Goal: Information Seeking & Learning: Learn about a topic

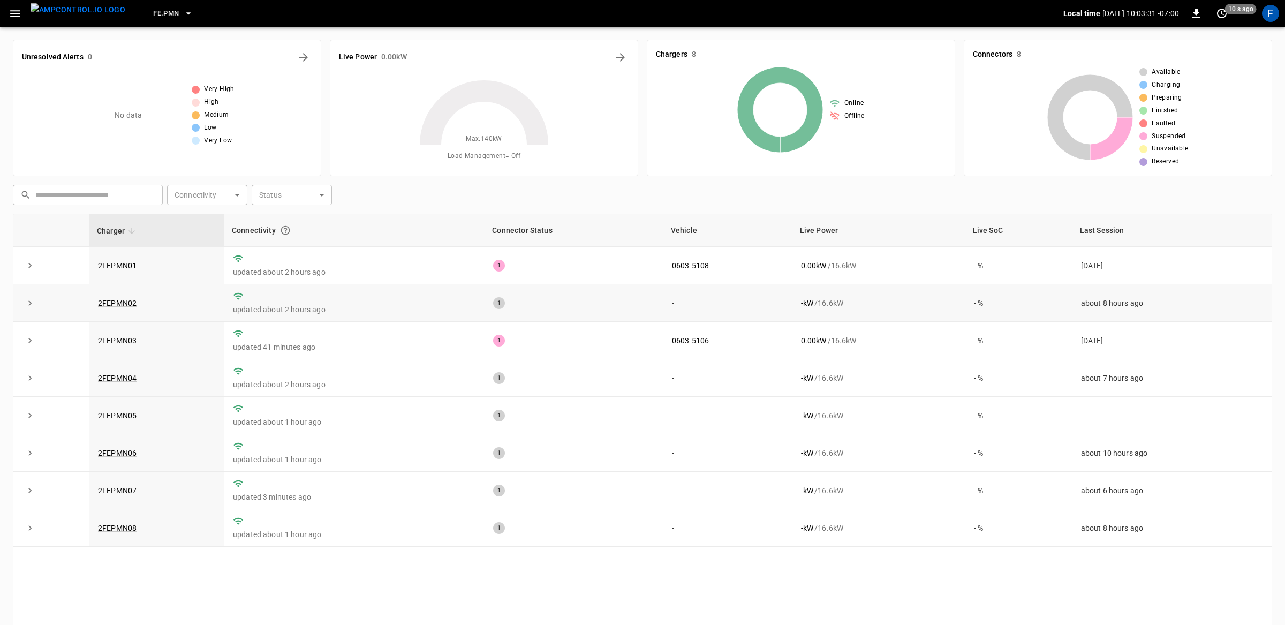
click at [126, 308] on td "2FEPMN02" at bounding box center [156, 302] width 135 height 37
click at [125, 302] on link "2FEPMN02" at bounding box center [117, 303] width 43 height 13
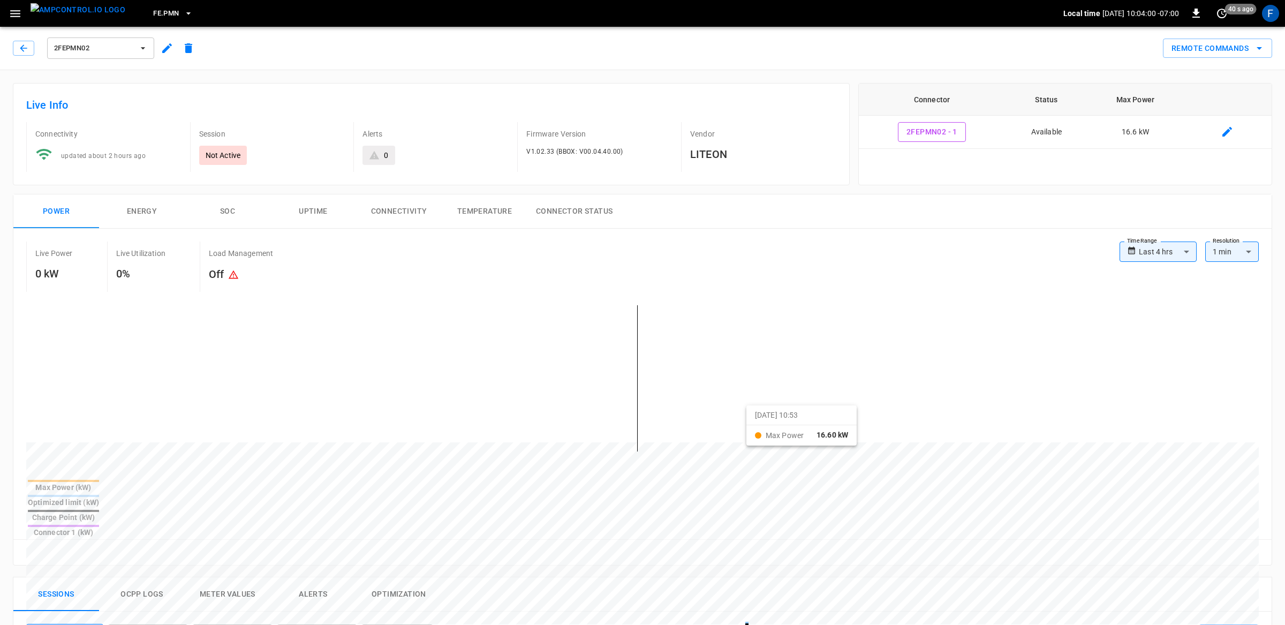
scroll to position [338, 0]
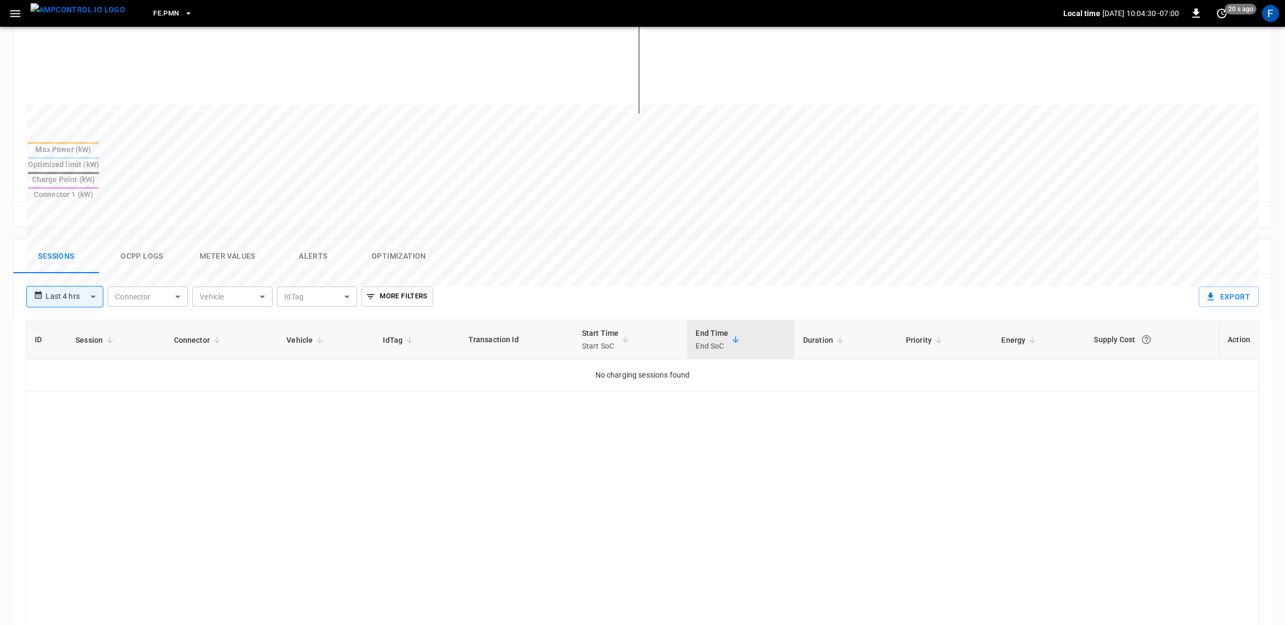
click at [161, 239] on button "Ocpp logs" at bounding box center [142, 256] width 86 height 34
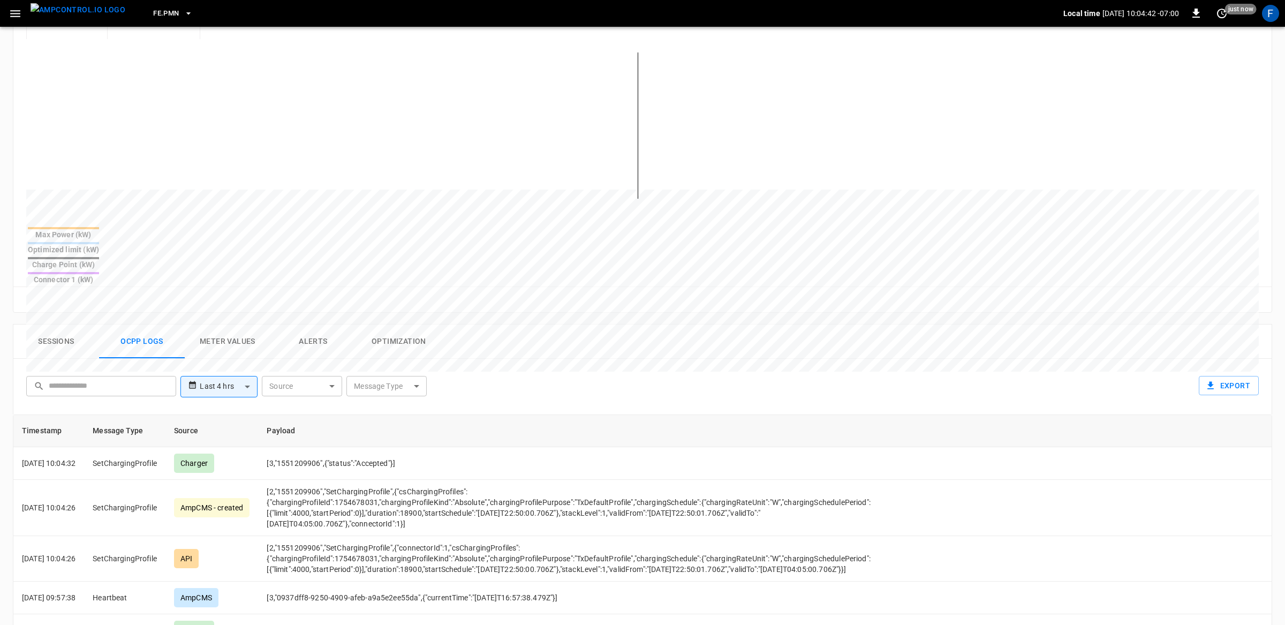
scroll to position [0, 0]
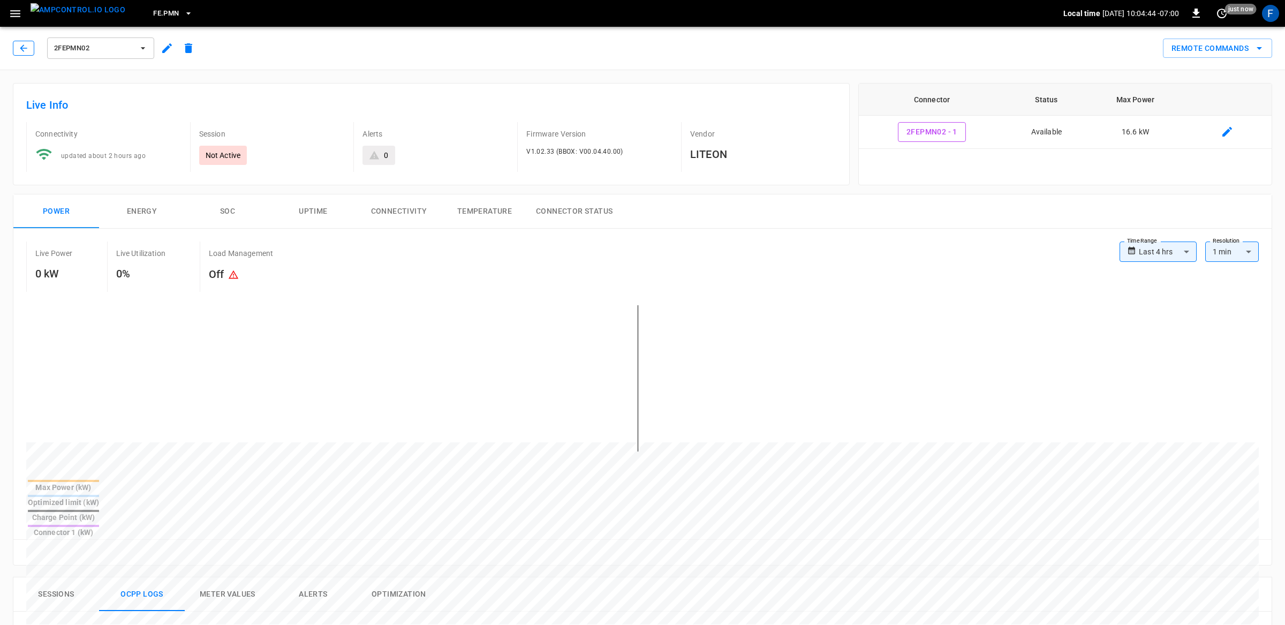
click at [24, 50] on icon "button" at bounding box center [23, 48] width 11 height 11
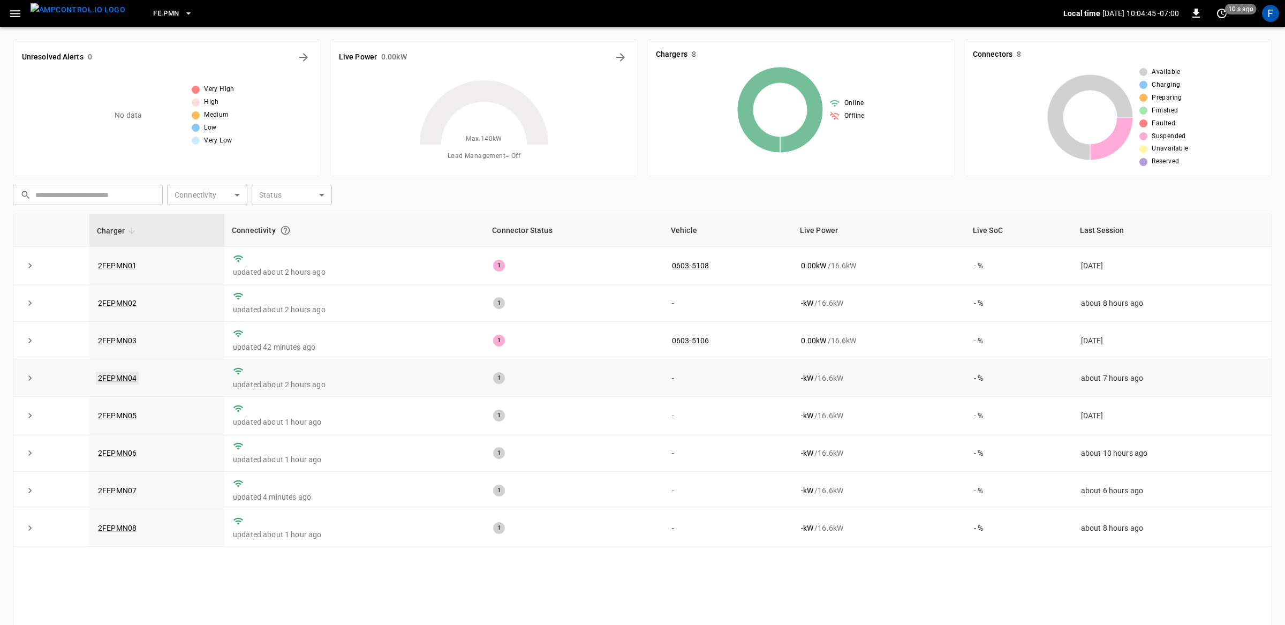
click at [120, 375] on link "2FEPMN04" at bounding box center [117, 378] width 43 height 13
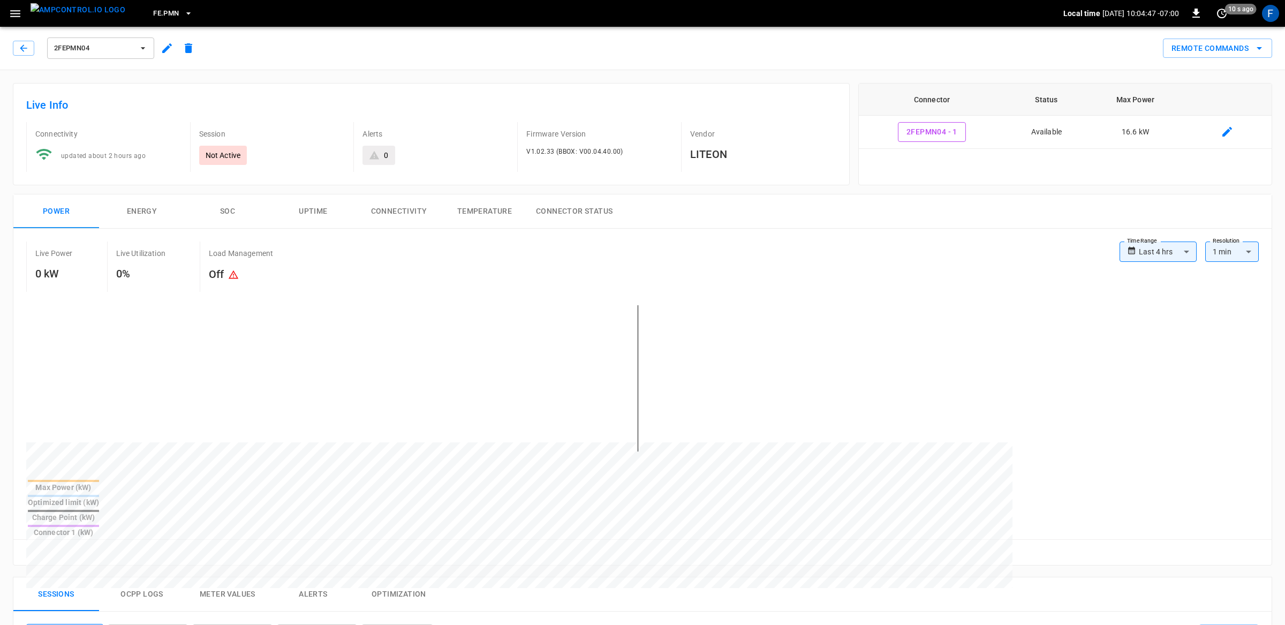
scroll to position [197, 0]
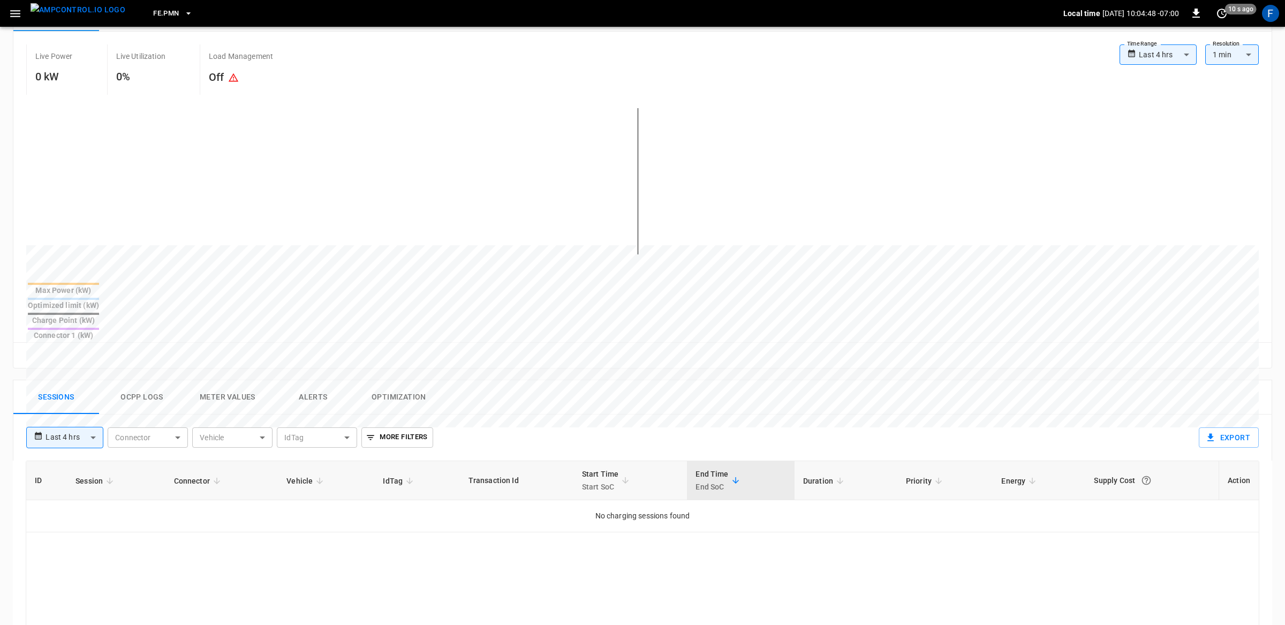
click at [166, 380] on button "Ocpp logs" at bounding box center [142, 397] width 86 height 34
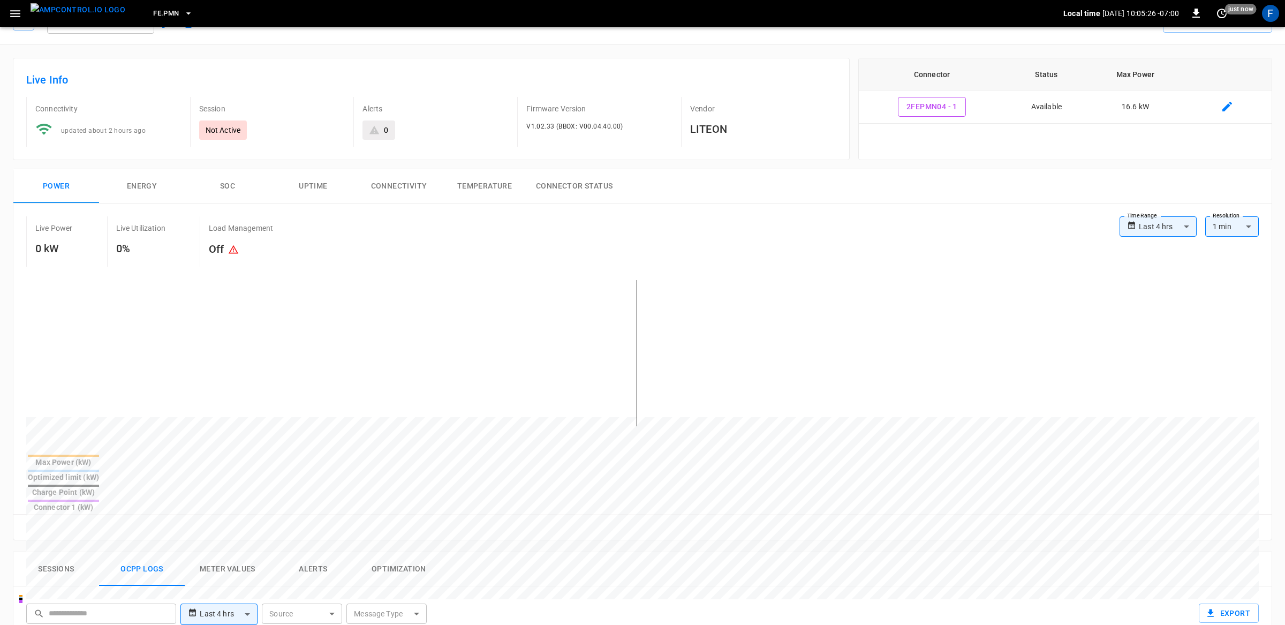
scroll to position [0, 0]
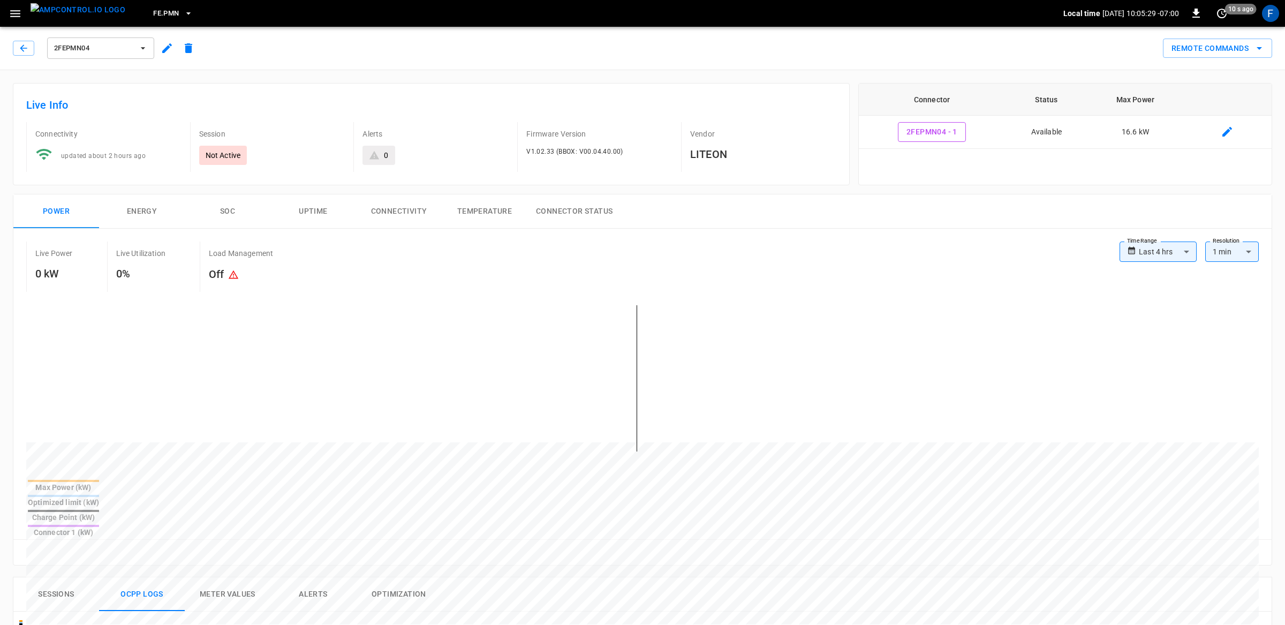
click at [126, 49] on span "2FEPMN04" at bounding box center [93, 48] width 79 height 12
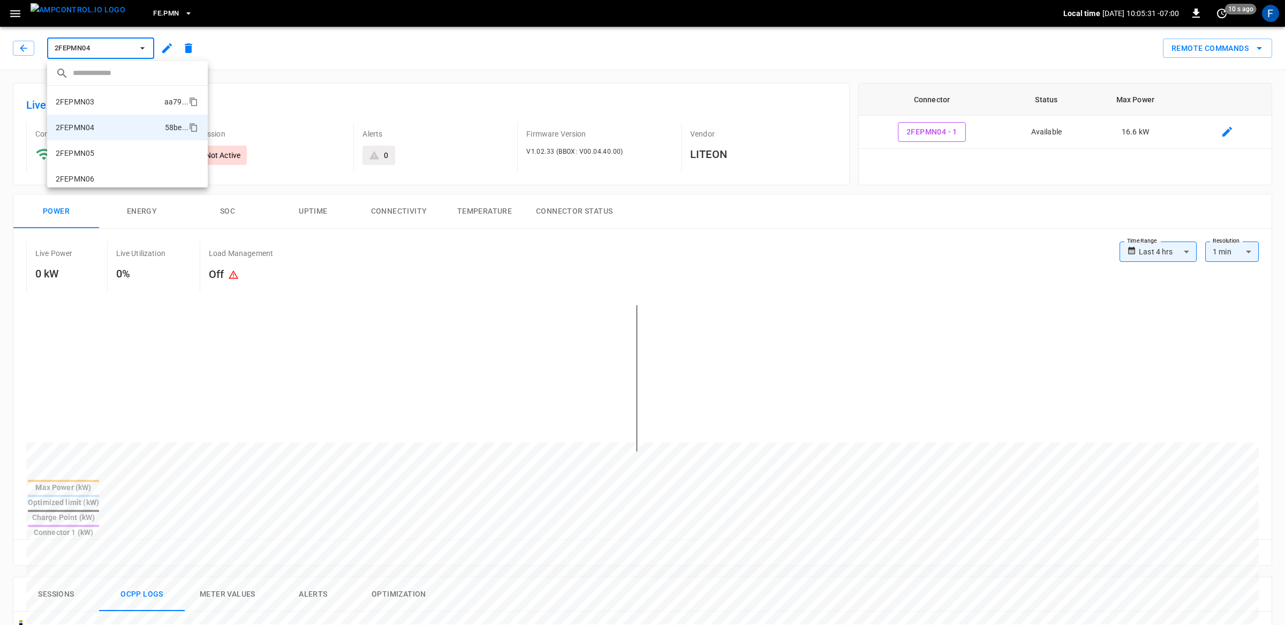
click at [107, 107] on li "2FEPMN03 aa79 ..." at bounding box center [127, 102] width 161 height 26
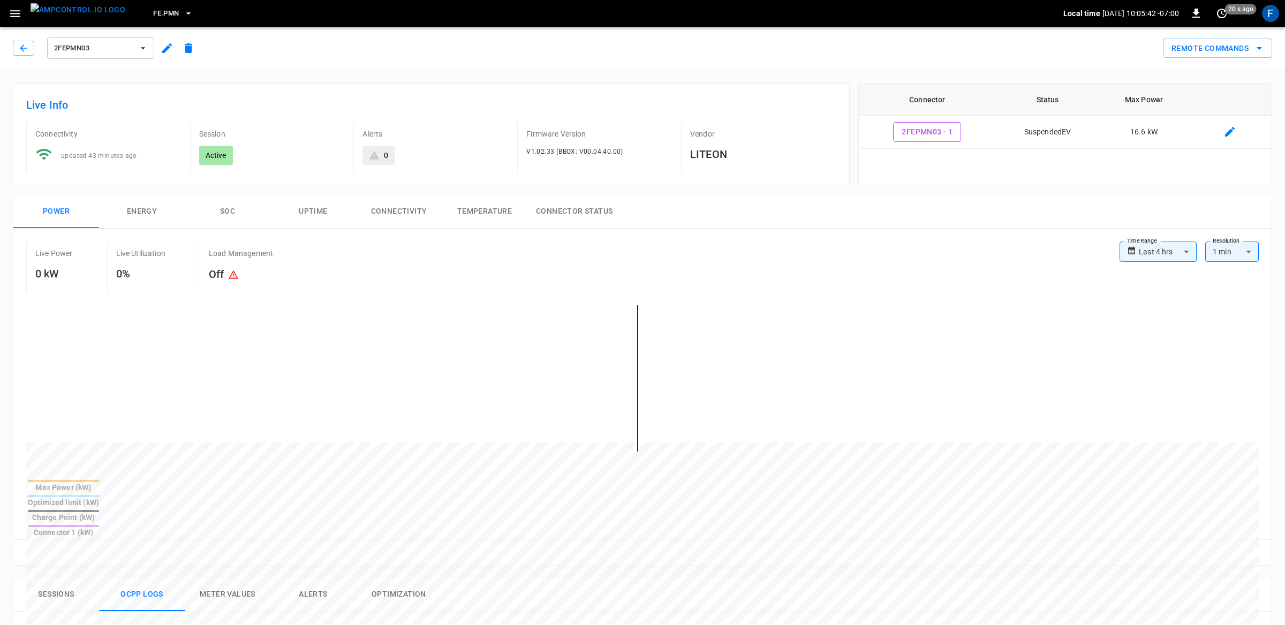
click at [136, 52] on button "2FEPMN03" at bounding box center [100, 47] width 107 height 21
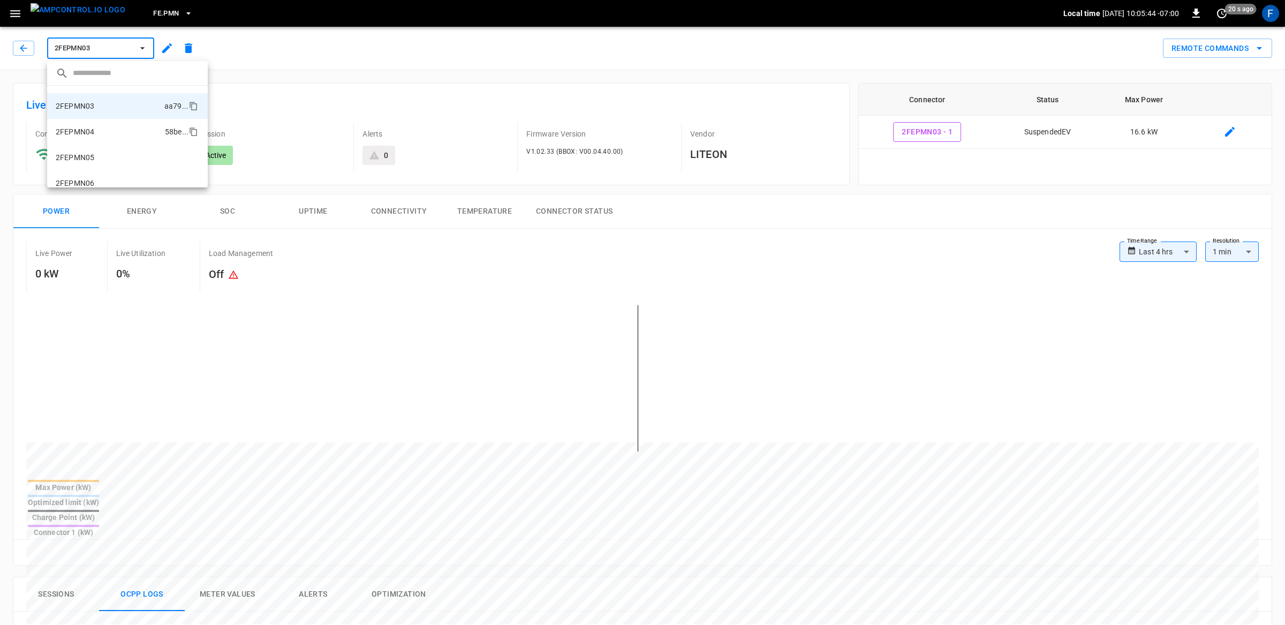
click at [112, 122] on li "2FEPMN04 58be ..." at bounding box center [127, 132] width 161 height 26
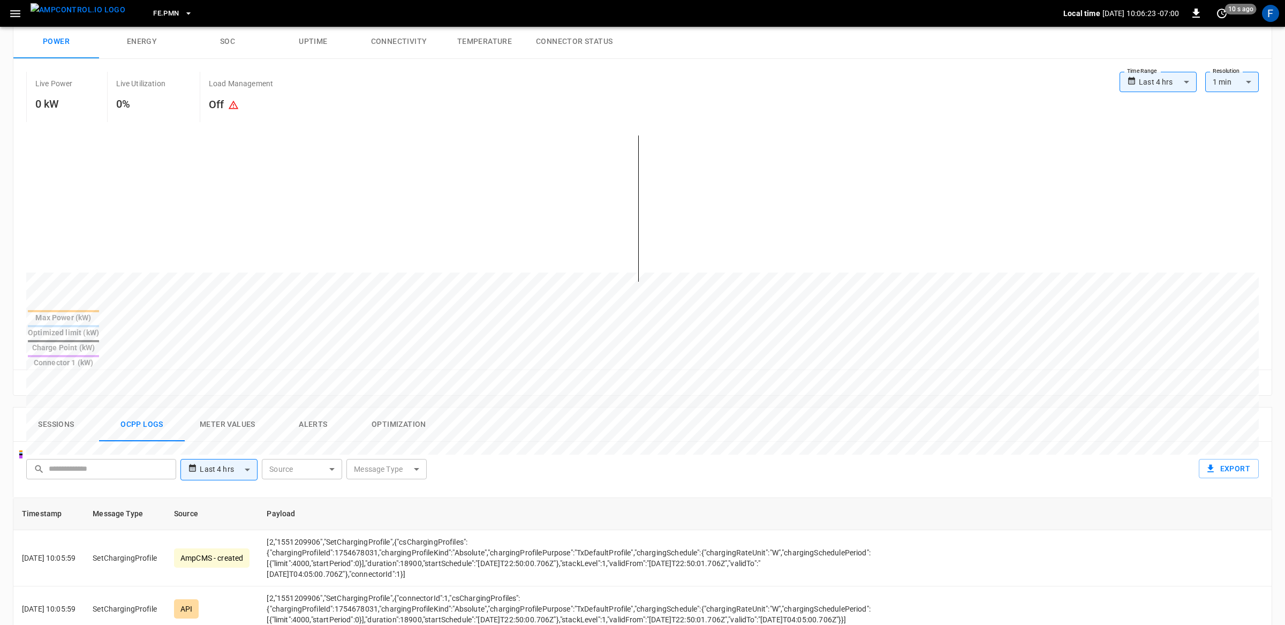
scroll to position [164, 0]
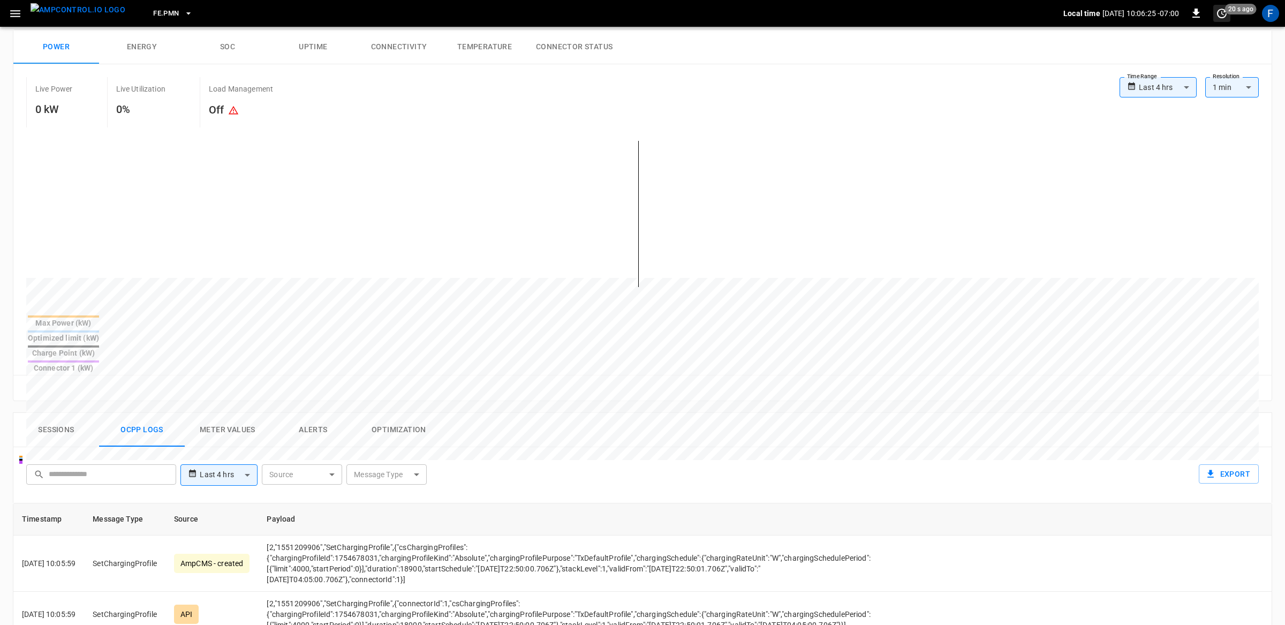
click at [1221, 17] on icon "set refresh interval" at bounding box center [1221, 13] width 13 height 13
click at [1201, 49] on li "Update every 5 sec" at bounding box center [1187, 53] width 85 height 18
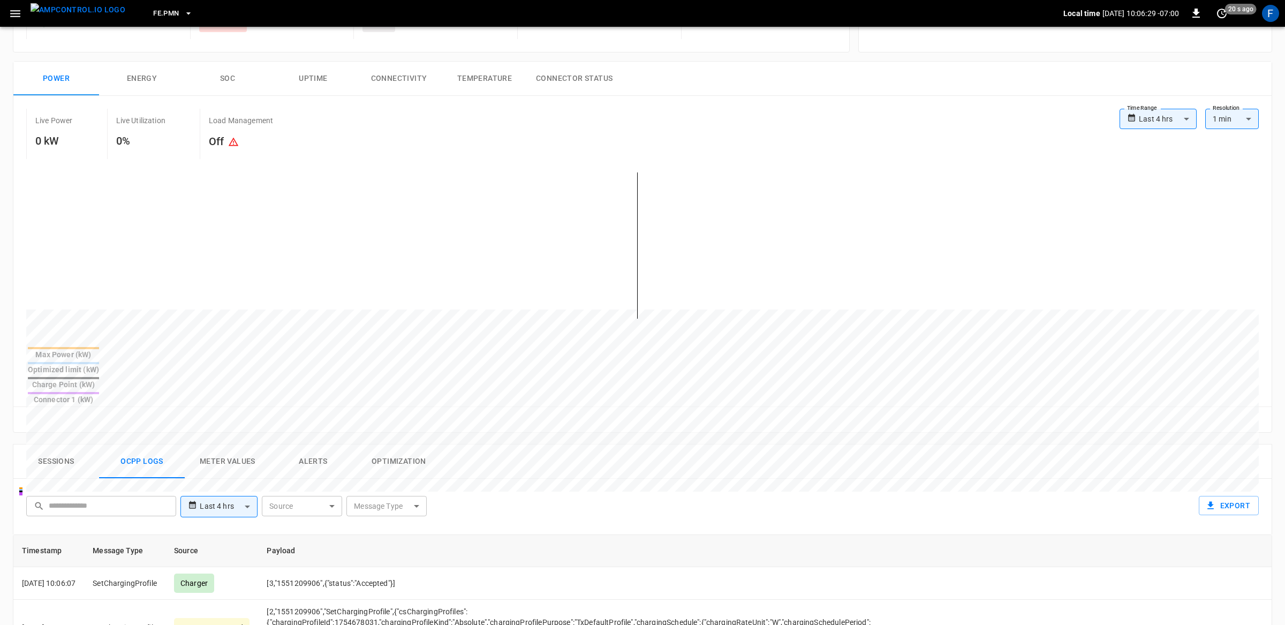
scroll to position [0, 0]
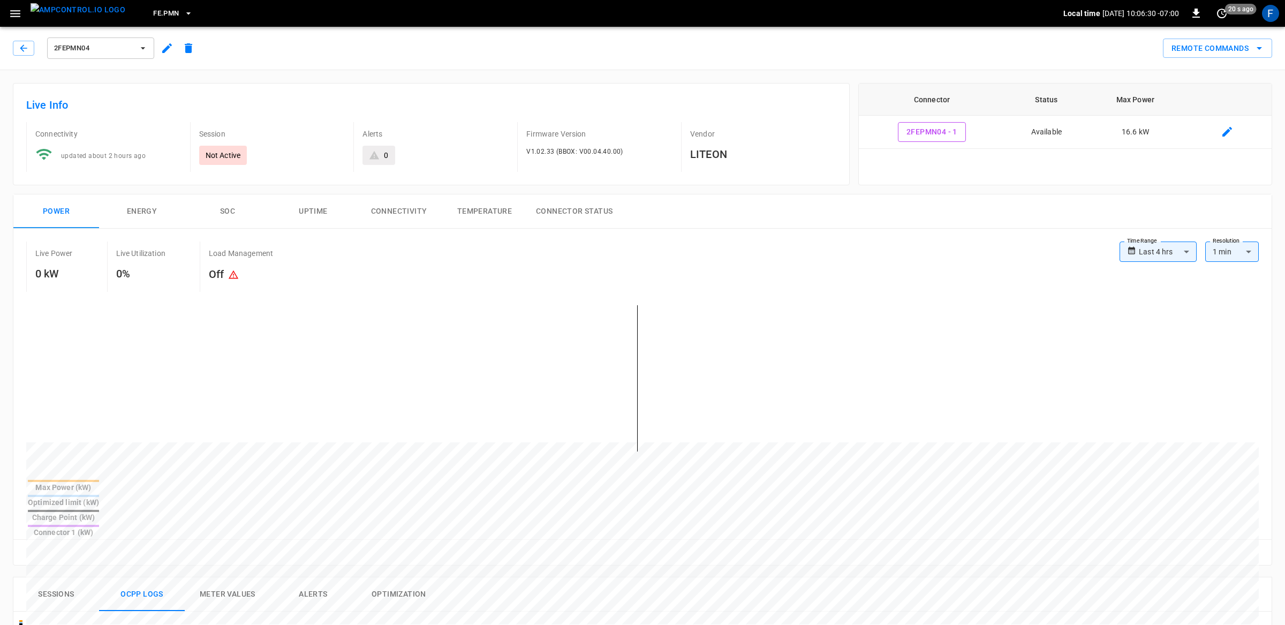
click at [134, 51] on button "2FEPMN04" at bounding box center [100, 47] width 107 height 21
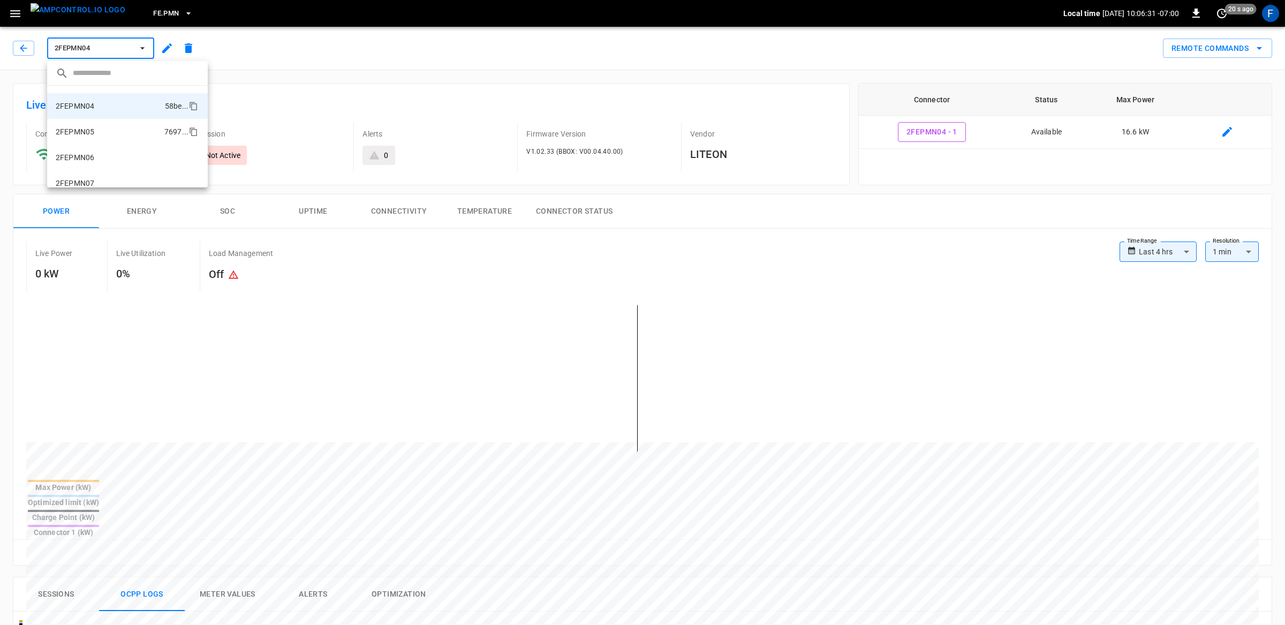
click at [125, 127] on li "2FEPMN05 7697 ..." at bounding box center [127, 132] width 161 height 26
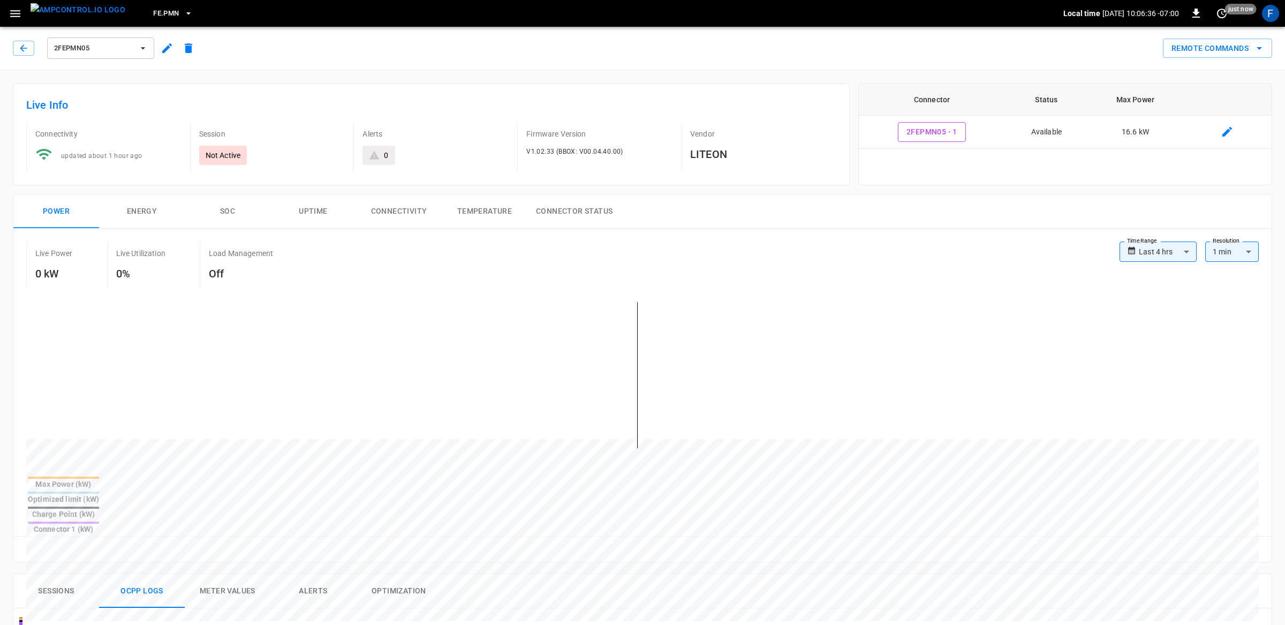
click at [148, 52] on button "2FEPMN05" at bounding box center [100, 47] width 107 height 21
click at [193, 105] on icon "copy" at bounding box center [193, 107] width 10 height 10
click at [126, 109] on li "2FEPMN05 7697 ..." at bounding box center [127, 107] width 161 height 26
click at [111, 50] on span "2FEPMN05" at bounding box center [93, 48] width 79 height 12
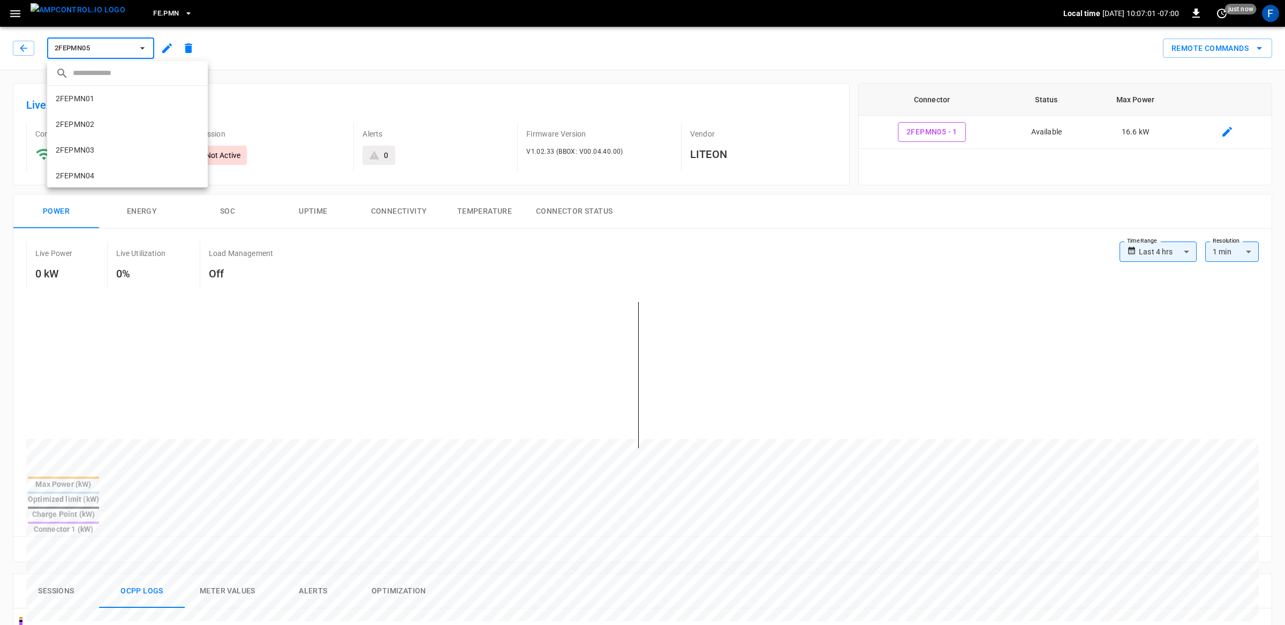
scroll to position [95, 0]
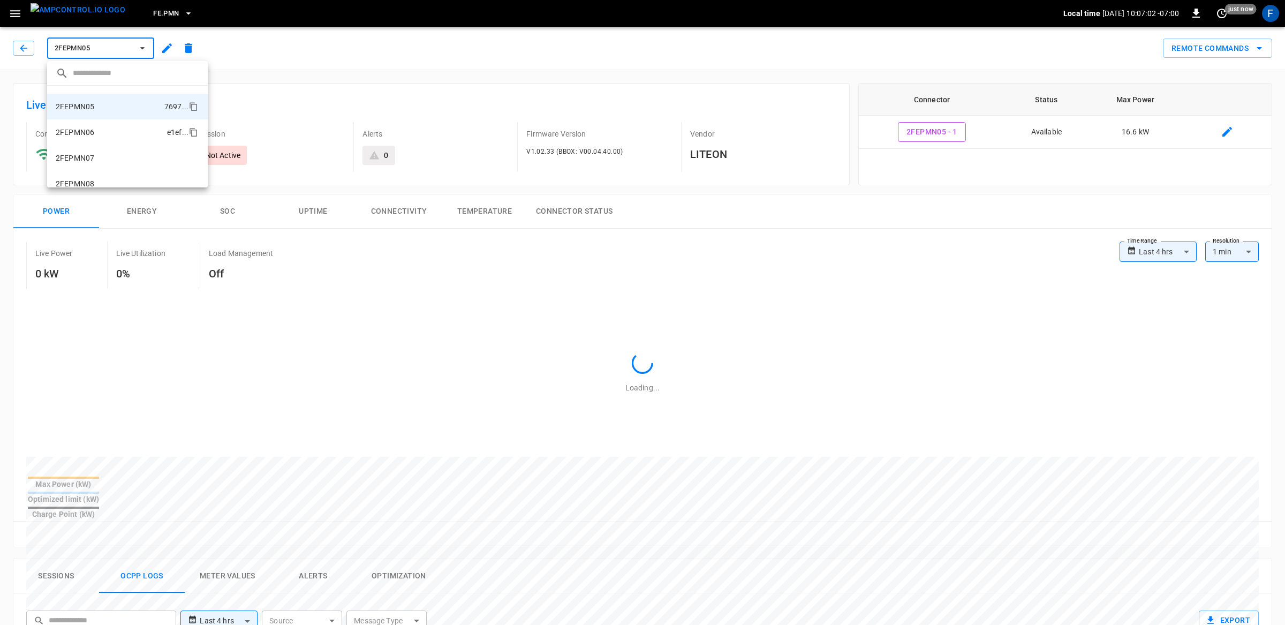
click at [107, 125] on li "2FEPMN06 e1ef ..." at bounding box center [127, 132] width 161 height 26
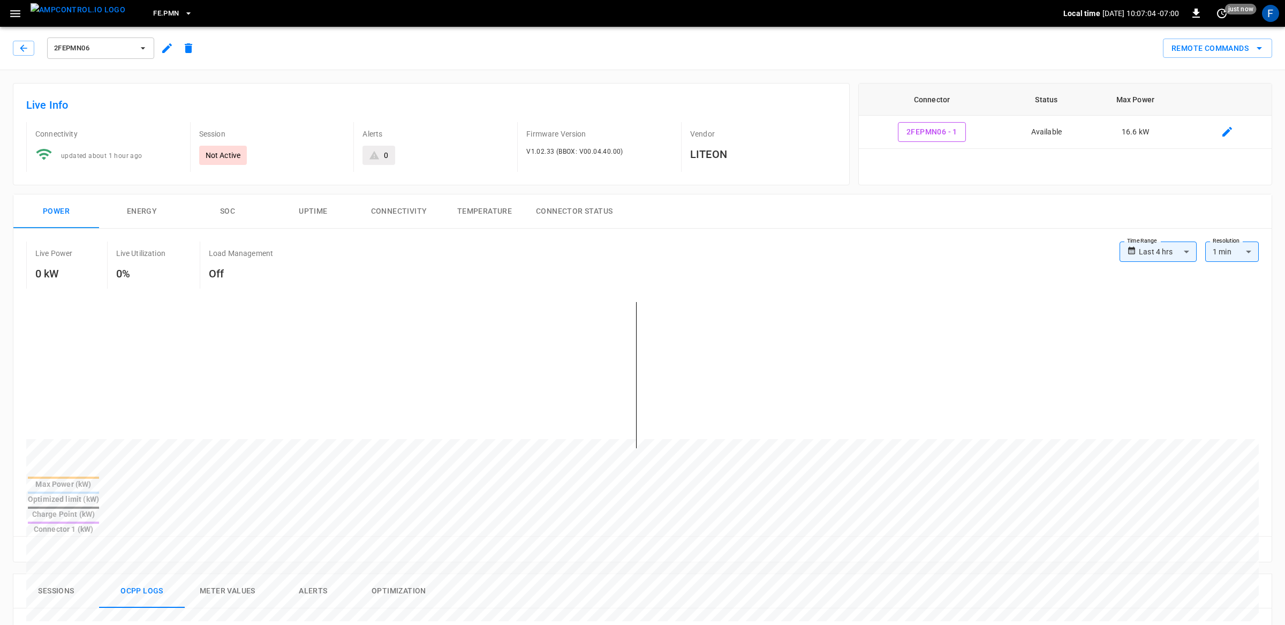
click at [141, 54] on button "2FEPMN06" at bounding box center [100, 47] width 107 height 21
click at [192, 123] on icon "copy" at bounding box center [193, 124] width 10 height 10
click at [588, 286] on div at bounding box center [642, 312] width 1285 height 625
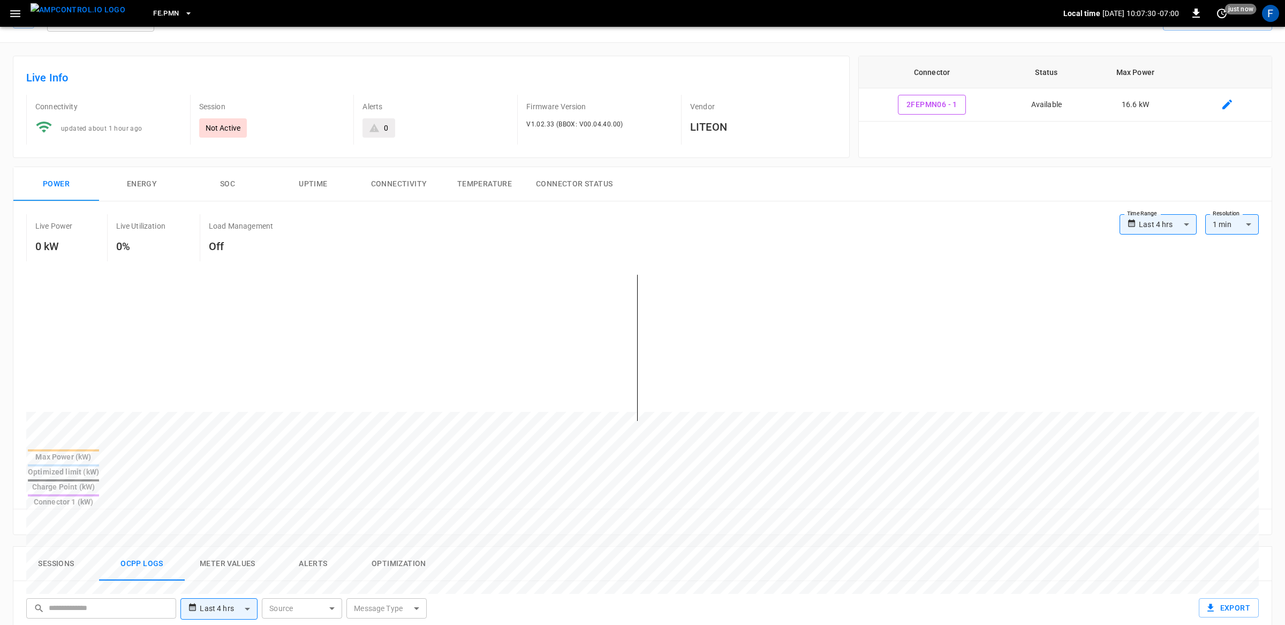
scroll to position [0, 0]
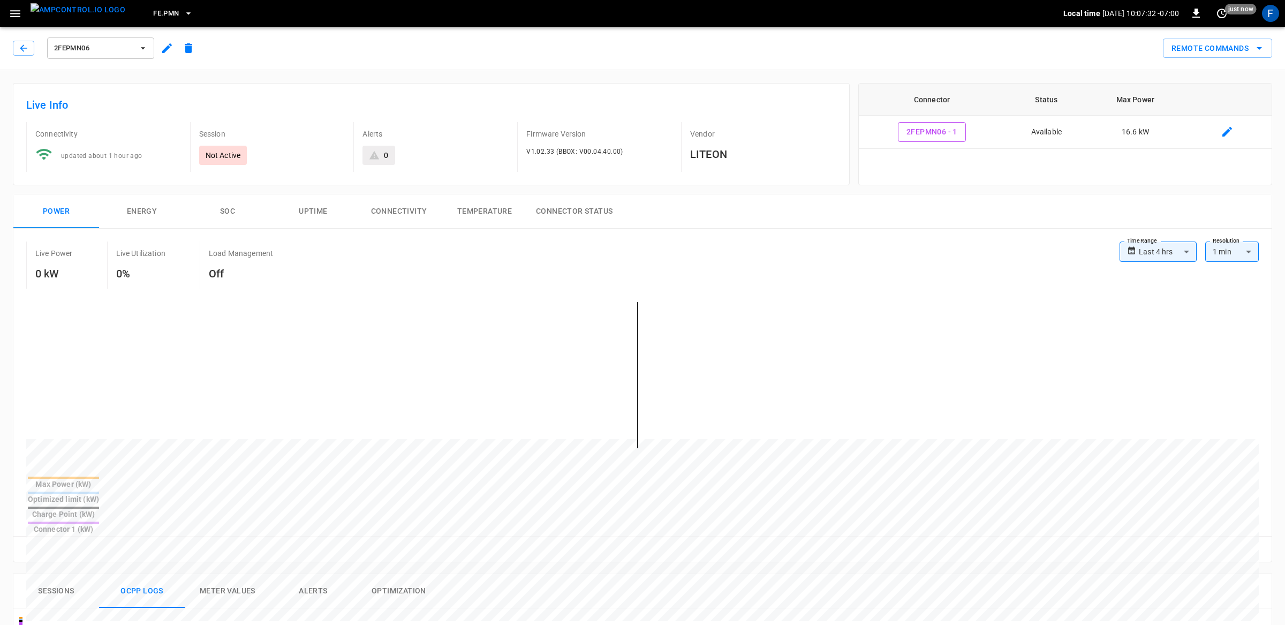
click at [143, 54] on button "2FEPMN06" at bounding box center [100, 47] width 107 height 21
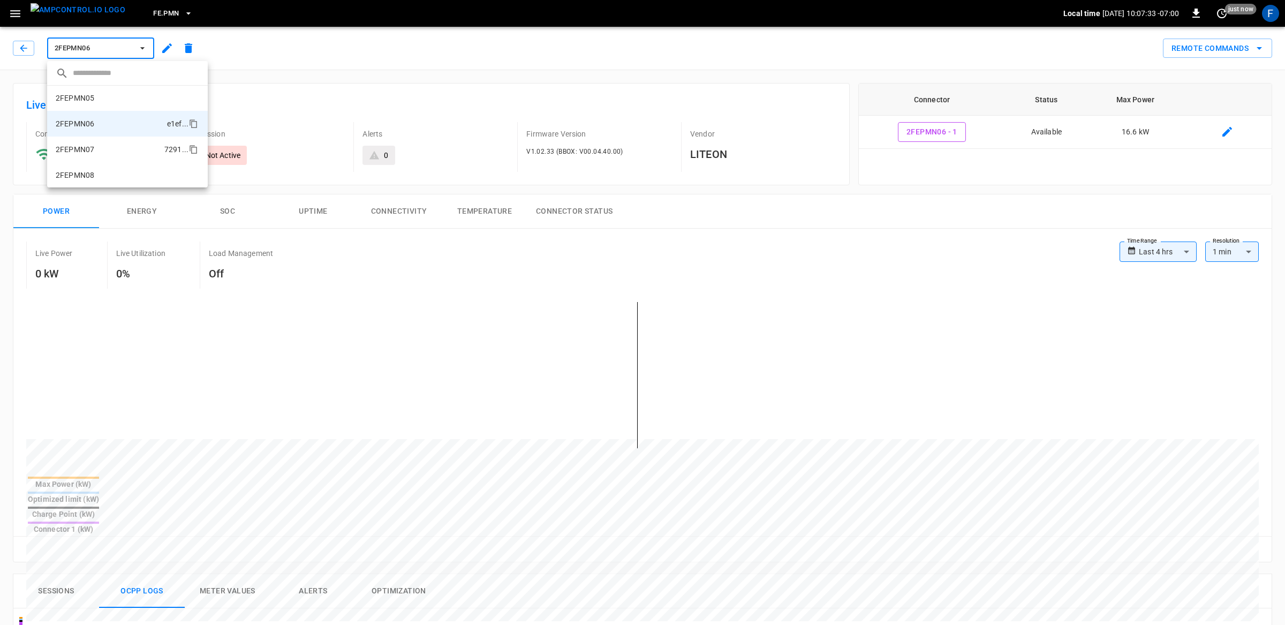
click at [122, 143] on li "2FEPMN07 7291 ..." at bounding box center [127, 150] width 161 height 26
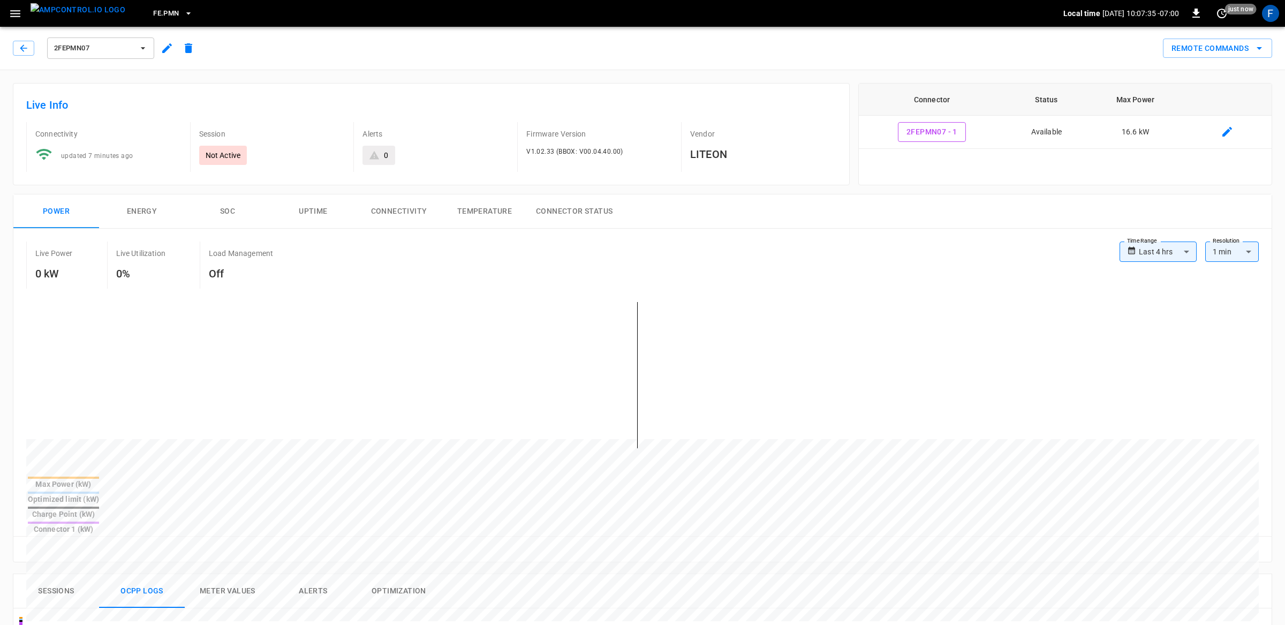
click at [154, 48] on div "2FEPMN07" at bounding box center [100, 48] width 111 height 26
click at [147, 51] on icon "button" at bounding box center [143, 48] width 11 height 11
click at [191, 143] on div "copy" at bounding box center [194, 149] width 12 height 13
click at [658, 158] on div at bounding box center [642, 312] width 1285 height 625
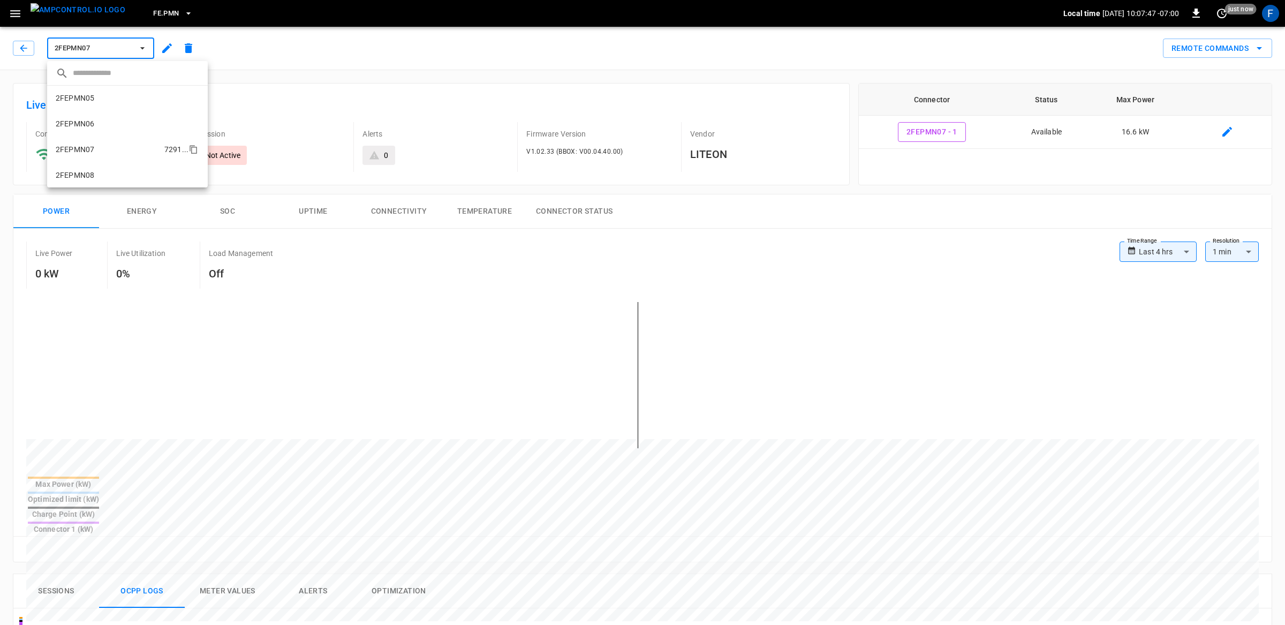
click at [658, 158] on div at bounding box center [642, 312] width 1285 height 625
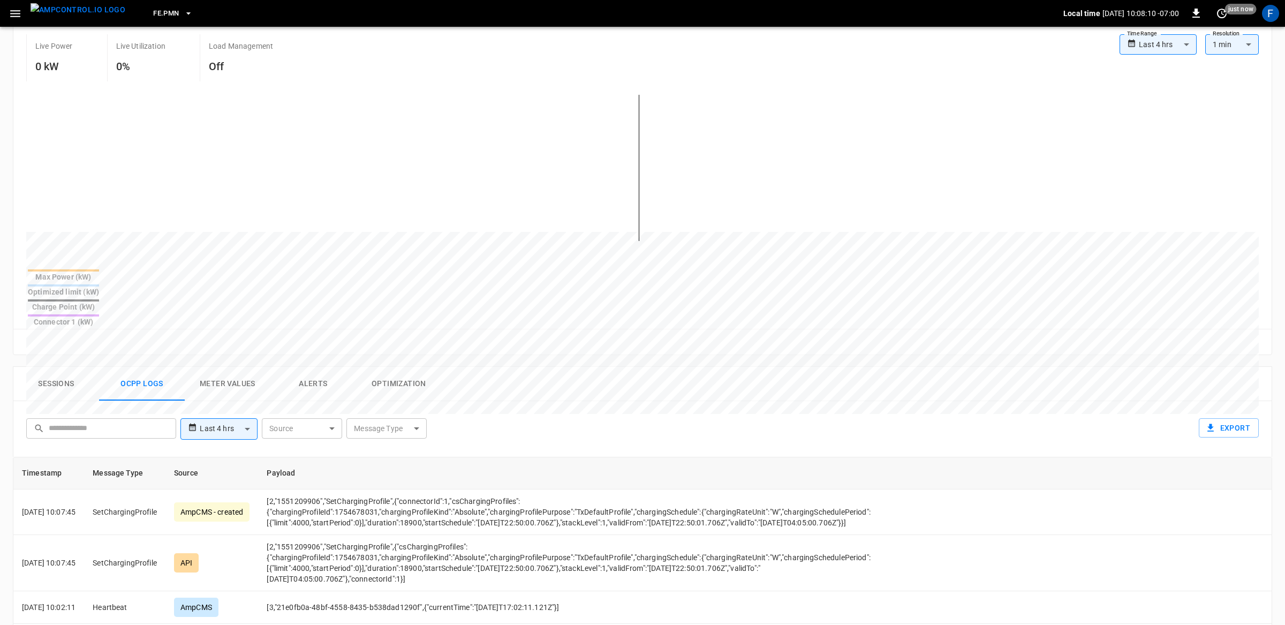
scroll to position [198, 0]
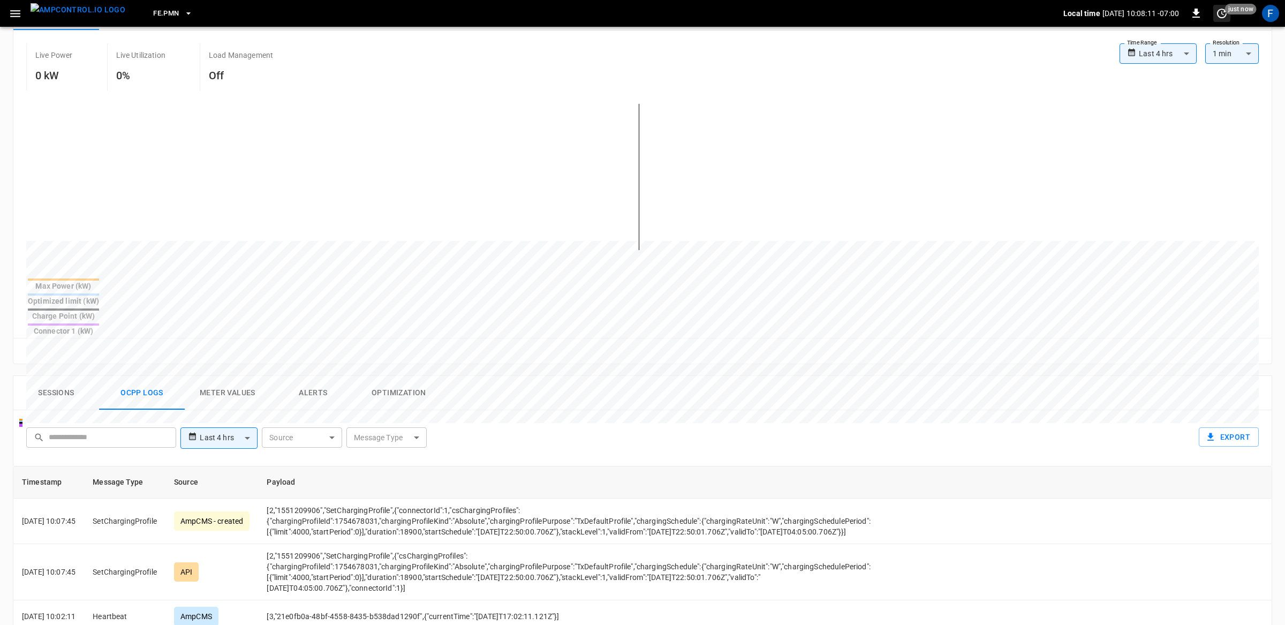
click at [1217, 14] on icon "set refresh interval" at bounding box center [1222, 14] width 10 height 10
click at [1192, 43] on li "Refresh now" at bounding box center [1187, 35] width 85 height 18
click at [867, 216] on div at bounding box center [642, 312] width 1285 height 625
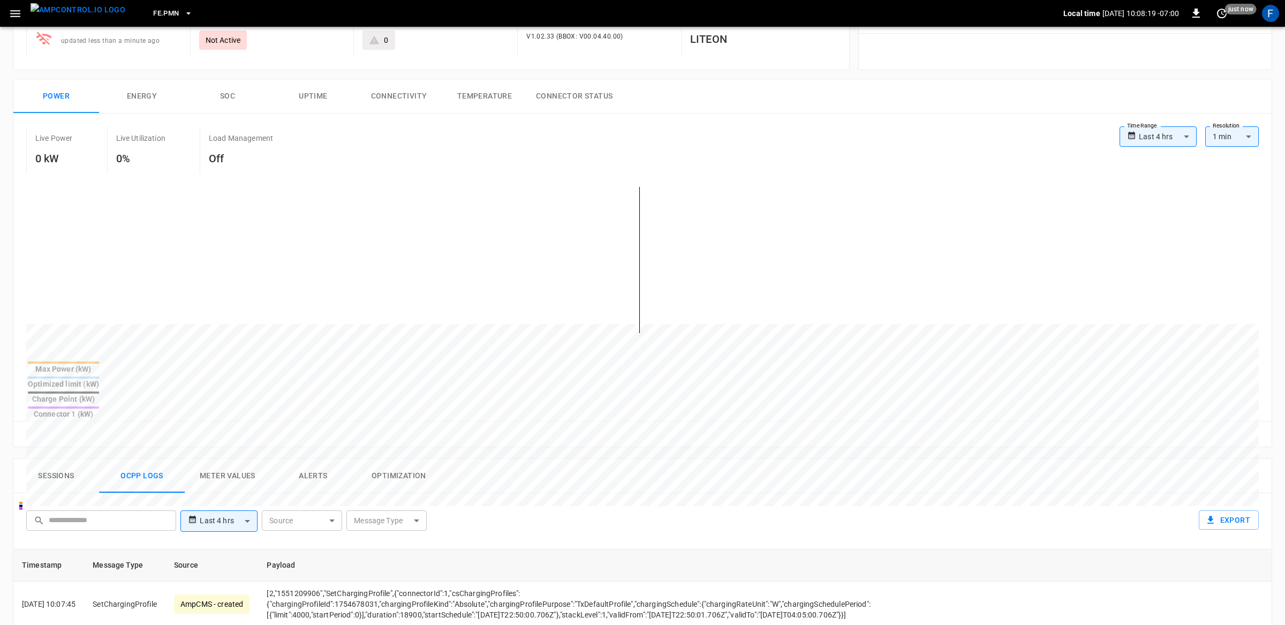
scroll to position [0, 0]
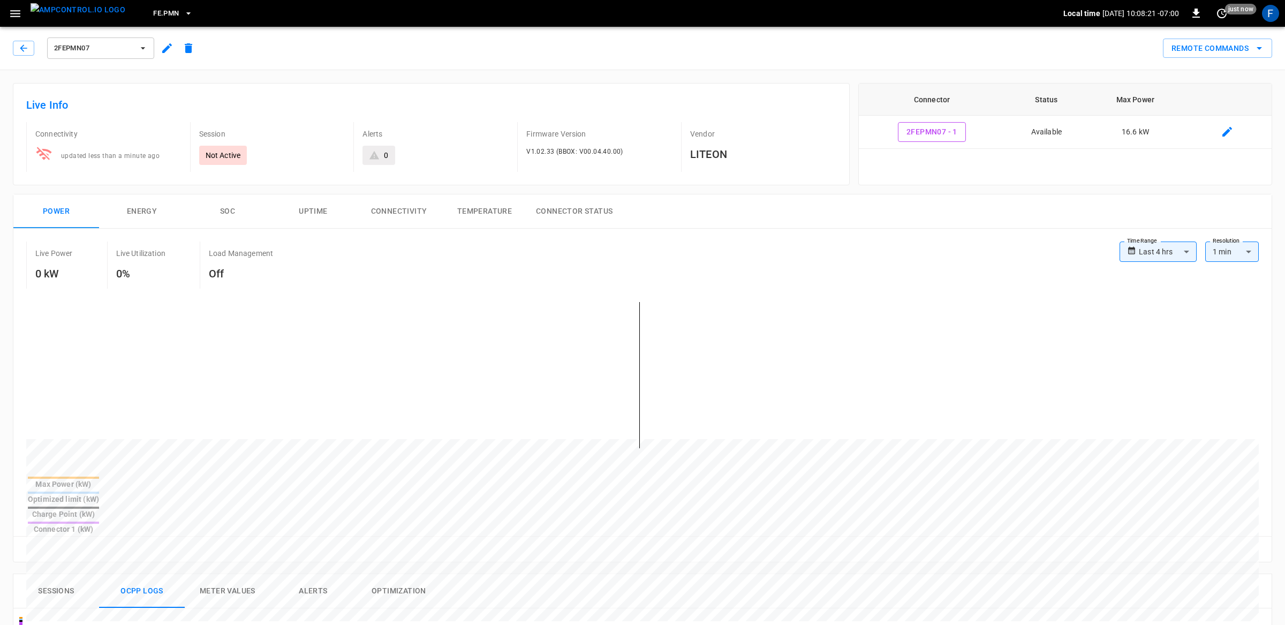
click at [257, 291] on div "**********" at bounding box center [642, 395] width 1258 height 333
click at [1223, 15] on icon "set refresh interval" at bounding box center [1222, 14] width 10 height 10
click at [1172, 37] on li "Refresh now" at bounding box center [1187, 35] width 85 height 18
click at [688, 340] on div at bounding box center [642, 312] width 1285 height 625
click at [391, 70] on div "**********" at bounding box center [642, 606] width 1285 height 1073
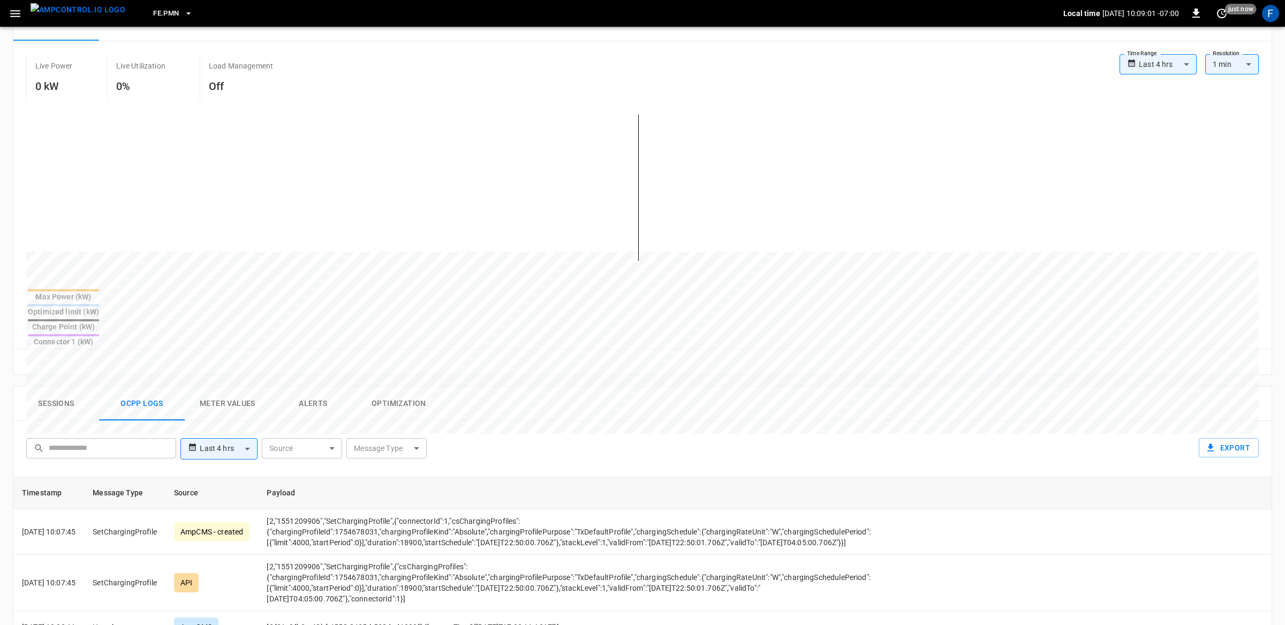
scroll to position [389, 0]
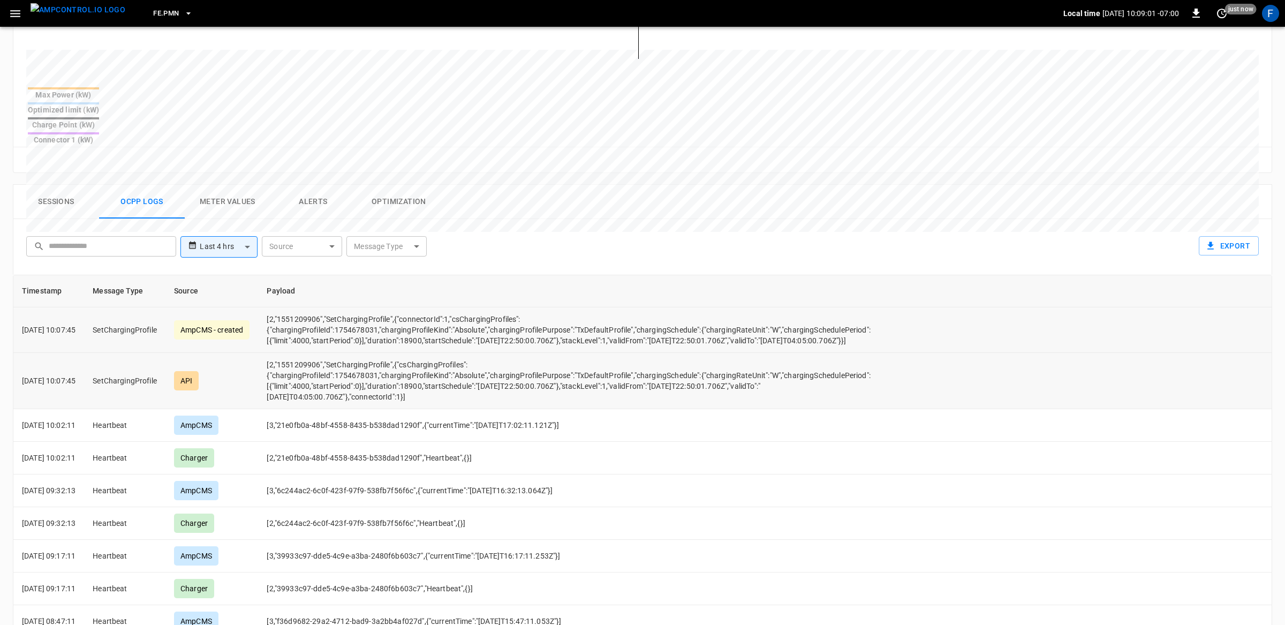
click at [304, 353] on td "[2,"1551209906","SetChargingProfile",{"csChargingProfiles":{"chargingProfileId"…" at bounding box center [576, 381] width 636 height 56
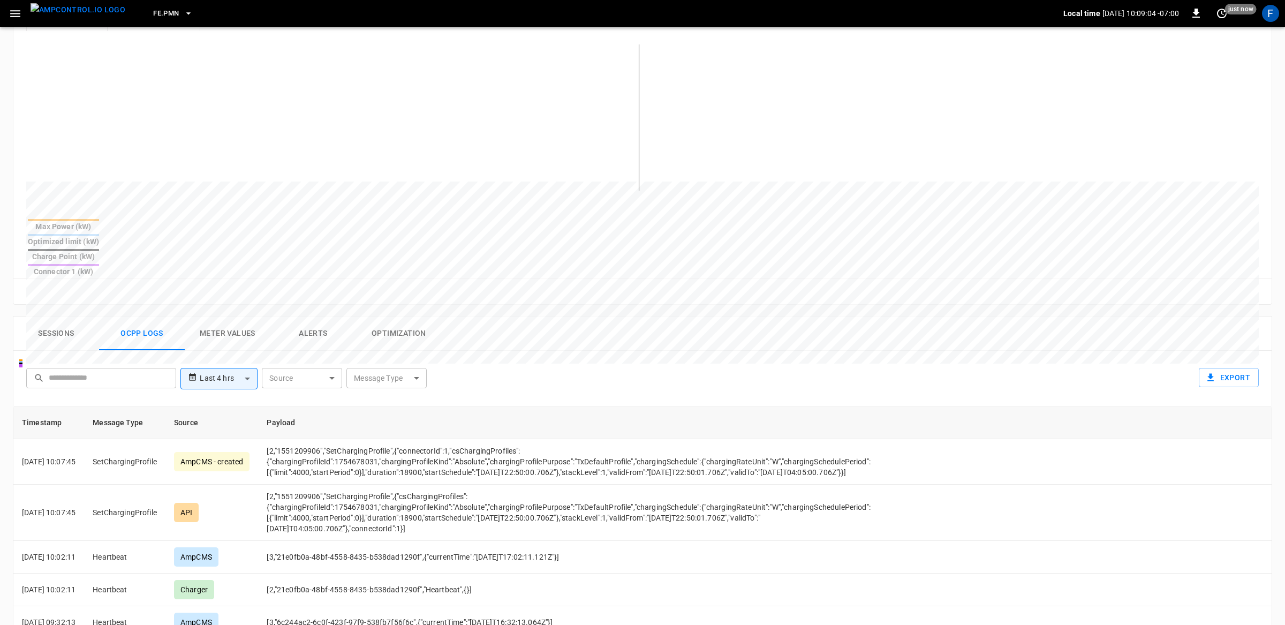
scroll to position [0, 0]
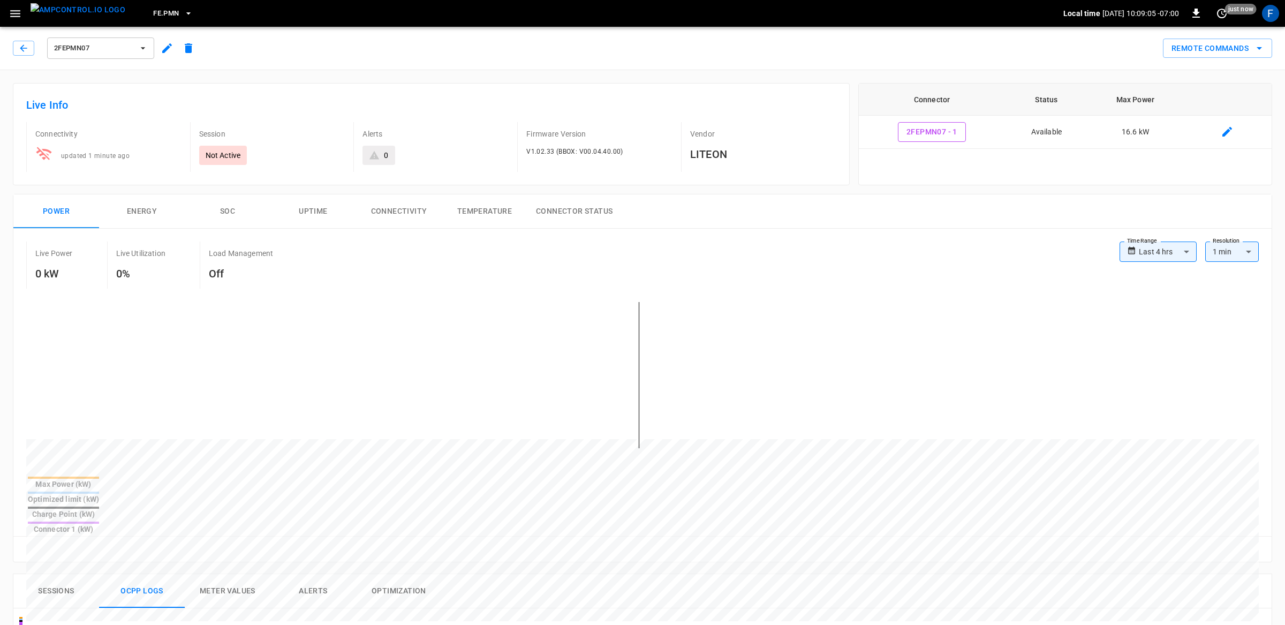
click at [112, 46] on span "2FEPMN07" at bounding box center [93, 48] width 79 height 12
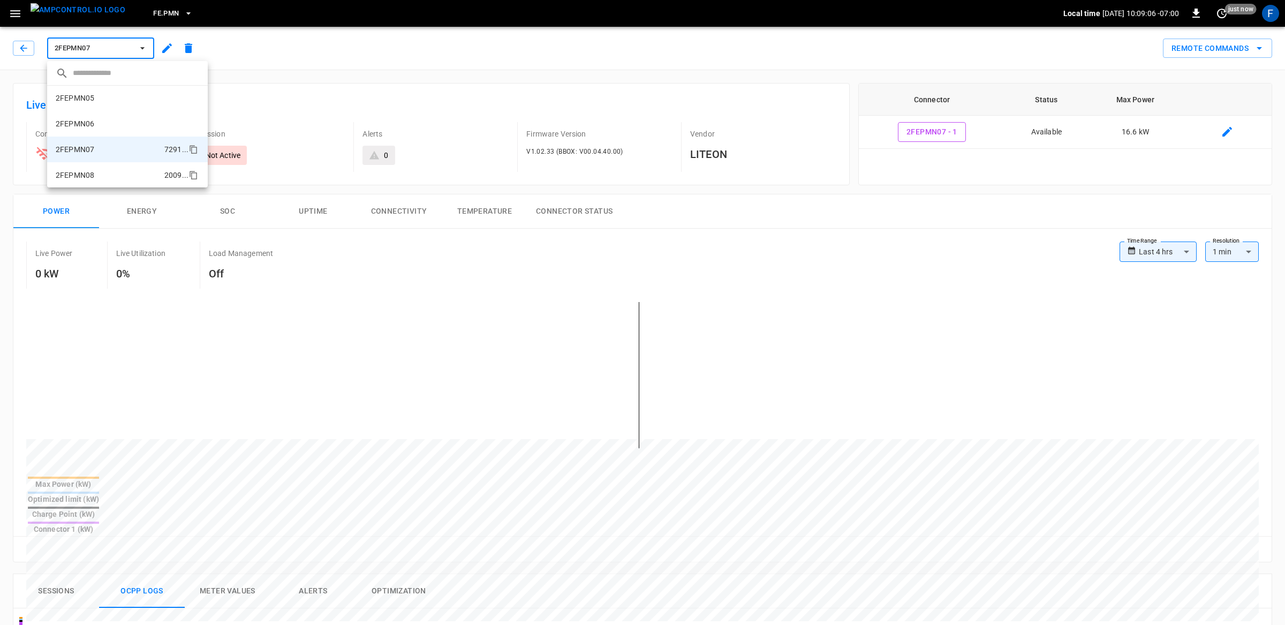
click at [110, 170] on li "2FEPMN08 2009 ..." at bounding box center [127, 175] width 161 height 26
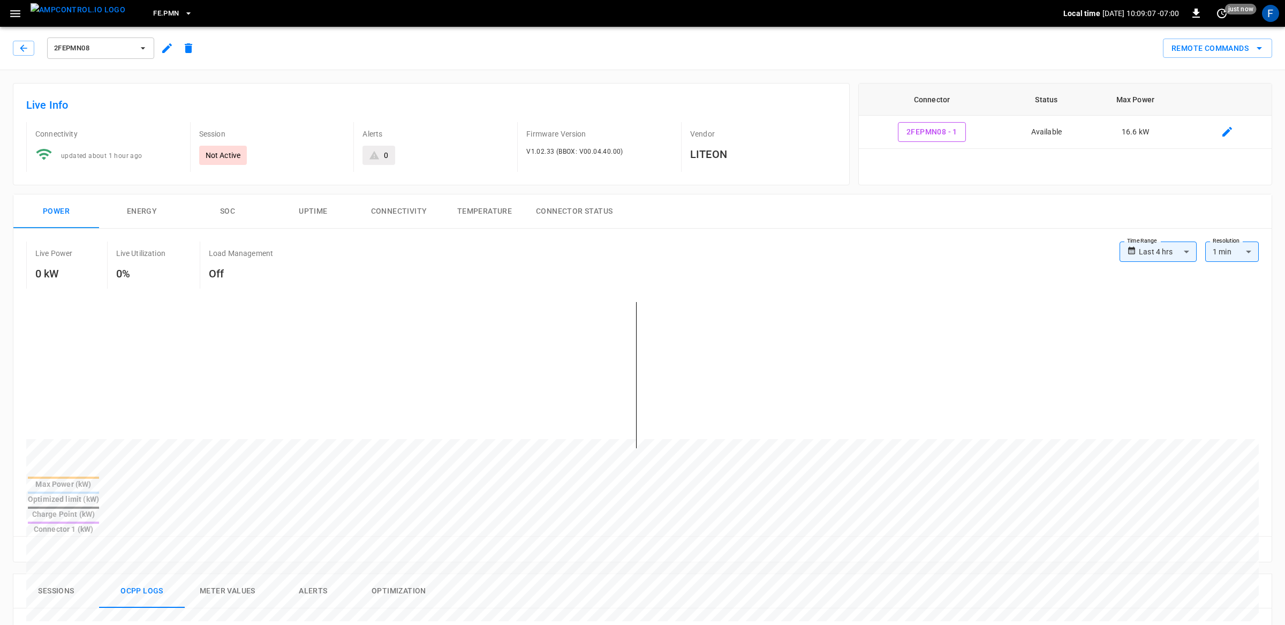
click at [130, 52] on span "2FEPMN08" at bounding box center [93, 48] width 79 height 12
click at [188, 173] on icon "copy" at bounding box center [193, 175] width 10 height 10
click at [852, 297] on div at bounding box center [642, 312] width 1285 height 625
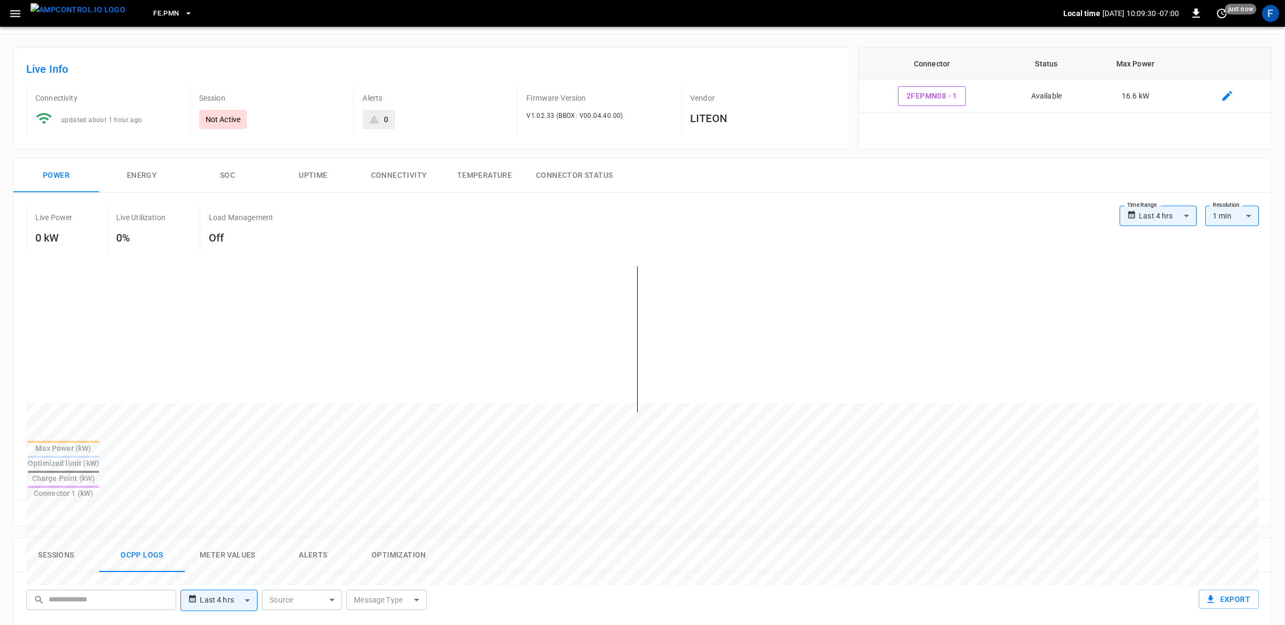
scroll to position [0, 0]
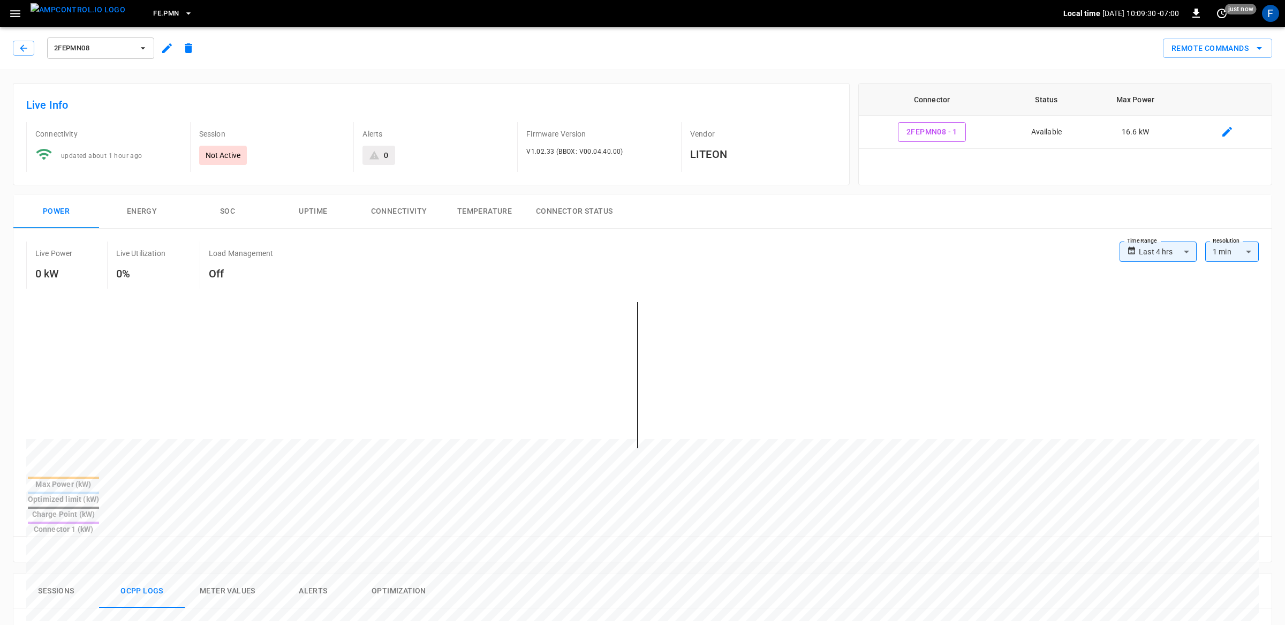
click at [116, 58] on button "2FEPMN08" at bounding box center [100, 47] width 107 height 21
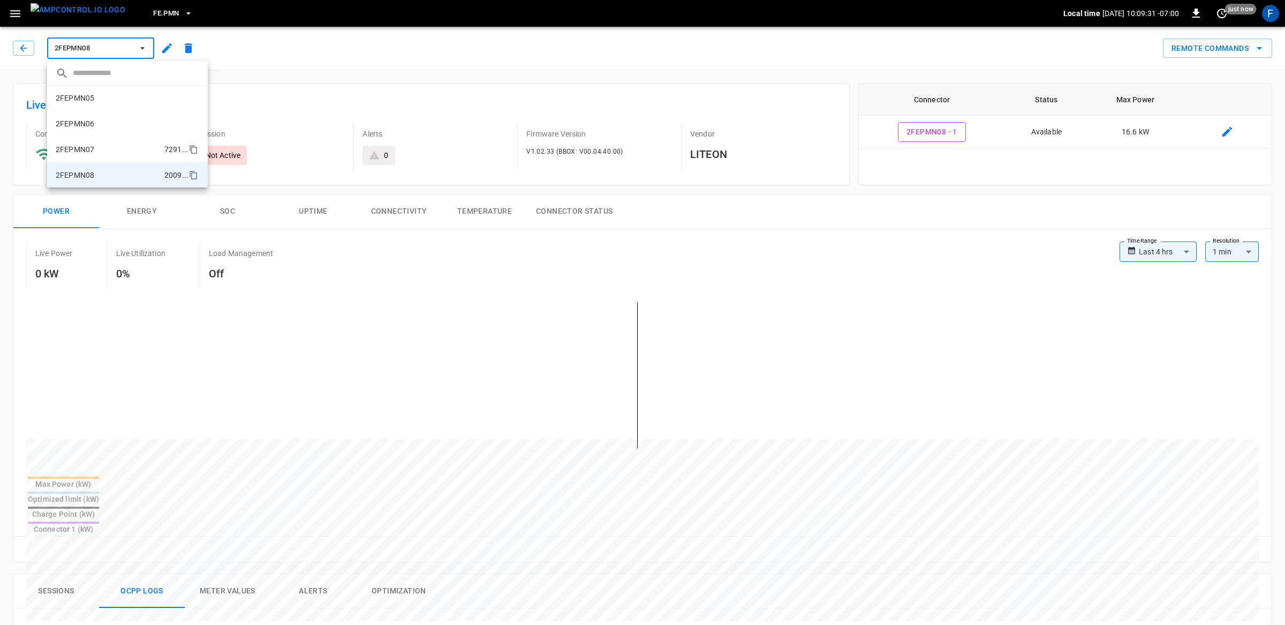
click at [112, 149] on li "2FEPMN07 7291 ..." at bounding box center [127, 150] width 161 height 26
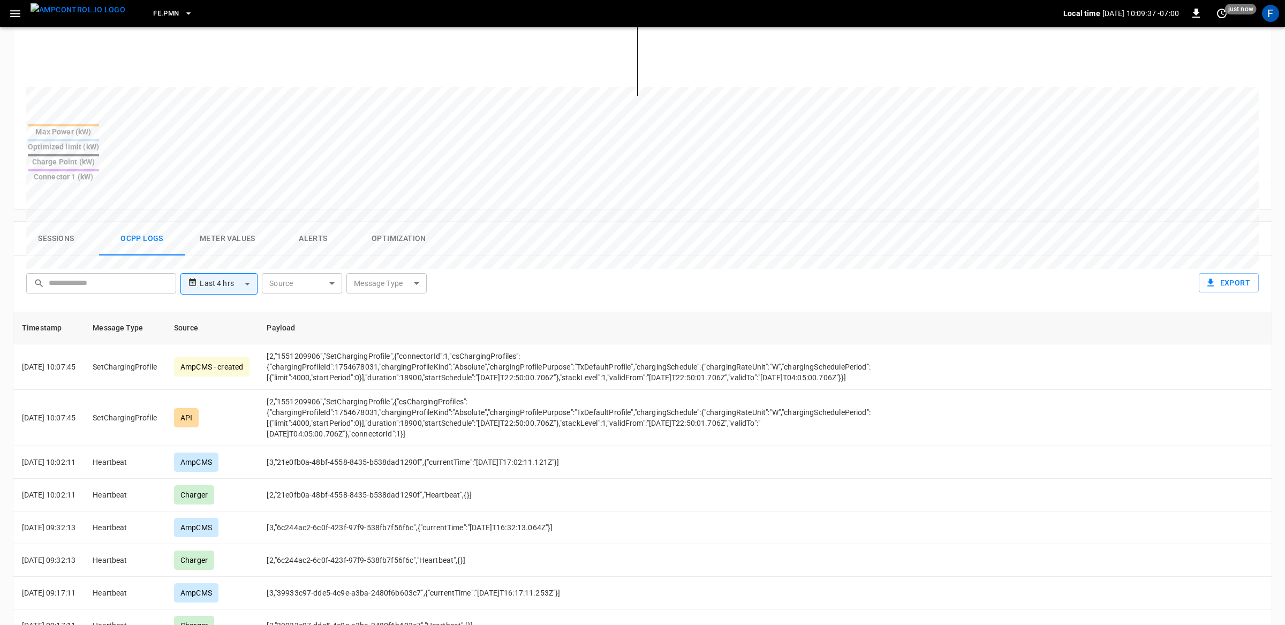
scroll to position [338, 0]
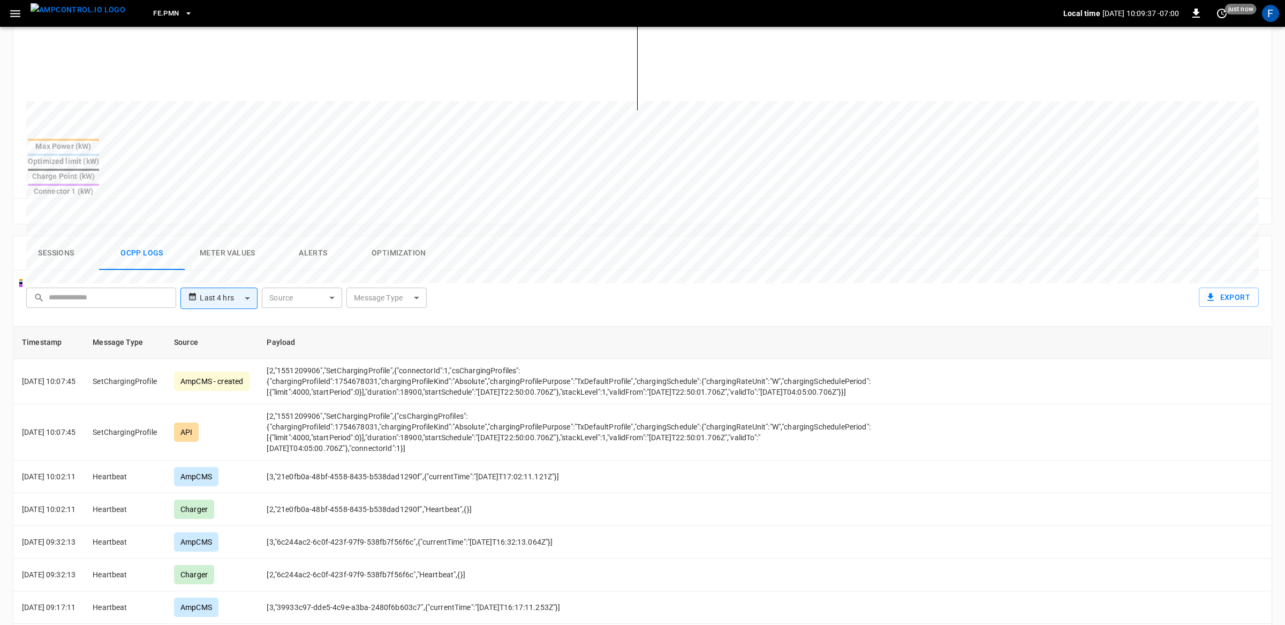
click at [183, 12] on icon "button" at bounding box center [188, 13] width 11 height 11
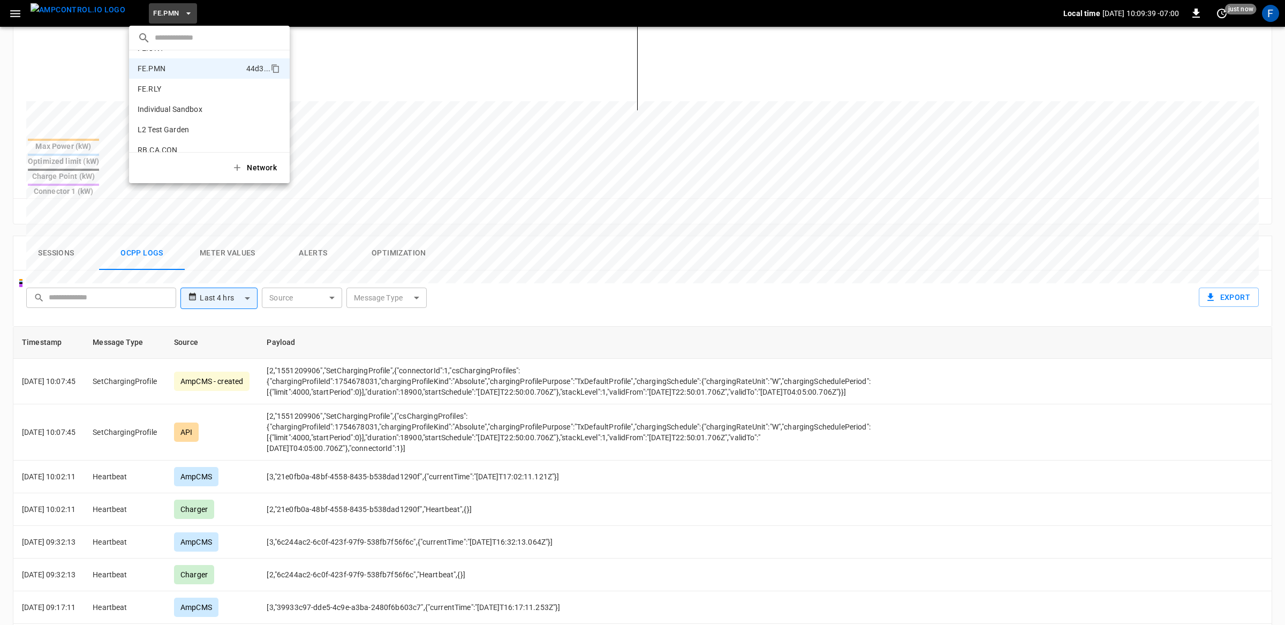
click at [219, 266] on div at bounding box center [642, 312] width 1285 height 625
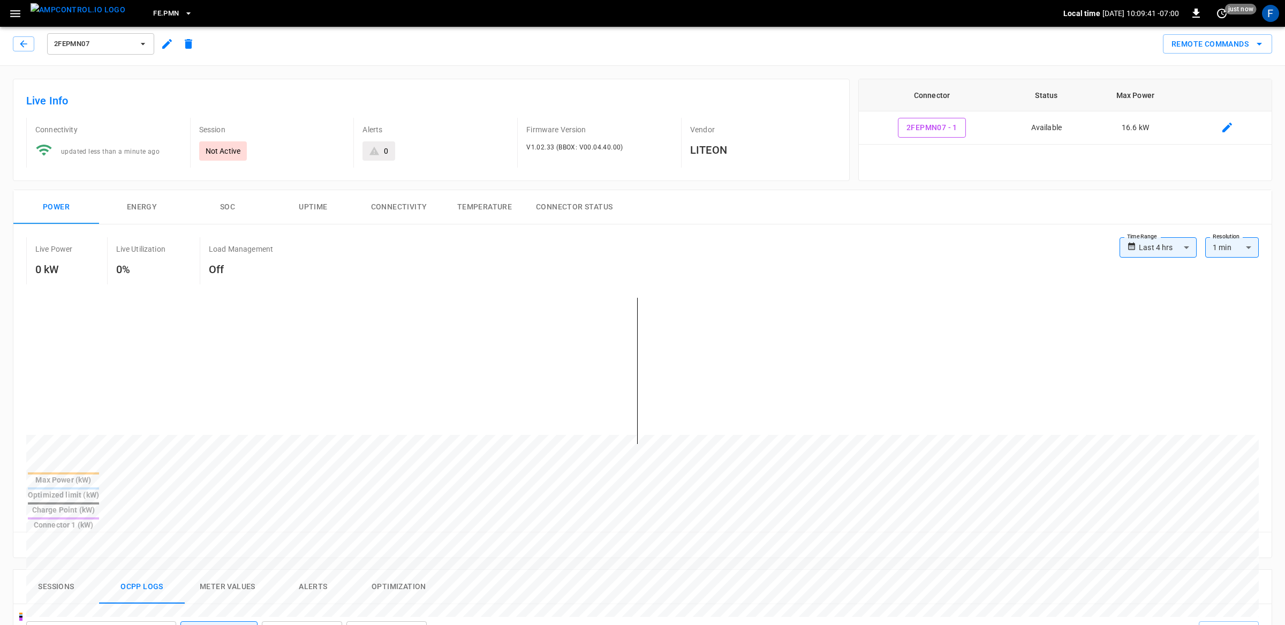
scroll to position [0, 0]
click at [140, 51] on icon "button" at bounding box center [143, 48] width 11 height 11
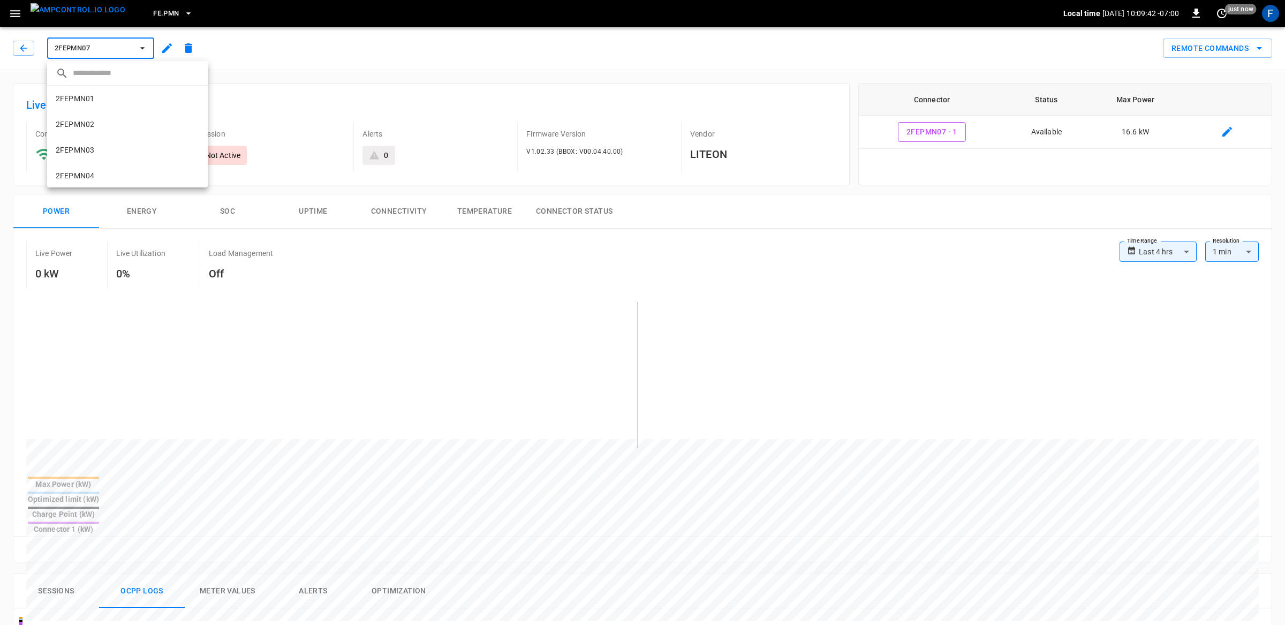
scroll to position [103, 0]
click at [193, 147] on icon "copy" at bounding box center [194, 150] width 6 height 7
click at [353, 257] on div at bounding box center [642, 312] width 1285 height 625
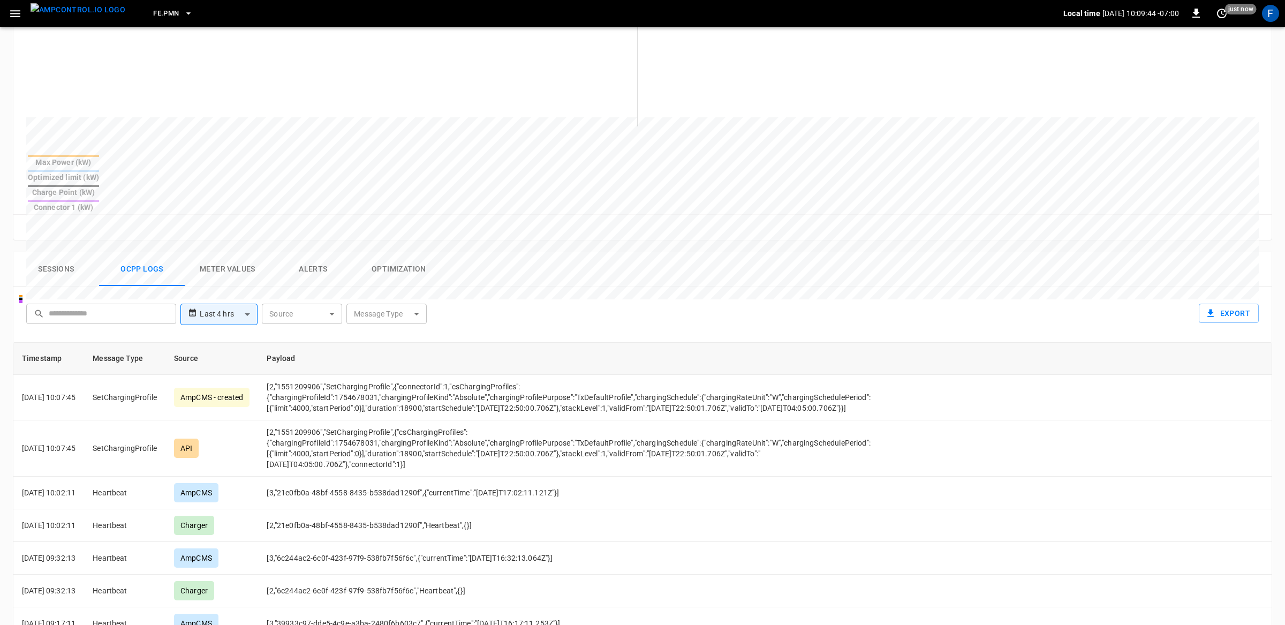
scroll to position [354, 0]
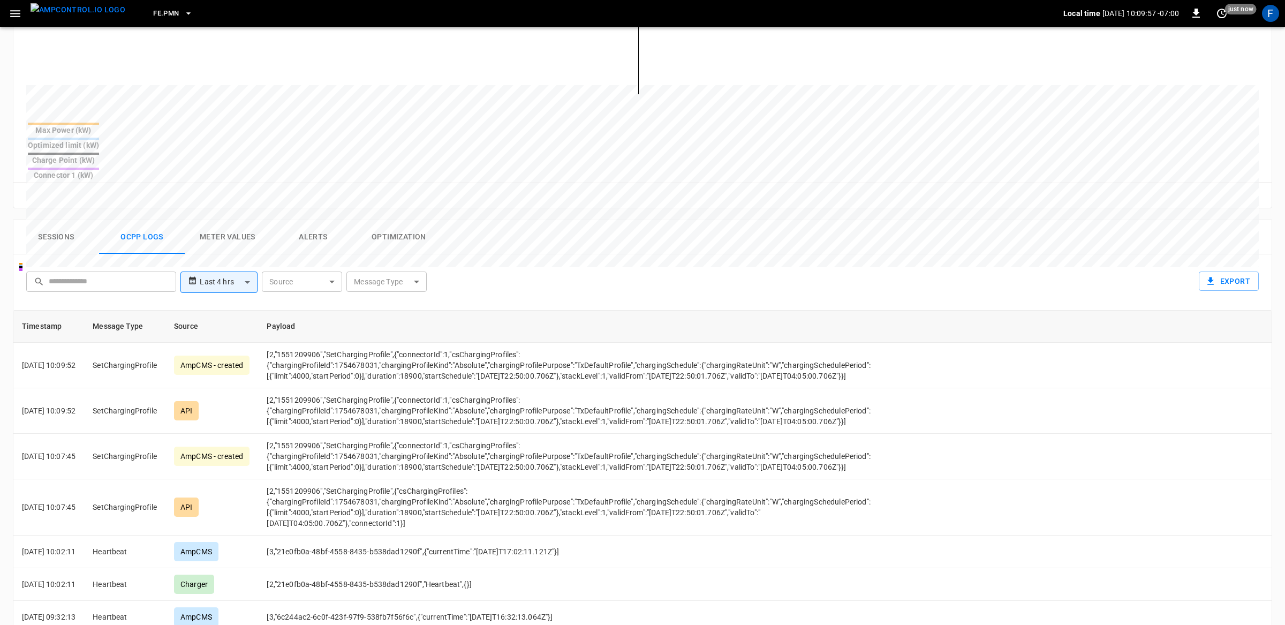
click at [744, 310] on th "Payload" at bounding box center [576, 326] width 636 height 32
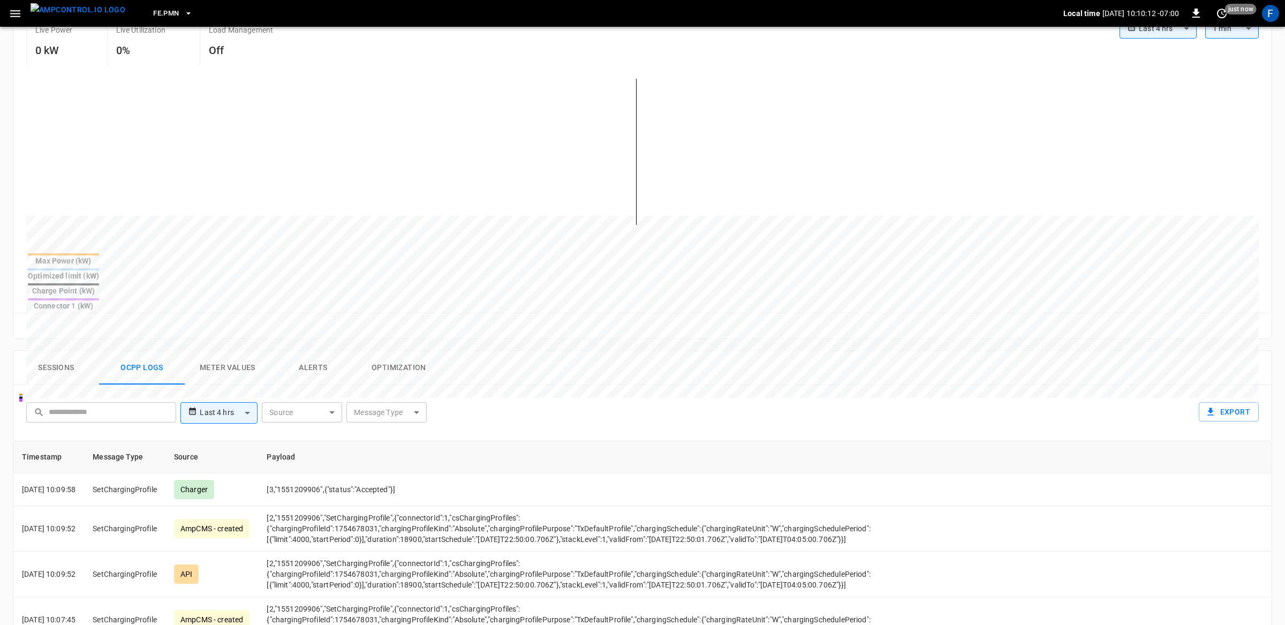
scroll to position [0, 0]
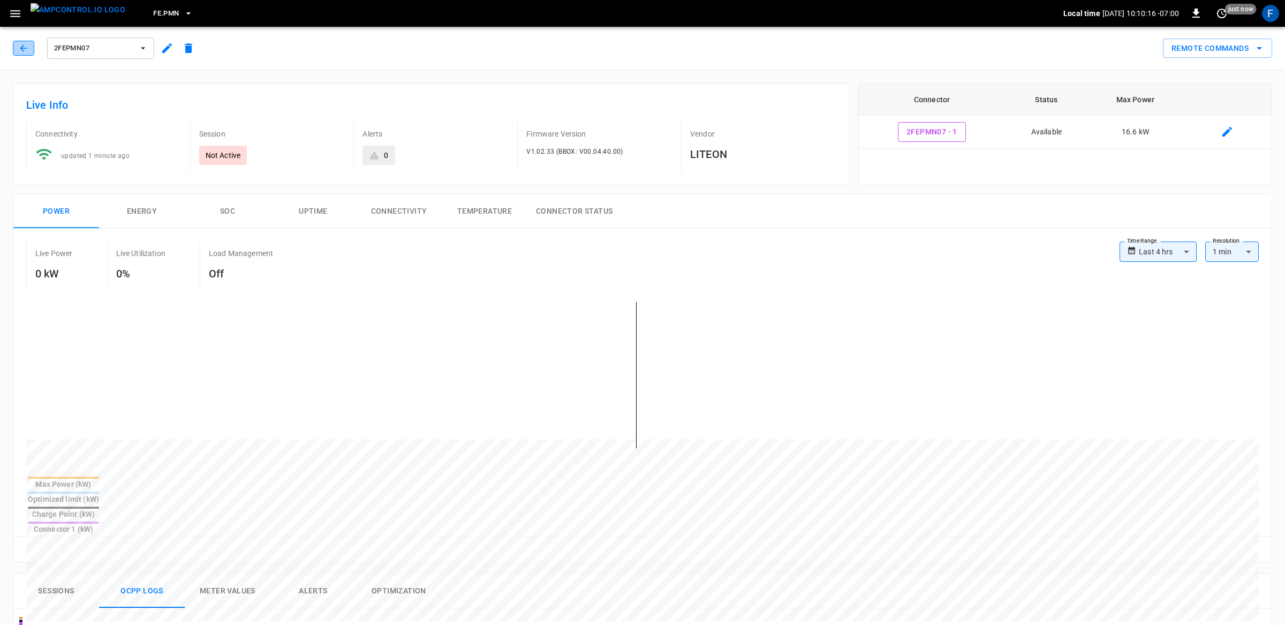
click at [27, 53] on icon "button" at bounding box center [23, 48] width 11 height 11
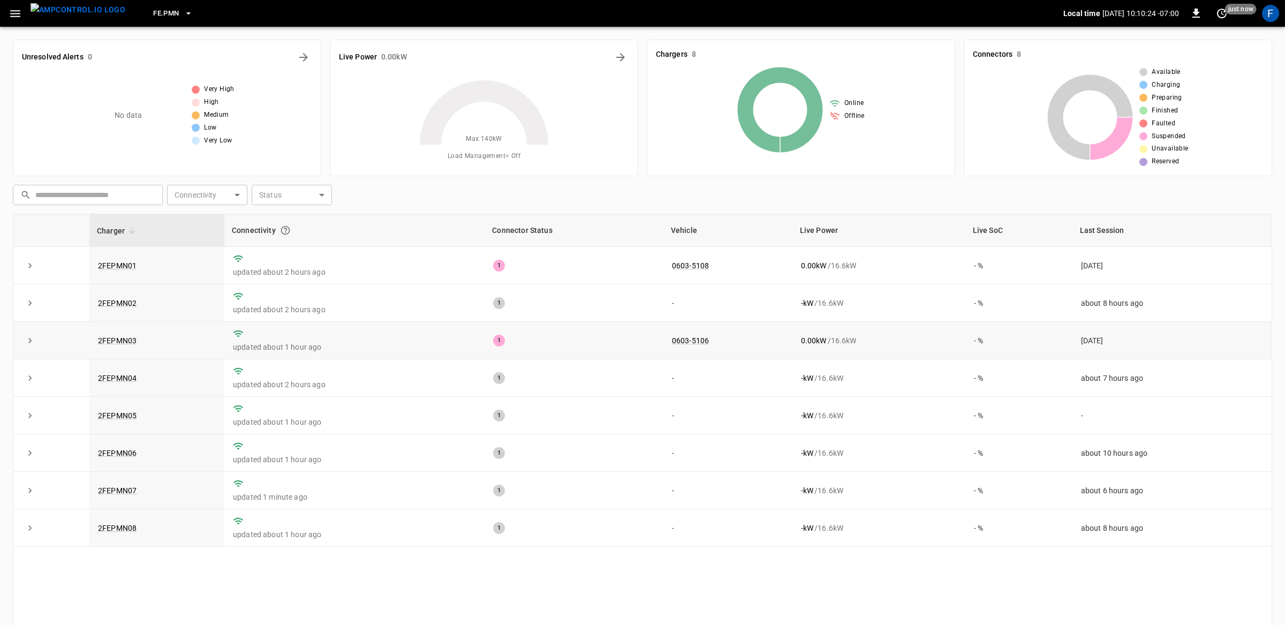
drag, startPoint x: 1082, startPoint y: 342, endPoint x: 1145, endPoint y: 342, distance: 62.1
click at [1145, 342] on td "[DATE]" at bounding box center [1171, 340] width 199 height 37
click at [1080, 269] on td "[DATE]" at bounding box center [1171, 265] width 199 height 37
click at [688, 345] on link "0603-5106" at bounding box center [690, 340] width 41 height 13
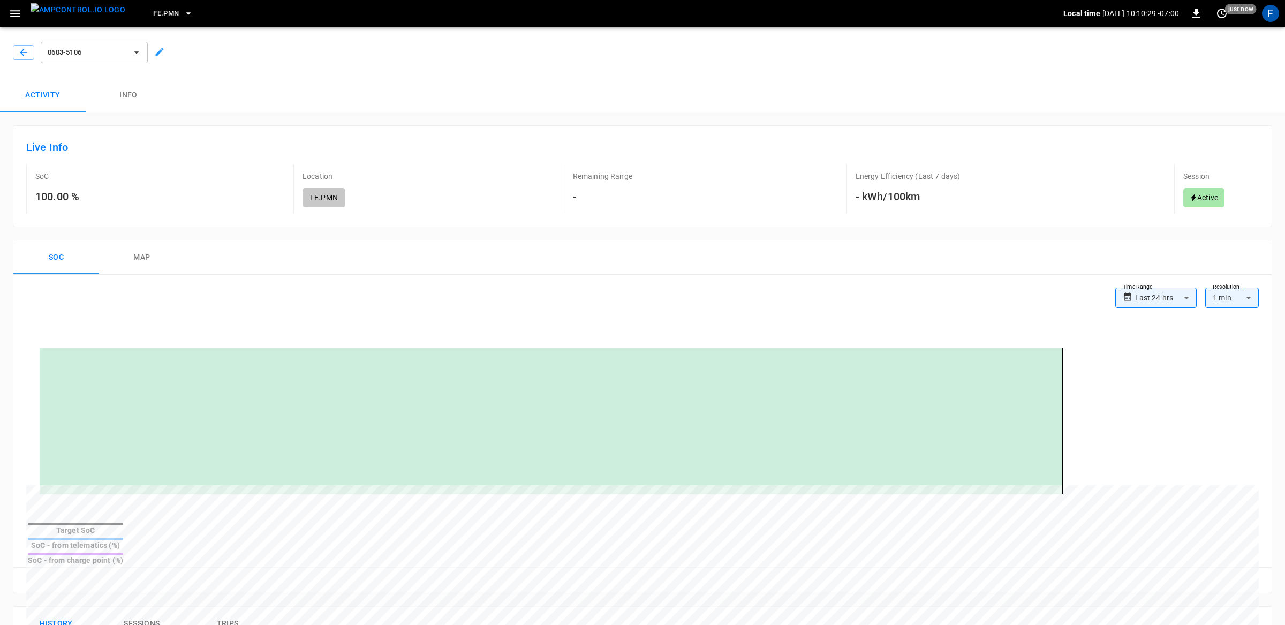
click at [14, 60] on div "0603-5106" at bounding box center [640, 50] width 1289 height 56
click at [26, 54] on icon "button" at bounding box center [23, 52] width 11 height 11
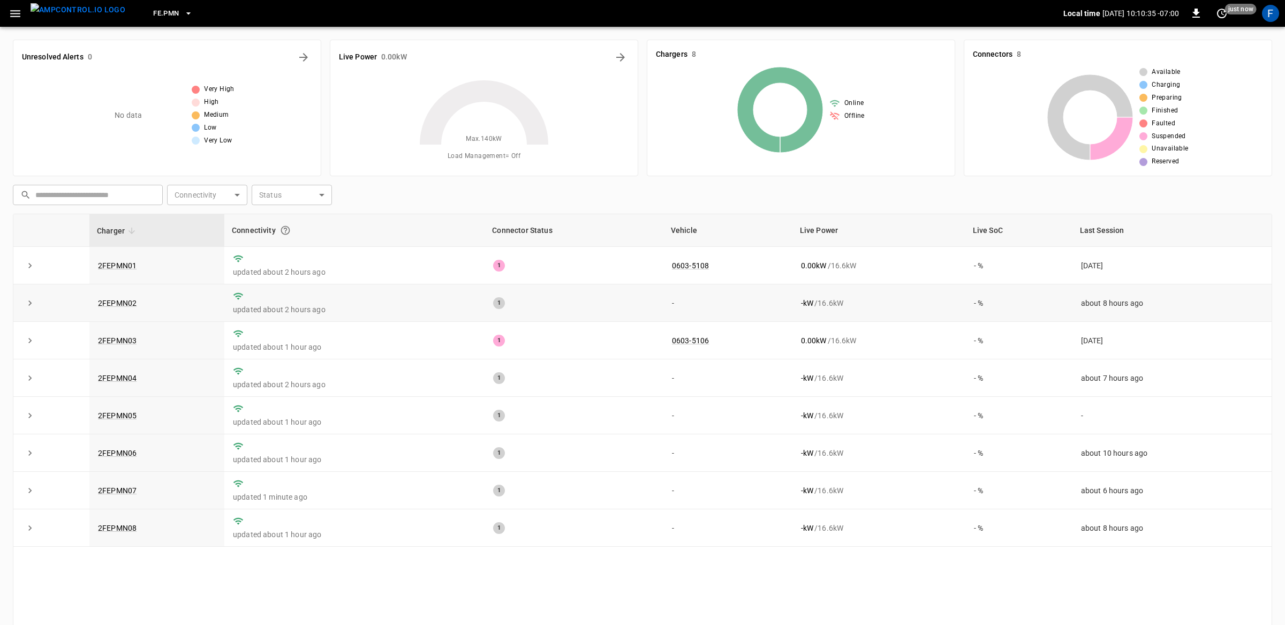
click at [113, 309] on td "2FEPMN02" at bounding box center [156, 302] width 135 height 37
click at [114, 302] on link "2FEPMN02" at bounding box center [117, 303] width 43 height 13
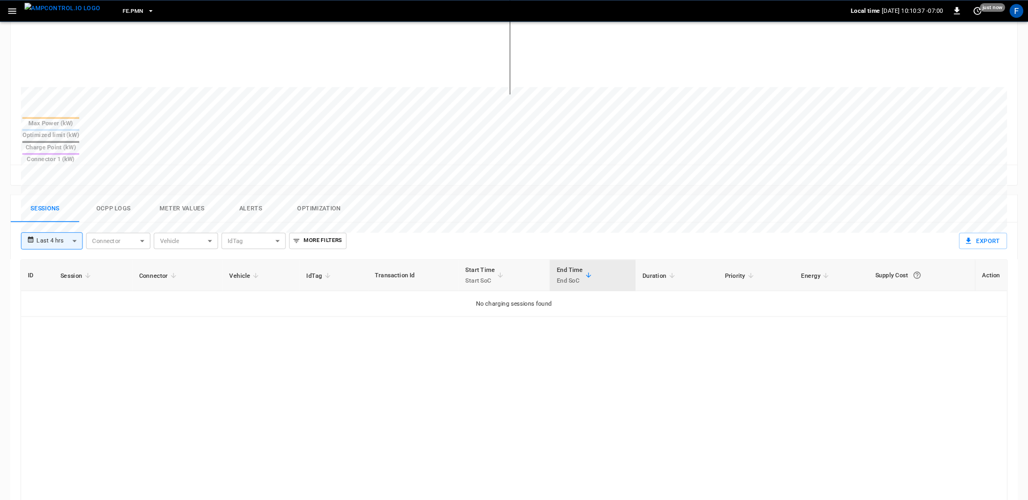
scroll to position [380, 0]
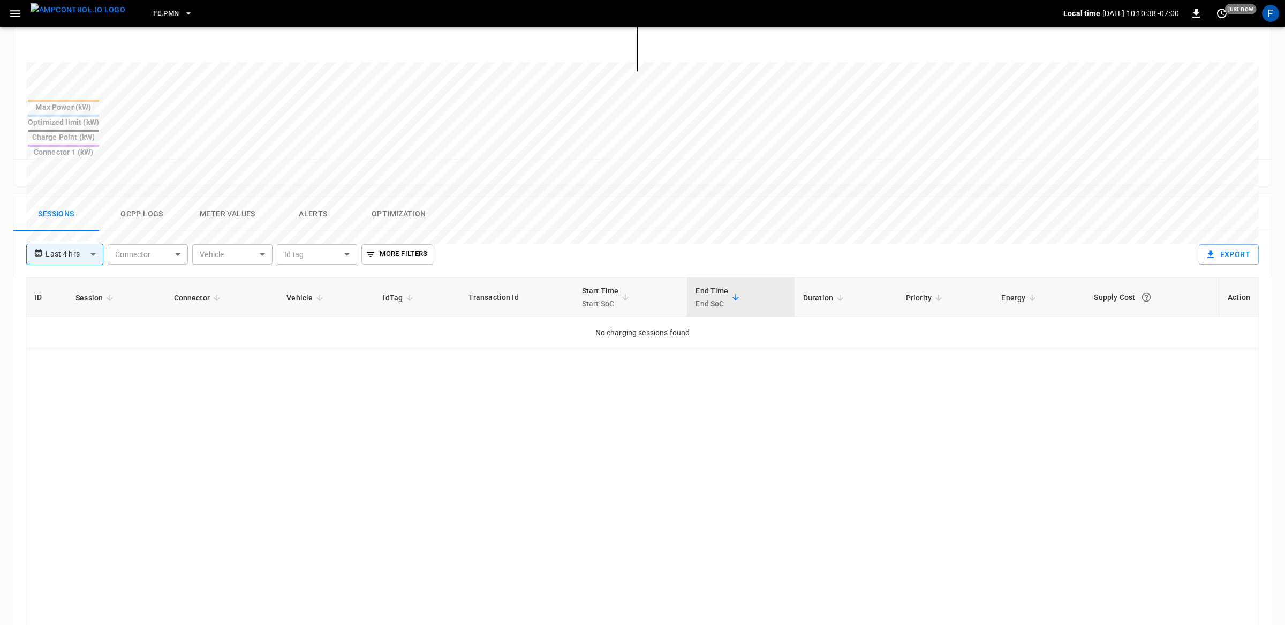
click at [134, 197] on button "Ocpp logs" at bounding box center [142, 214] width 86 height 34
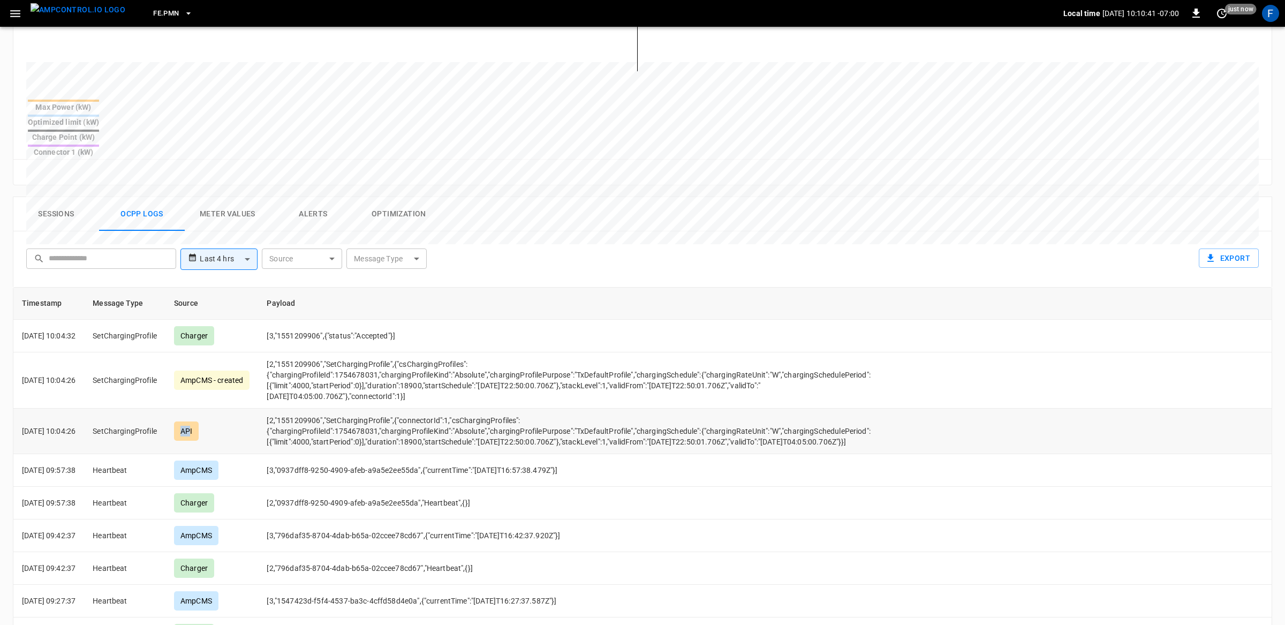
drag, startPoint x: 191, startPoint y: 400, endPoint x: 206, endPoint y: 400, distance: 15.5
click at [199, 421] on div "API" at bounding box center [186, 430] width 25 height 19
click at [299, 408] on td "[2,"1551209906","SetChargingProfile",{"connectorId":1,"csChargingProfiles":{"ch…" at bounding box center [576, 431] width 636 height 46
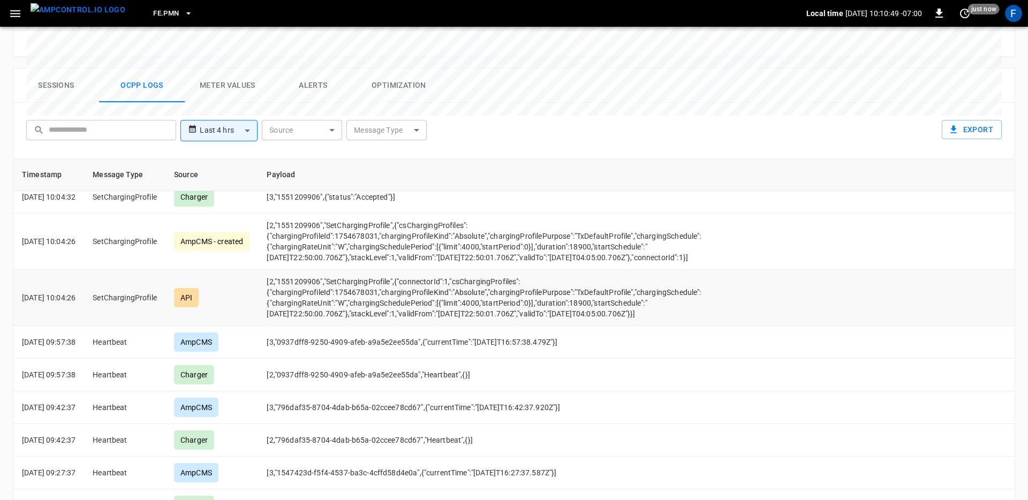
scroll to position [0, 0]
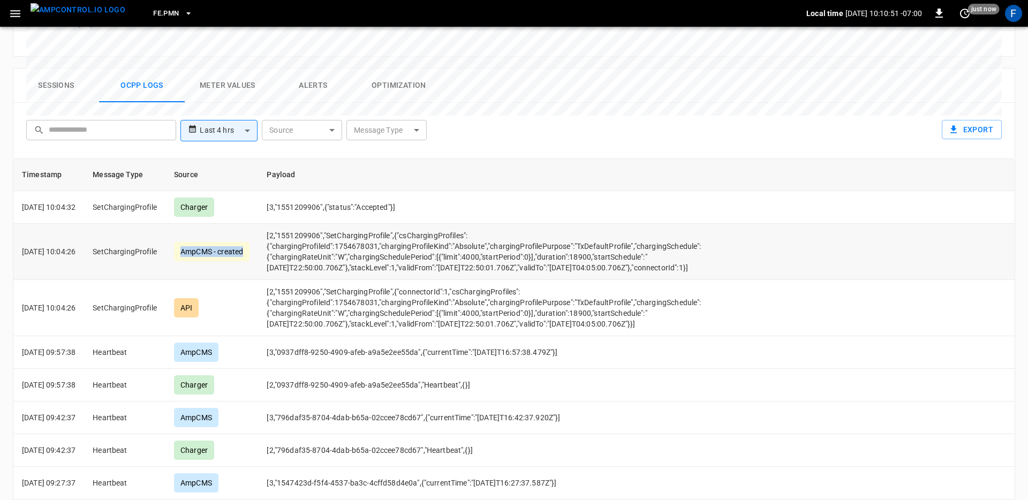
drag, startPoint x: 192, startPoint y: 221, endPoint x: 267, endPoint y: 217, distance: 74.5
click at [258, 224] on td "AmpCMS - created" at bounding box center [211, 252] width 93 height 56
click at [319, 224] on td "[2,"1551209906","SetChargingProfile",{"csChargingProfiles":{"chargingProfileId"…" at bounding box center [486, 252] width 456 height 56
click at [367, 191] on td "[3,"1551209906",{"status":"Accepted"}]" at bounding box center [486, 207] width 456 height 33
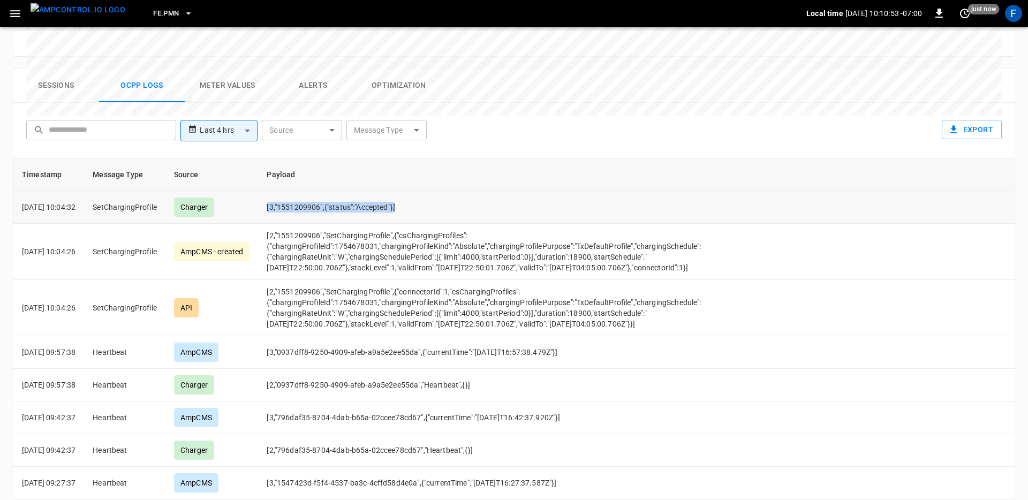
click at [367, 191] on td "[3,"1551209906",{"status":"Accepted"}]" at bounding box center [486, 207] width 456 height 33
click at [437, 291] on td "[2,"1551209906","SetChargingProfile",{"connectorId":1,"csChargingProfiles":{"ch…" at bounding box center [486, 308] width 456 height 56
drag, startPoint x: 338, startPoint y: 278, endPoint x: 369, endPoint y: 278, distance: 31.0
click at [345, 280] on td "[2,"1551209906","SetChargingProfile",{"connectorId":1,"csChargingProfiles":{"ch…" at bounding box center [486, 308] width 456 height 56
drag, startPoint x: 590, startPoint y: 281, endPoint x: 647, endPoint y: 277, distance: 57.4
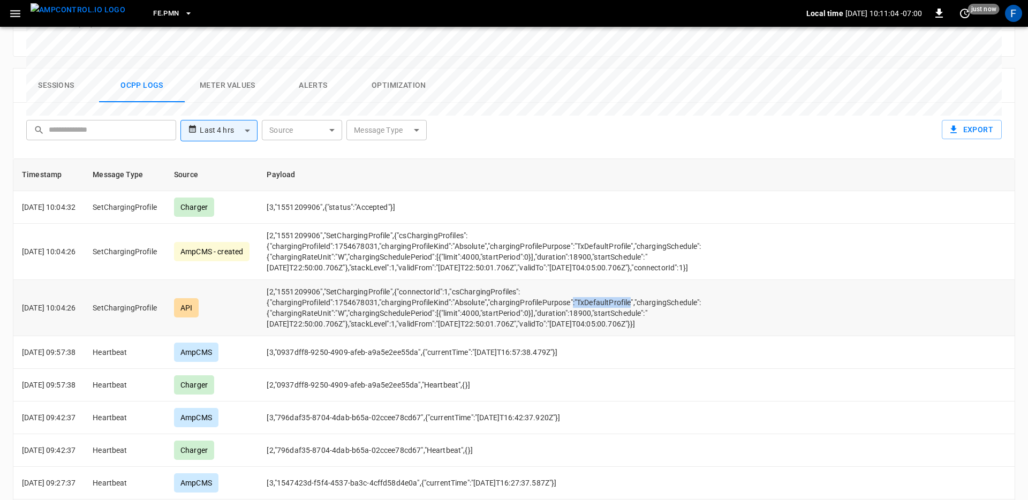
click at [647, 280] on td "[2,"1551209906","SetChargingProfile",{"connectorId":1,"csChargingProfiles":{"ch…" at bounding box center [486, 308] width 456 height 56
drag, startPoint x: 600, startPoint y: 209, endPoint x: 631, endPoint y: 209, distance: 31.6
click at [631, 224] on td "[2,"1551209906","SetChargingProfile",{"csChargingProfiles":{"chargingProfileId"…" at bounding box center [486, 252] width 456 height 56
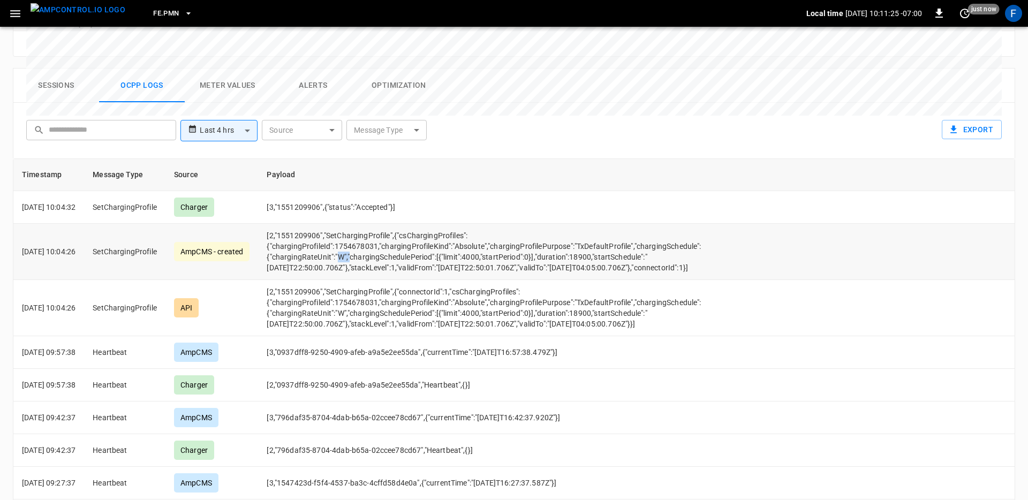
drag, startPoint x: 355, startPoint y: 219, endPoint x: 366, endPoint y: 219, distance: 10.7
click at [366, 224] on td "[2,"1551209906","SetChargingProfile",{"csChargingProfiles":{"chargingProfileId"…" at bounding box center [486, 252] width 456 height 56
click at [356, 224] on td "[2,"1551209906","SetChargingProfile",{"csChargingProfiles":{"chargingProfileId"…" at bounding box center [486, 252] width 456 height 56
click at [487, 224] on td "[2,"1551209906","SetChargingProfile",{"csChargingProfiles":{"chargingProfileId"…" at bounding box center [486, 252] width 456 height 56
drag, startPoint x: 482, startPoint y: 220, endPoint x: 499, endPoint y: 220, distance: 17.7
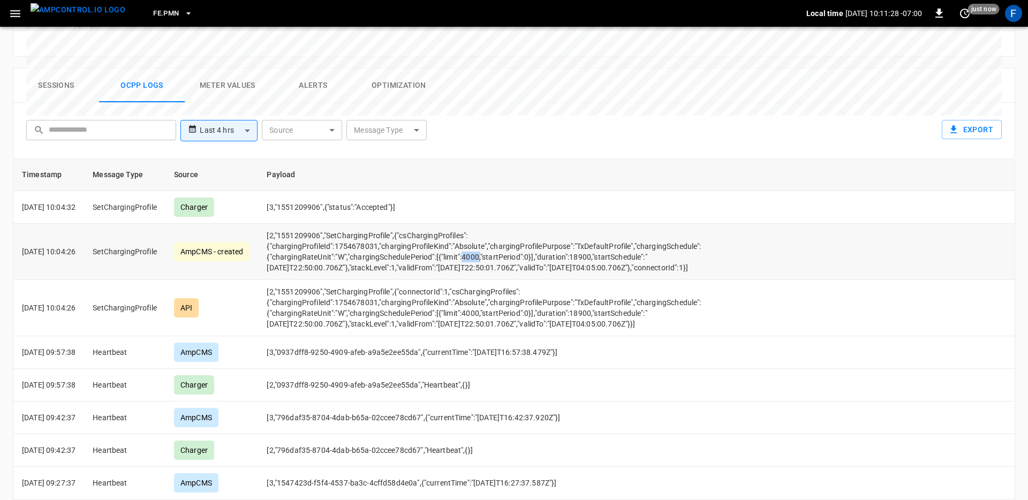
click at [499, 224] on td "[2,"1551209906","SetChargingProfile",{"csChargingProfiles":{"chargingProfileId"…" at bounding box center [486, 252] width 456 height 56
drag, startPoint x: 547, startPoint y: 221, endPoint x: 541, endPoint y: 221, distance: 5.9
click at [541, 224] on td "[2,"1551209906","SetChargingProfile",{"csChargingProfiles":{"chargingProfileId"…" at bounding box center [486, 252] width 456 height 56
click at [595, 224] on td "[2,"1551209906","SetChargingProfile",{"csChargingProfiles":{"chargingProfileId"…" at bounding box center [486, 252] width 456 height 56
click at [596, 224] on td "[2,"1551209906","SetChargingProfile",{"csChargingProfiles":{"chargingProfileId"…" at bounding box center [486, 252] width 456 height 56
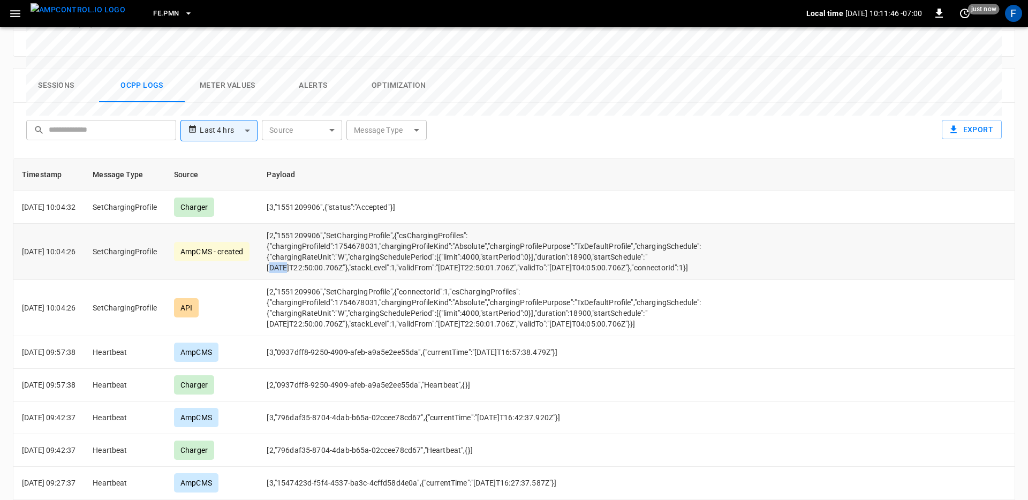
drag, startPoint x: 669, startPoint y: 221, endPoint x: 688, endPoint y: 221, distance: 19.8
click at [688, 224] on td "[2,"1551209906","SetChargingProfile",{"csChargingProfiles":{"chargingProfileId"…" at bounding box center [486, 252] width 456 height 56
click at [299, 236] on td "[2,"1551209906","SetChargingProfile",{"csChargingProfiles":{"chargingProfileId"…" at bounding box center [486, 252] width 456 height 56
drag, startPoint x: 297, startPoint y: 234, endPoint x: 303, endPoint y: 233, distance: 6.5
click at [302, 233] on td "[2,"1551209906","SetChargingProfile",{"csChargingProfiles":{"chargingProfileId"…" at bounding box center [486, 252] width 456 height 56
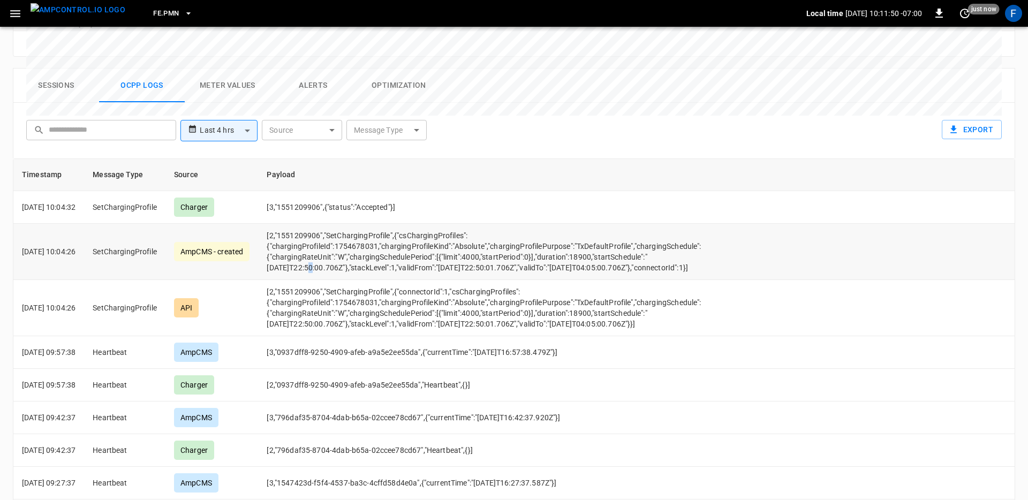
click at [299, 232] on td "[2,"1551209906","SetChargingProfile",{"csChargingProfiles":{"chargingProfileId"…" at bounding box center [486, 252] width 456 height 56
drag, startPoint x: 316, startPoint y: 231, endPoint x: 298, endPoint y: 230, distance: 17.7
click at [298, 230] on td "[2,"1551209906","SetChargingProfile",{"csChargingProfiles":{"chargingProfileId"…" at bounding box center [486, 252] width 456 height 56
click at [292, 232] on td "[2,"1551209906","SetChargingProfile",{"csChargingProfiles":{"chargingProfileId"…" at bounding box center [486, 252] width 456 height 56
click at [293, 232] on td "[2,"1551209906","SetChargingProfile",{"csChargingProfiles":{"chargingProfileId"…" at bounding box center [486, 252] width 456 height 56
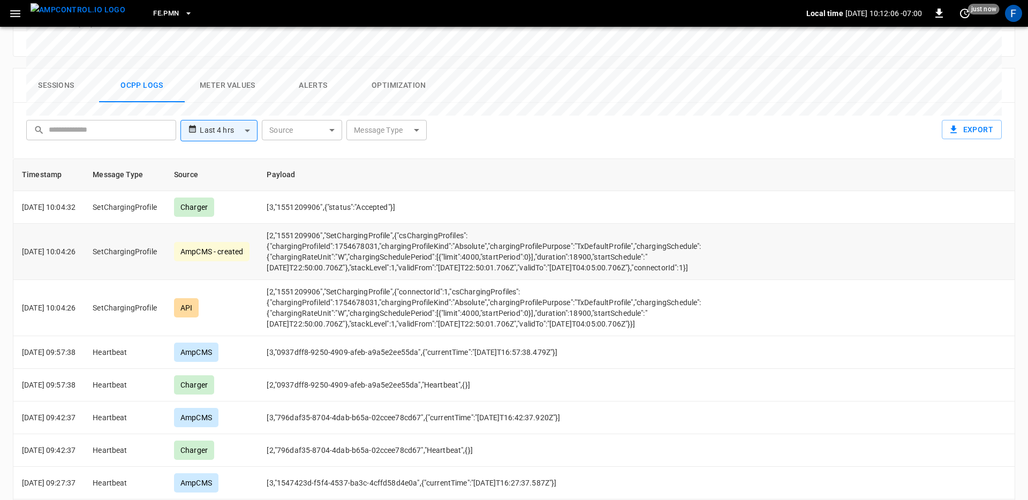
drag, startPoint x: 294, startPoint y: 232, endPoint x: 310, endPoint y: 232, distance: 16.1
click at [310, 232] on td "[2,"1551209906","SetChargingProfile",{"csChargingProfiles":{"chargingProfileId"…" at bounding box center [486, 252] width 456 height 56
drag, startPoint x: 448, startPoint y: 232, endPoint x: 486, endPoint y: 232, distance: 38.0
click at [486, 232] on td "[2,"1551209906","SetChargingProfile",{"csChargingProfiles":{"chargingProfileId"…" at bounding box center [486, 252] width 456 height 56
click at [493, 232] on td "[2,"1551209906","SetChargingProfile",{"csChargingProfiles":{"chargingProfileId"…" at bounding box center [486, 252] width 456 height 56
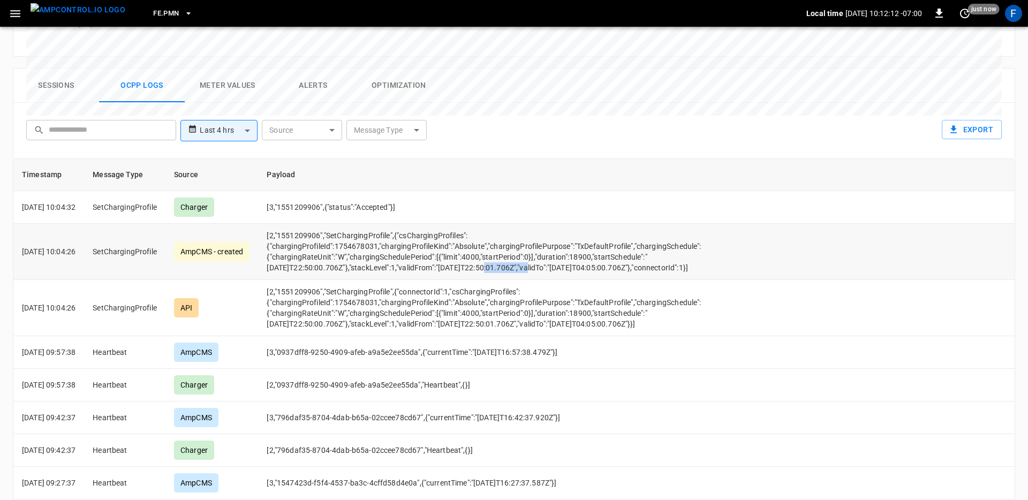
drag, startPoint x: 522, startPoint y: 228, endPoint x: 473, endPoint y: 231, distance: 49.4
click at [473, 231] on td "[2,"1551209906","SetChargingProfile",{"csChargingProfiles":{"chargingProfileId"…" at bounding box center [486, 252] width 456 height 56
click at [570, 230] on td "[2,"1551209906","SetChargingProfile",{"csChargingProfiles":{"chargingProfileId"…" at bounding box center [486, 252] width 456 height 56
drag, startPoint x: 298, startPoint y: 245, endPoint x: 320, endPoint y: 245, distance: 21.9
click at [320, 245] on td "[2,"1551209906","SetChargingProfile",{"csChargingProfiles":{"chargingProfileId"…" at bounding box center [486, 252] width 456 height 56
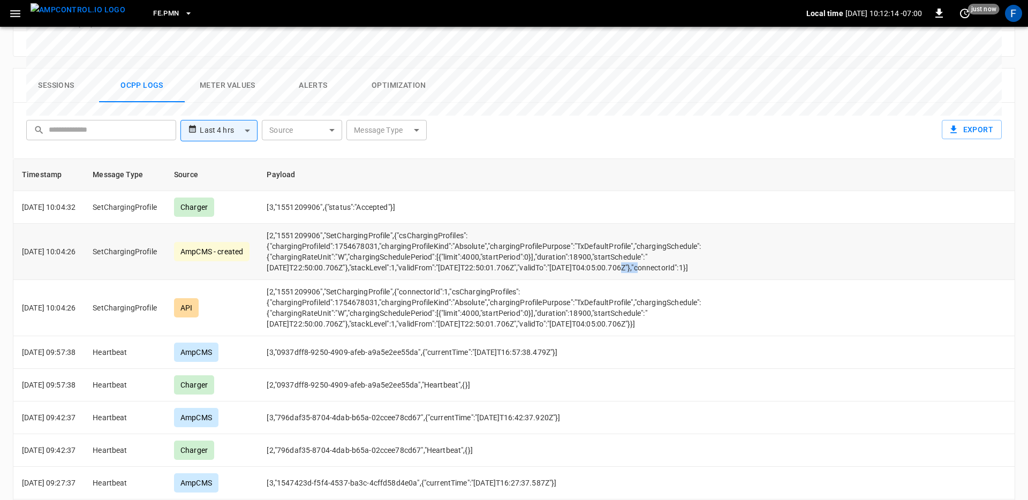
click at [321, 244] on td "[2,"1551209906","SetChargingProfile",{"csChargingProfiles":{"chargingProfileId"…" at bounding box center [486, 252] width 456 height 56
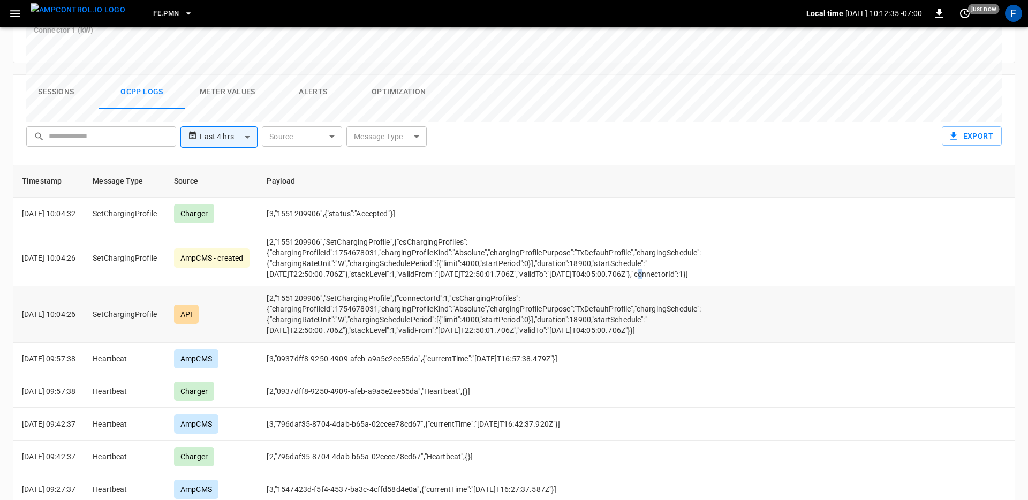
scroll to position [501, 0]
click at [313, 232] on td "[2,"1551209906","SetChargingProfile",{"csChargingProfiles":{"chargingProfileId"…" at bounding box center [486, 260] width 456 height 56
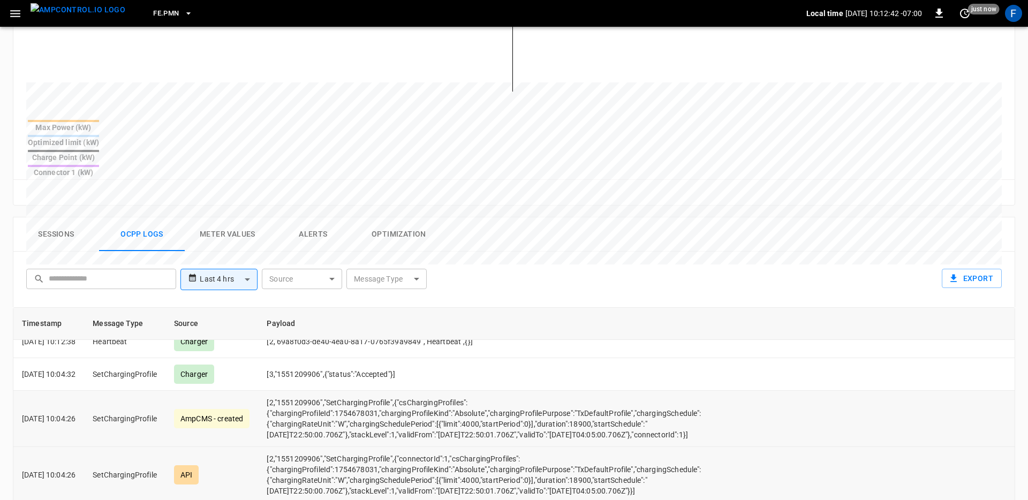
scroll to position [32, 0]
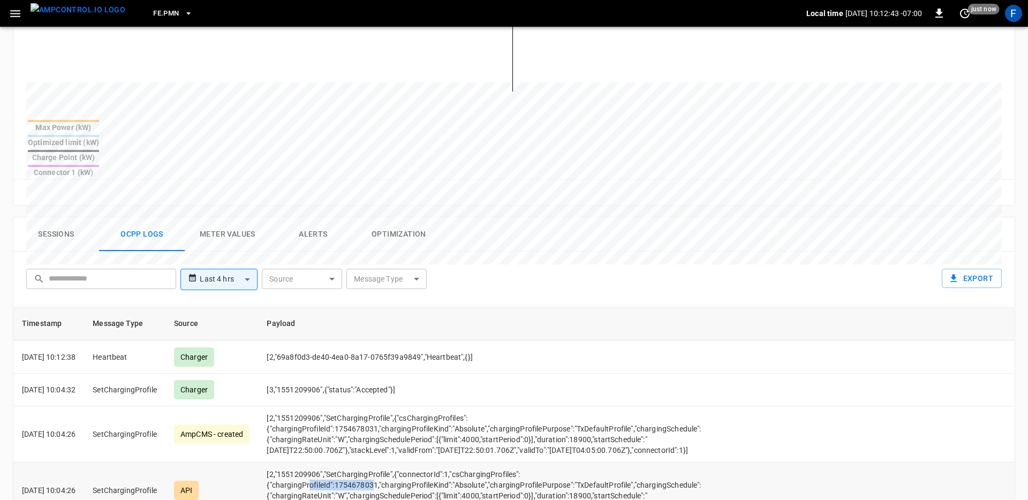
drag, startPoint x: 327, startPoint y: 462, endPoint x: 389, endPoint y: 455, distance: 62.0
click at [389, 463] on td "[2,"1551209906","SetChargingProfile",{"connectorId":1,"csChargingProfiles":{"ch…" at bounding box center [486, 491] width 456 height 56
drag, startPoint x: 311, startPoint y: 401, endPoint x: 383, endPoint y: 401, distance: 71.7
click at [383, 406] on td "[2,"1551209906","SetChargingProfile",{"csChargingProfiles":{"chargingProfileId"…" at bounding box center [486, 434] width 456 height 56
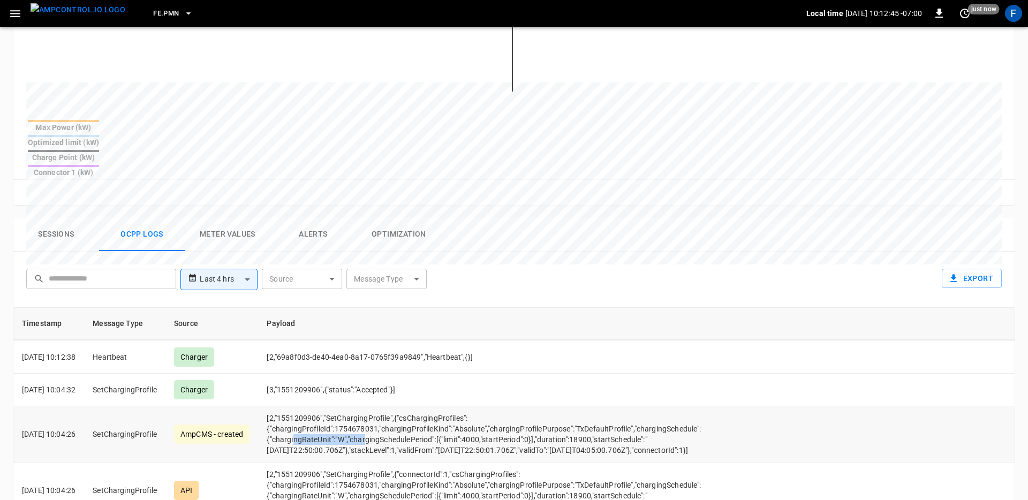
click at [383, 406] on td "[2,"1551209906","SetChargingProfile",{"csChargingProfiles":{"chargingProfileId"…" at bounding box center [486, 434] width 456 height 56
drag, startPoint x: 316, startPoint y: 344, endPoint x: 369, endPoint y: 343, distance: 53.5
click at [369, 374] on td "[3,"1551209906",{"status":"Accepted"}]" at bounding box center [486, 390] width 456 height 33
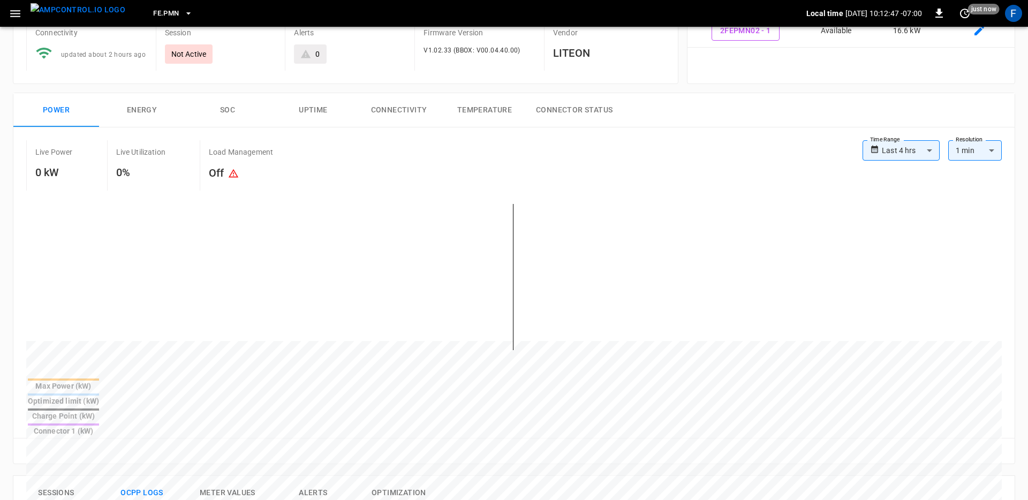
scroll to position [0, 0]
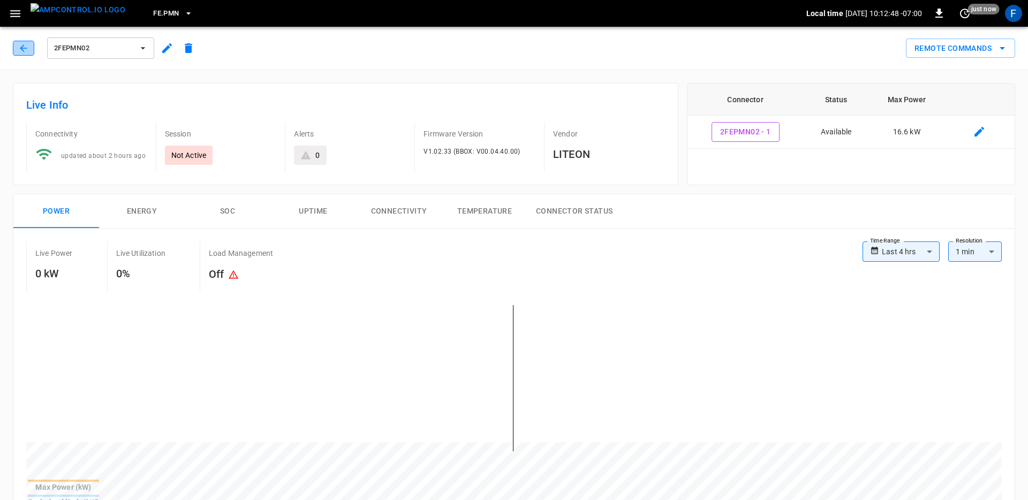
click at [16, 44] on button "button" at bounding box center [23, 48] width 21 height 15
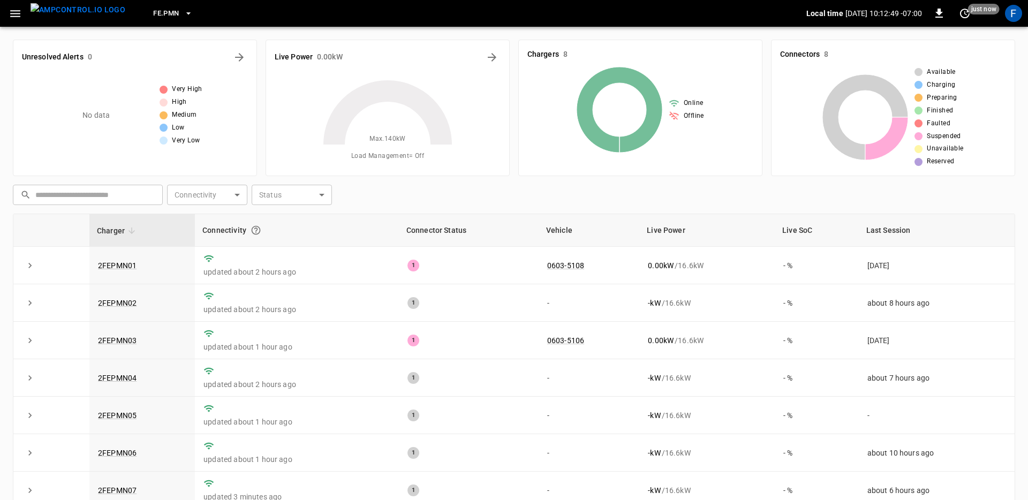
scroll to position [105, 0]
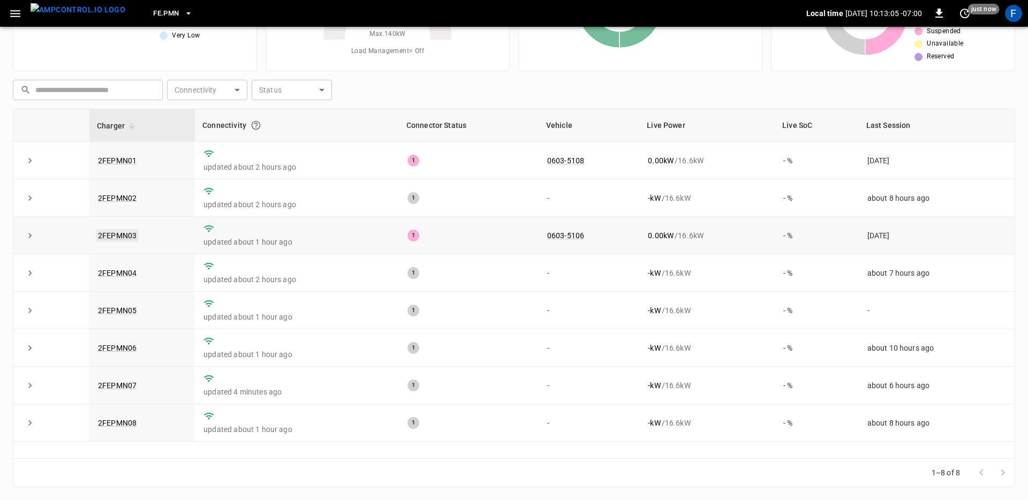
click at [120, 232] on link "2FEPMN03" at bounding box center [117, 235] width 43 height 13
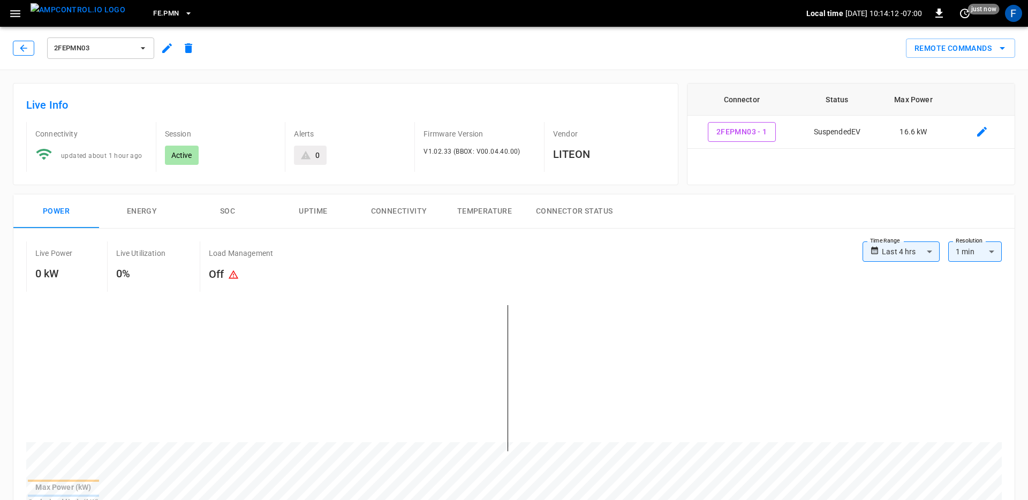
click at [21, 54] on button "button" at bounding box center [23, 48] width 21 height 15
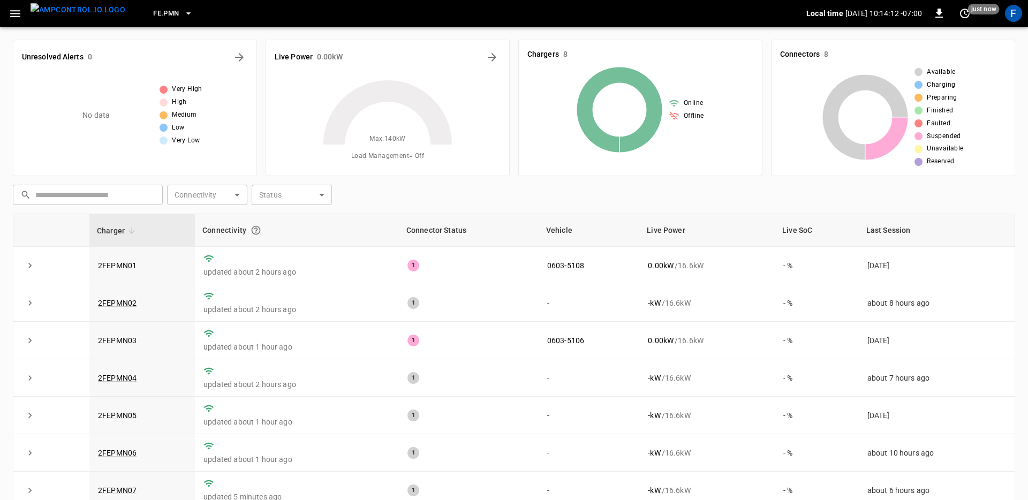
scroll to position [105, 0]
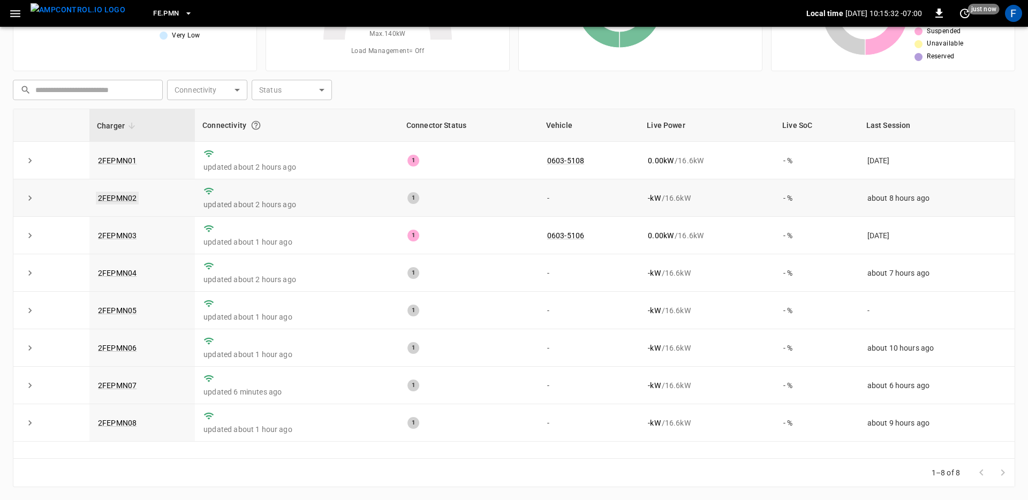
click at [118, 199] on link "2FEPMN02" at bounding box center [117, 198] width 43 height 13
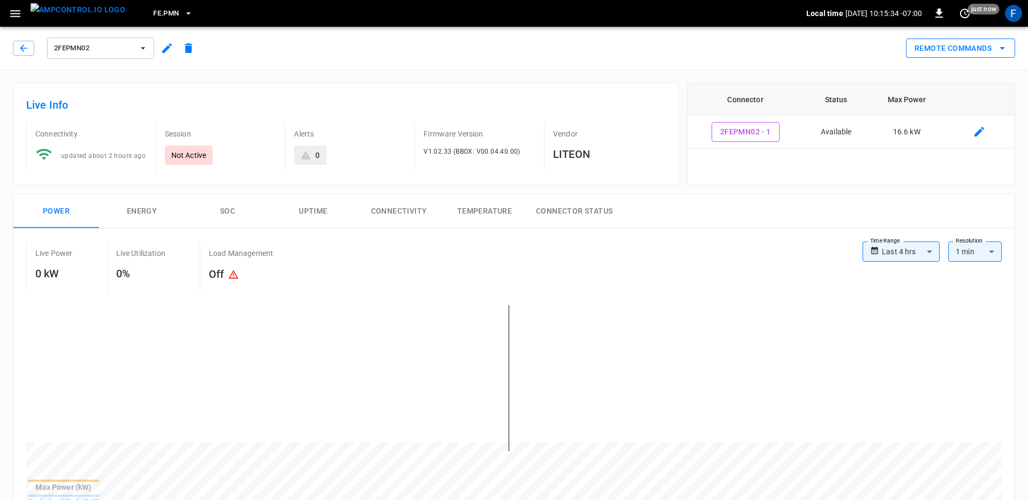
click at [923, 48] on button "Remote Commands" at bounding box center [960, 49] width 109 height 20
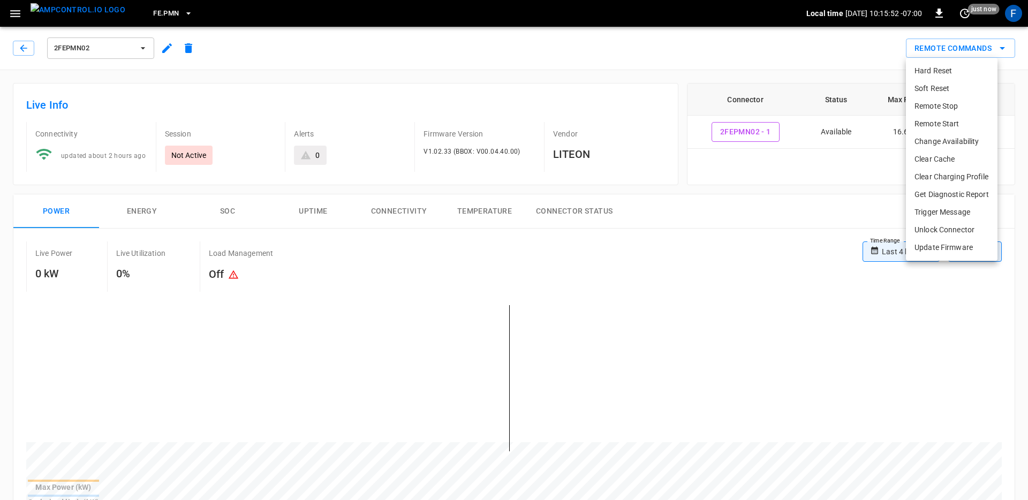
click at [695, 244] on div at bounding box center [514, 250] width 1028 height 500
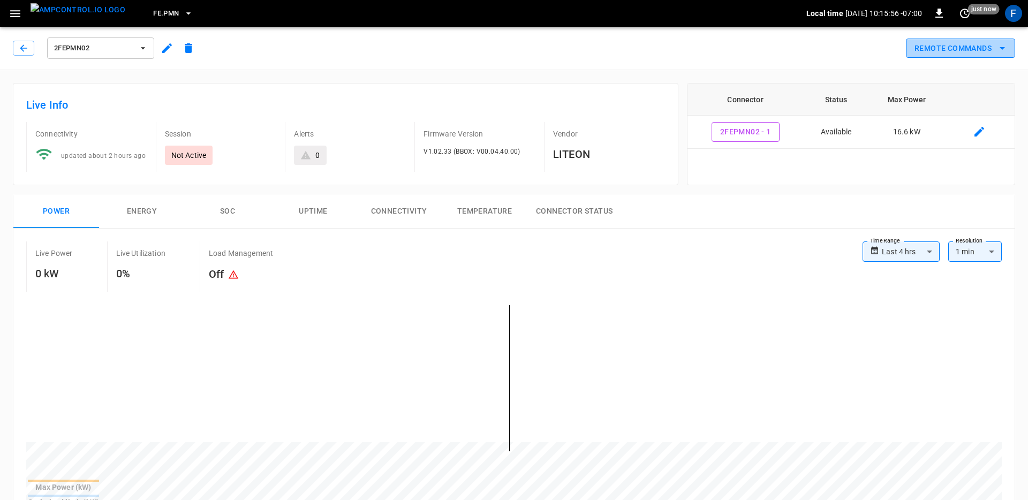
click at [911, 50] on button "Remote Commands" at bounding box center [960, 49] width 109 height 20
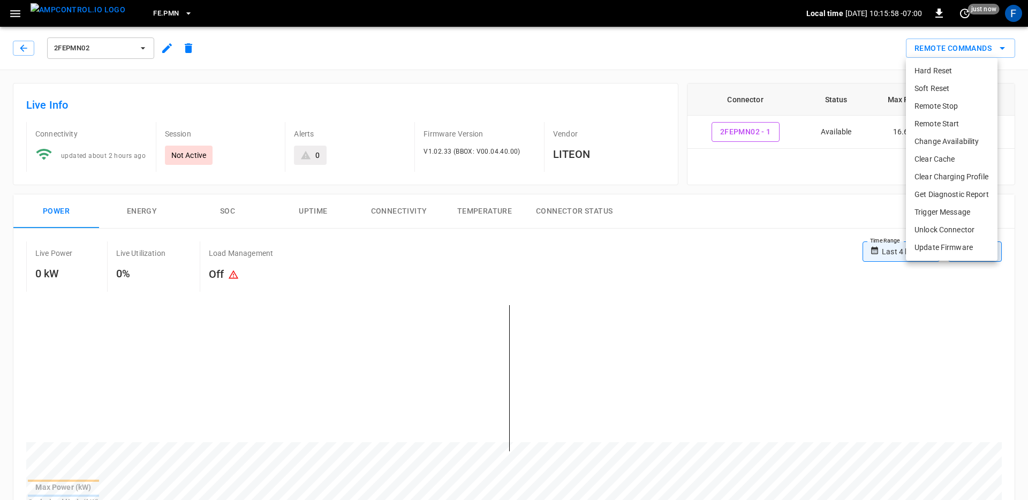
click at [819, 213] on div at bounding box center [514, 250] width 1028 height 500
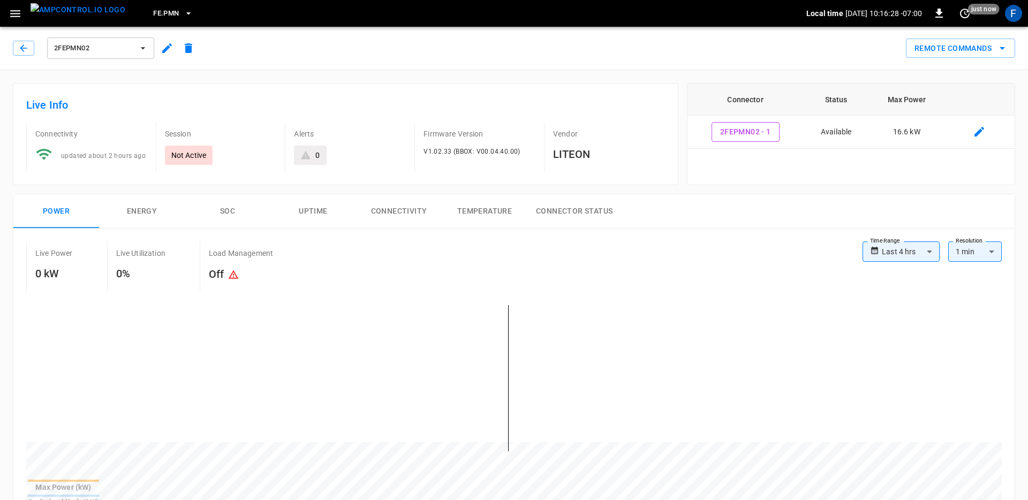
click at [94, 16] on img "menu" at bounding box center [78, 9] width 95 height 13
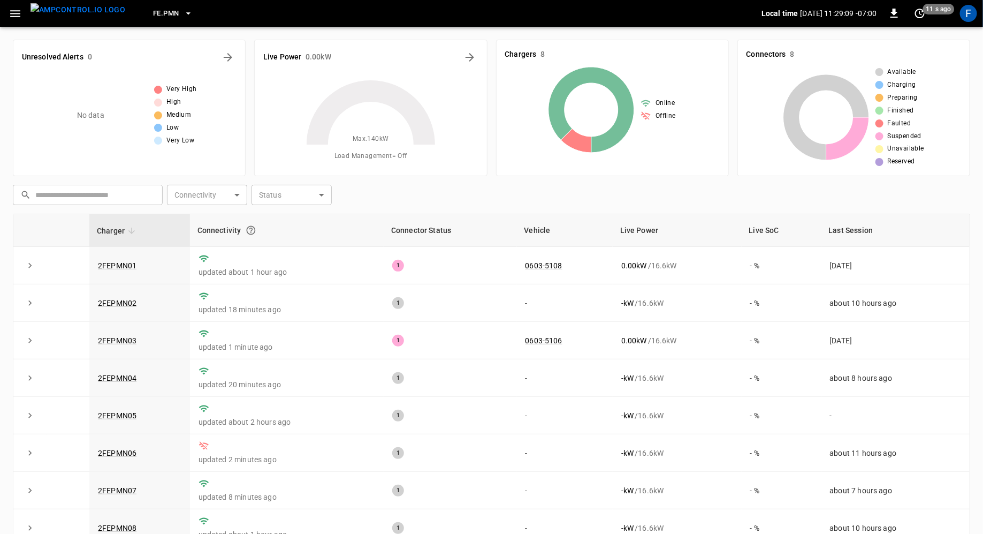
scroll to position [94, 0]
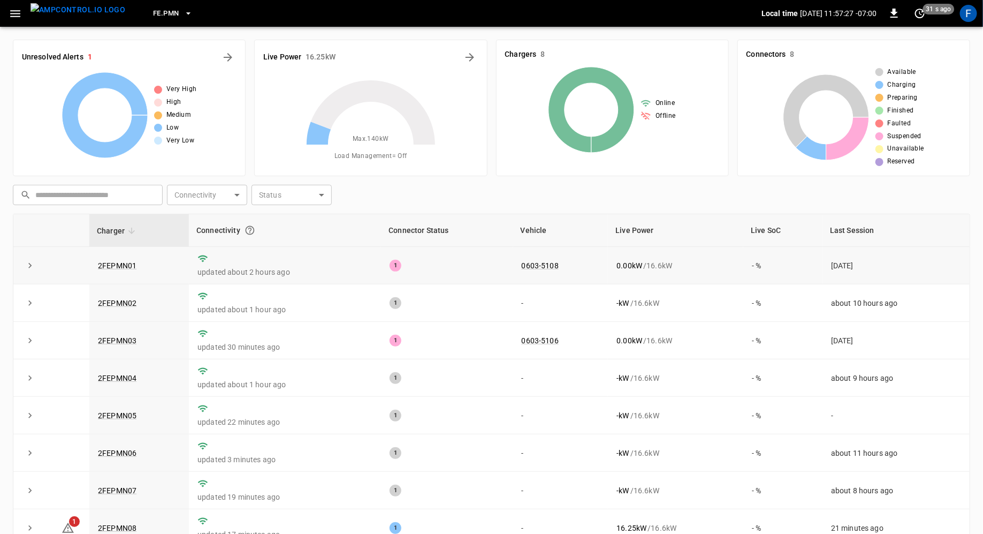
scroll to position [94, 0]
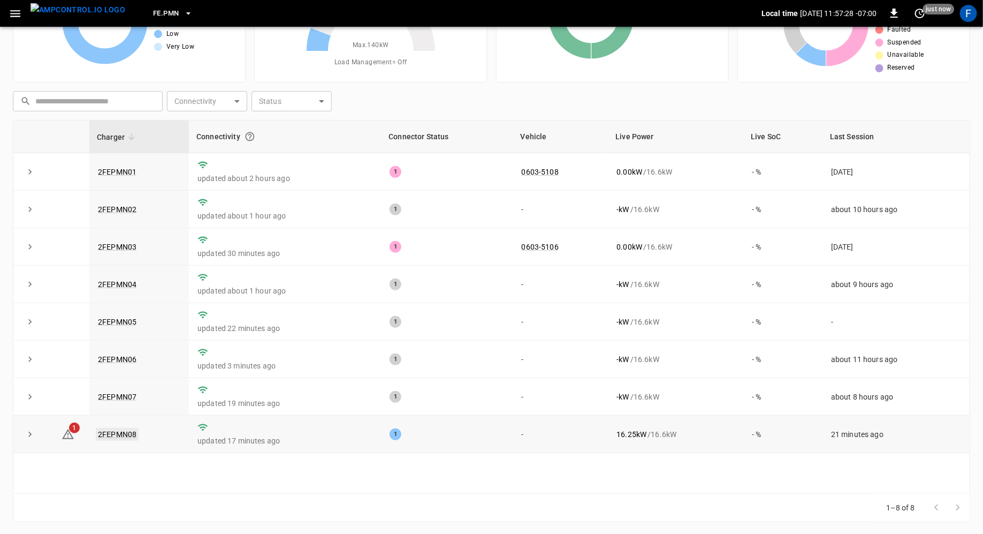
click at [120, 432] on link "2FEPMN08" at bounding box center [117, 434] width 43 height 13
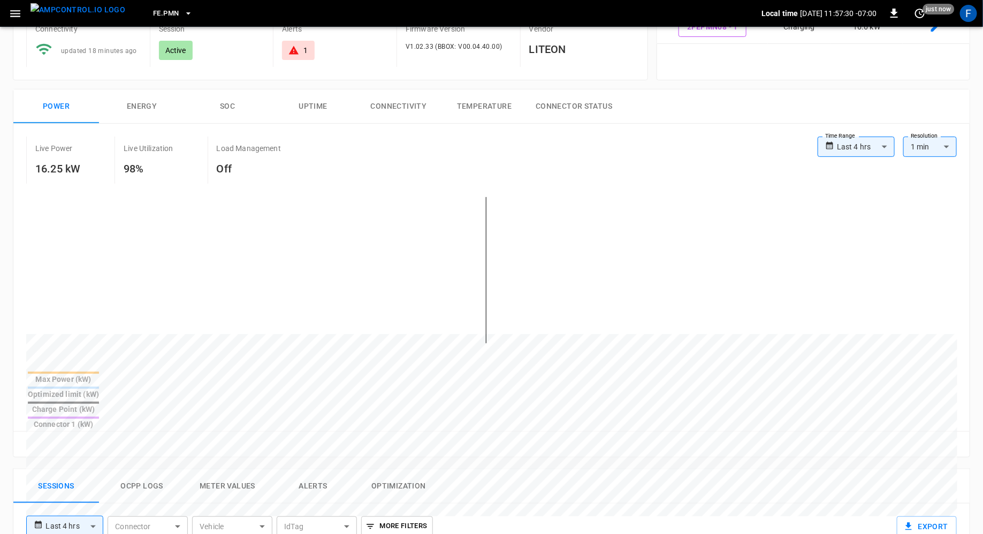
scroll to position [263, 0]
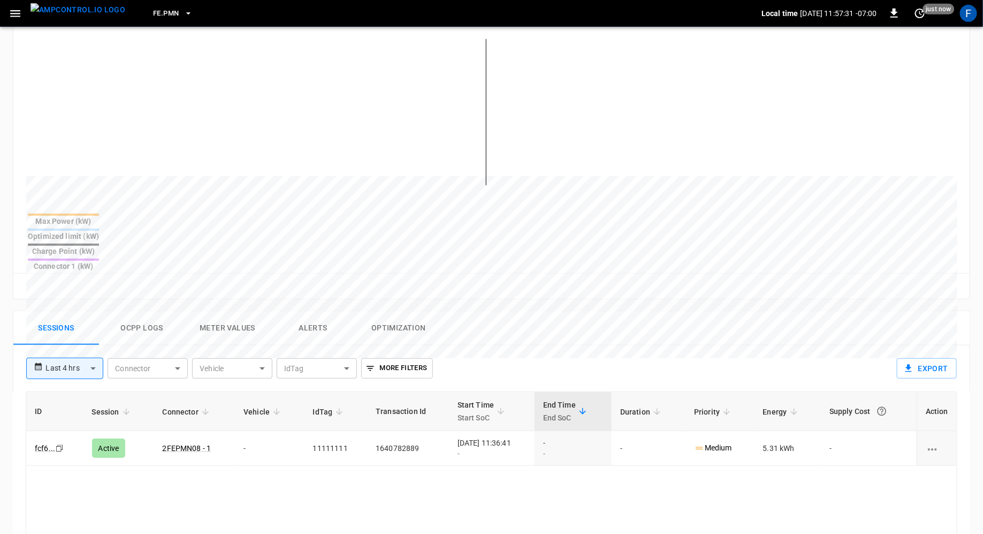
click at [321, 311] on button "Alerts" at bounding box center [313, 328] width 86 height 34
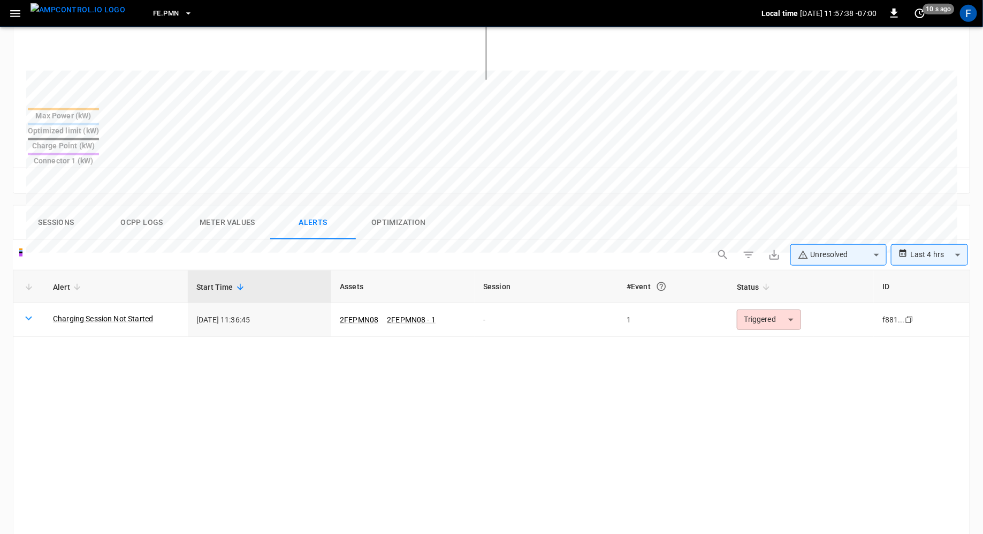
scroll to position [401, 0]
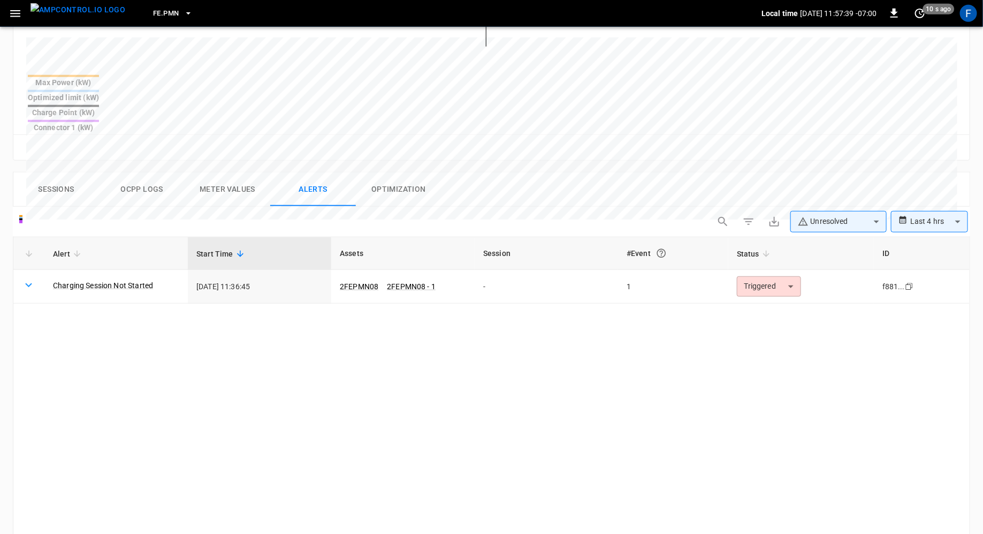
click at [138, 172] on button "Ocpp logs" at bounding box center [142, 189] width 86 height 34
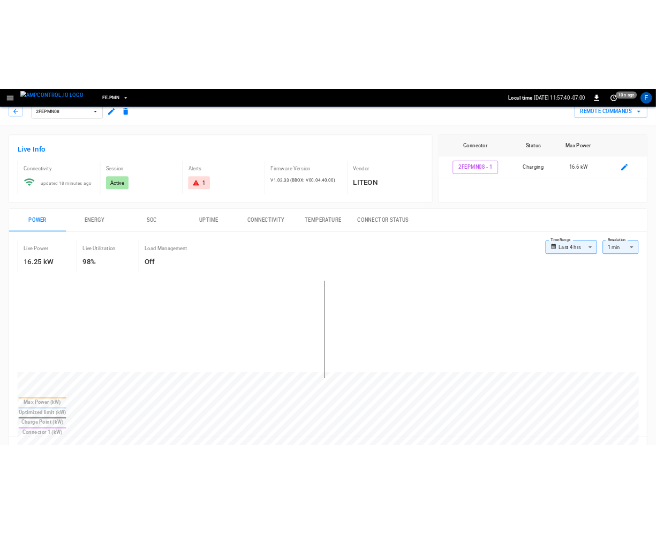
scroll to position [0, 0]
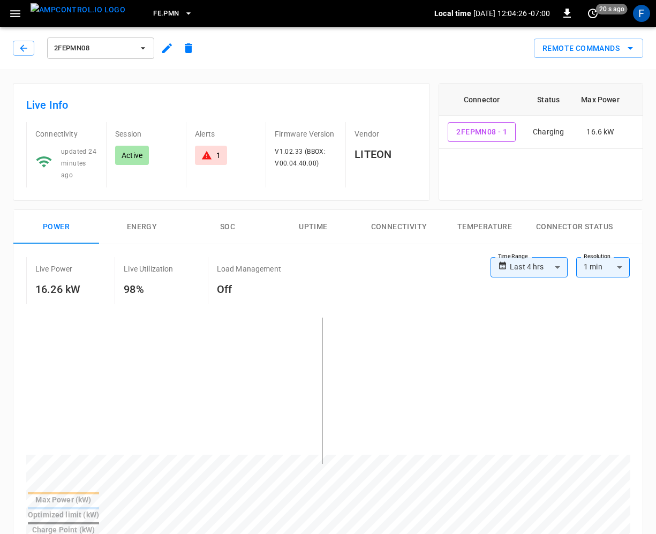
click at [10, 50] on div "2FEPMN08" at bounding box center [104, 46] width 191 height 30
click at [21, 47] on icon "button" at bounding box center [23, 47] width 7 height 7
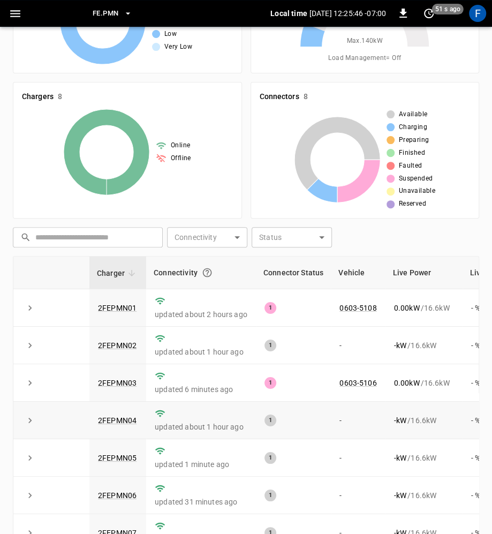
scroll to position [230, 0]
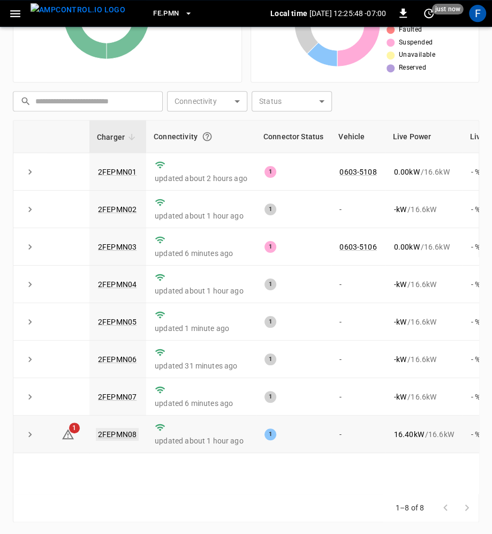
click at [107, 435] on link "2FEPMN08" at bounding box center [117, 434] width 43 height 13
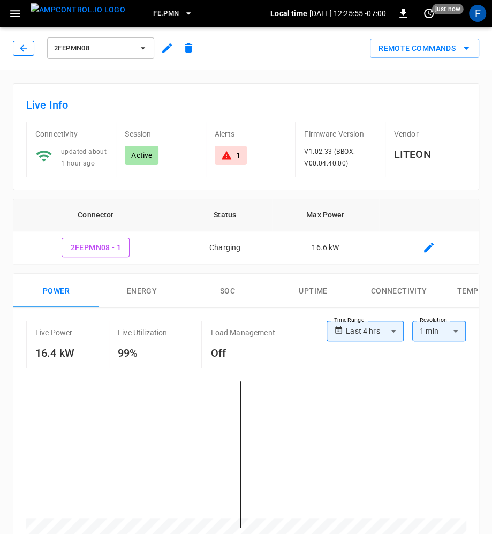
click at [20, 50] on icon "button" at bounding box center [23, 48] width 11 height 11
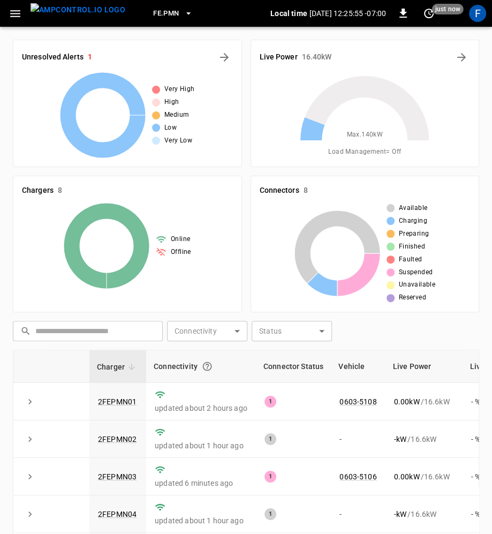
scroll to position [230, 0]
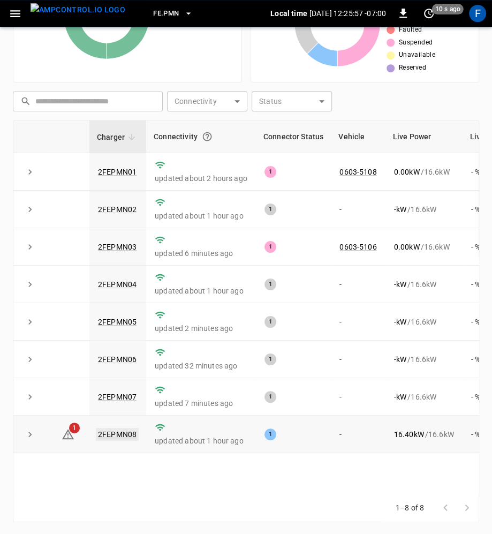
click at [106, 437] on link "2FEPMN08" at bounding box center [117, 434] width 43 height 13
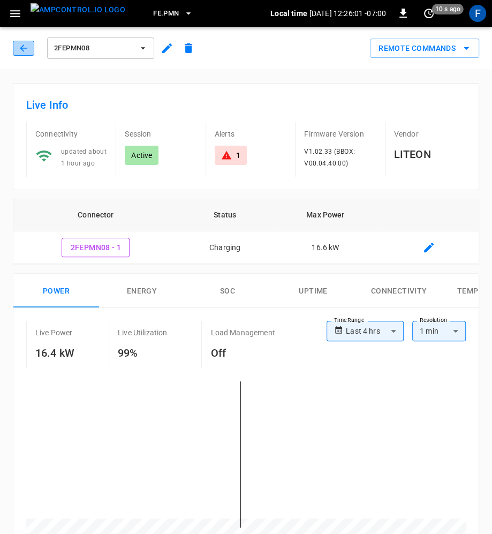
click at [19, 48] on icon "button" at bounding box center [23, 48] width 11 height 11
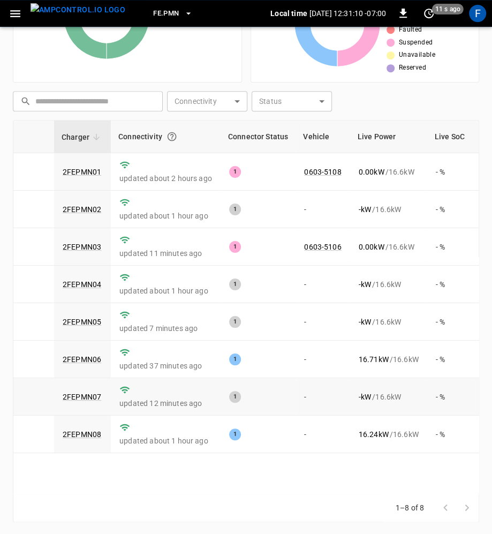
scroll to position [0, 42]
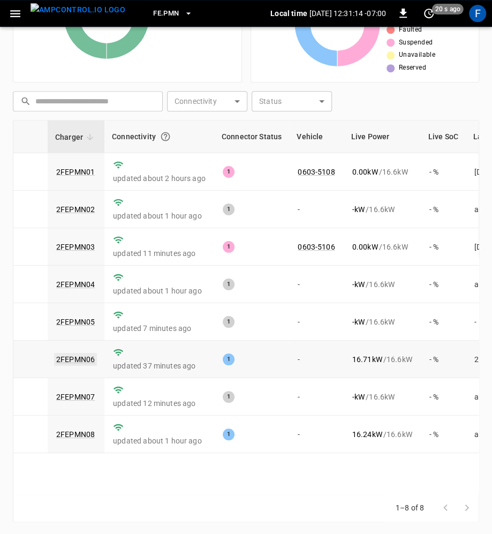
click at [69, 353] on link "2FEPMN06" at bounding box center [75, 359] width 43 height 13
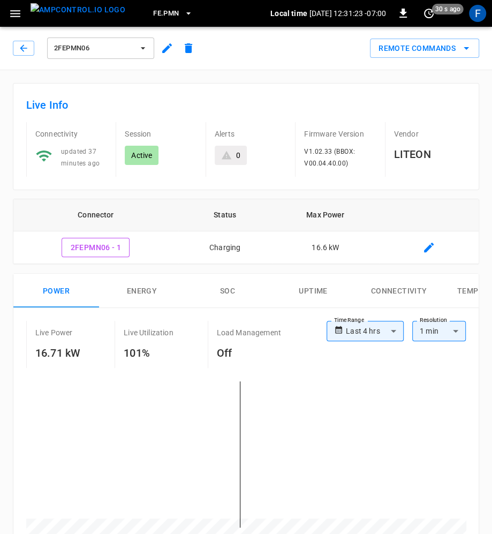
click at [43, 10] on img "menu" at bounding box center [78, 9] width 95 height 13
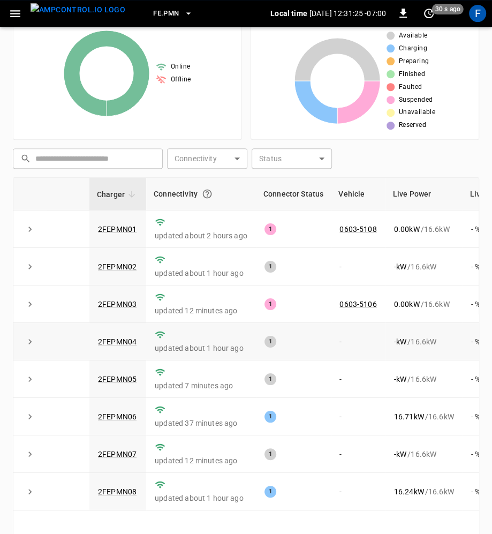
scroll to position [213, 0]
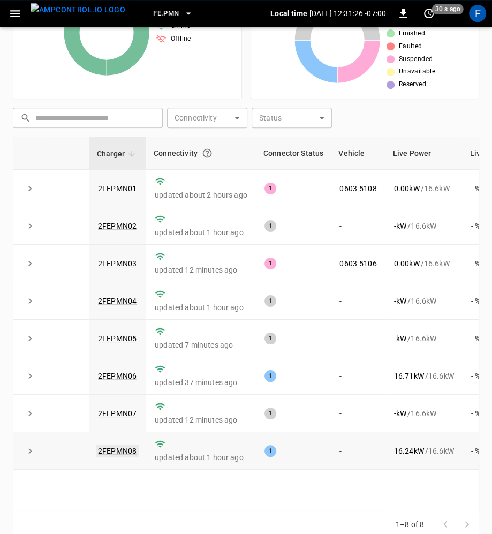
click at [124, 450] on link "2FEPMN08" at bounding box center [117, 450] width 43 height 13
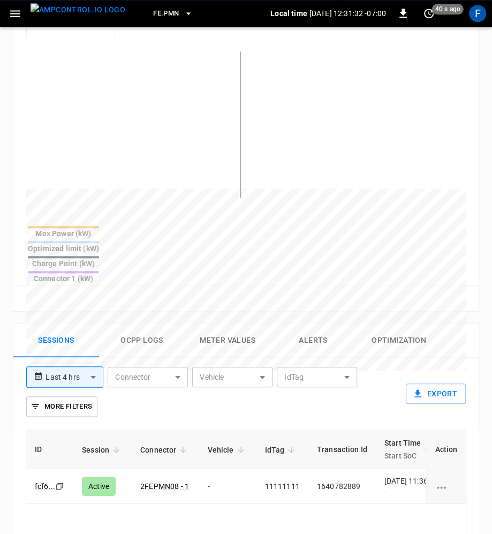
scroll to position [356, 0]
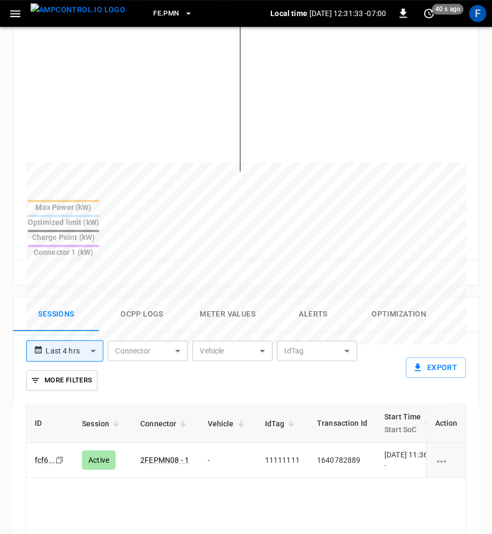
click at [157, 297] on button "Ocpp logs" at bounding box center [142, 314] width 86 height 34
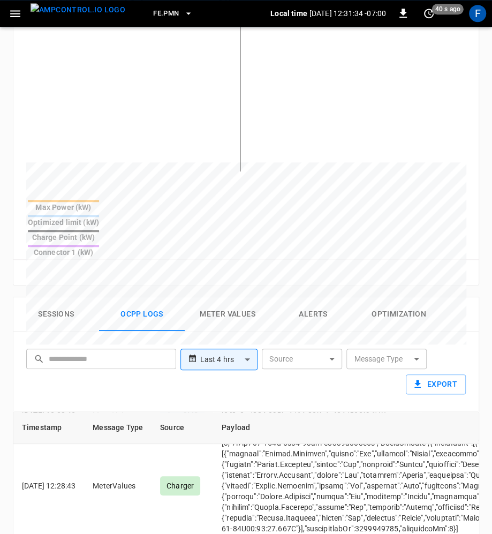
click at [194, 412] on th "Source" at bounding box center [182, 428] width 62 height 32
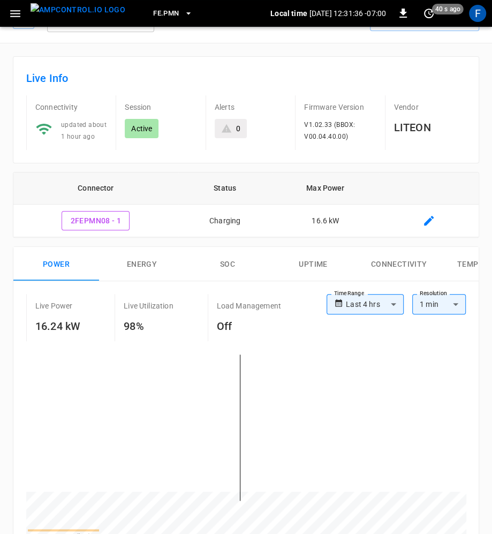
scroll to position [0, 0]
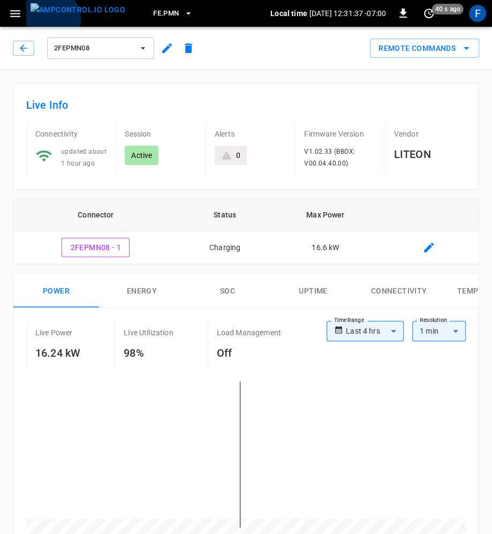
click at [50, 17] on img "menu" at bounding box center [78, 9] width 95 height 13
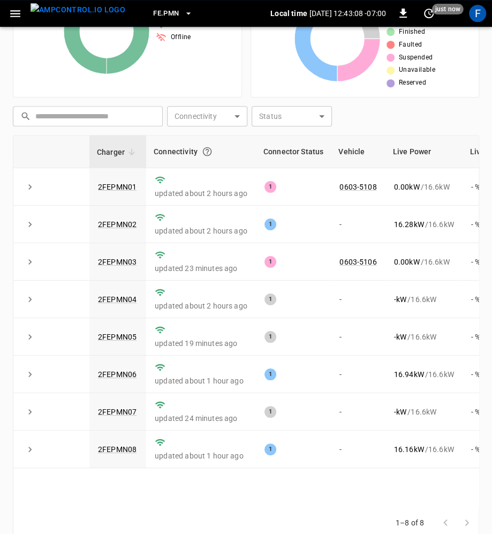
scroll to position [230, 0]
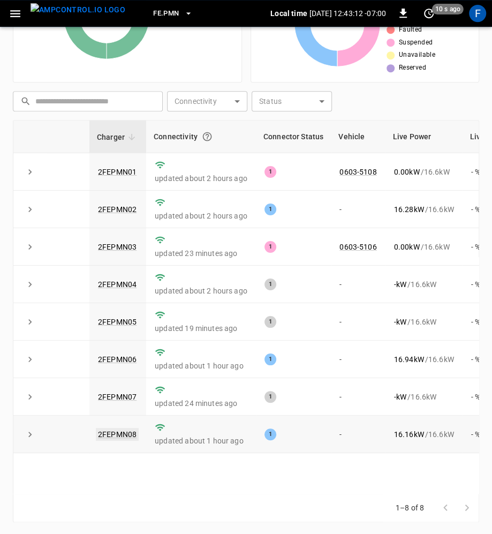
click at [117, 436] on link "2FEPMN08" at bounding box center [117, 434] width 43 height 13
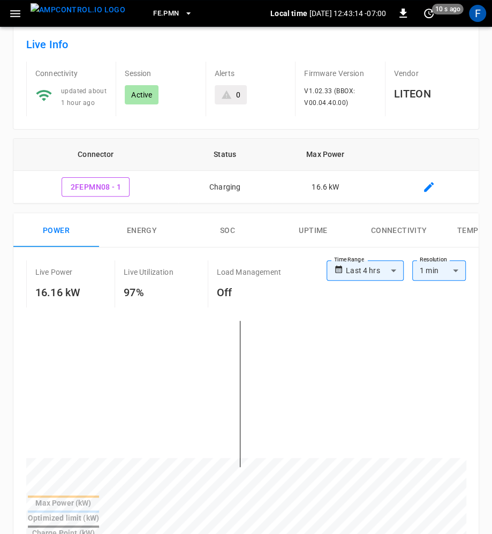
scroll to position [64, 0]
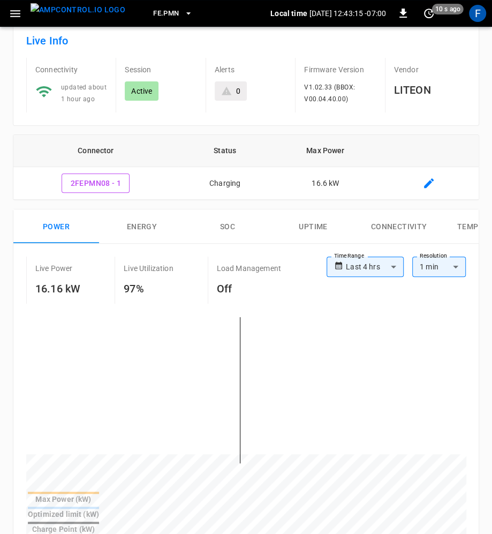
click at [362, 252] on label "Time Range" at bounding box center [349, 256] width 30 height 9
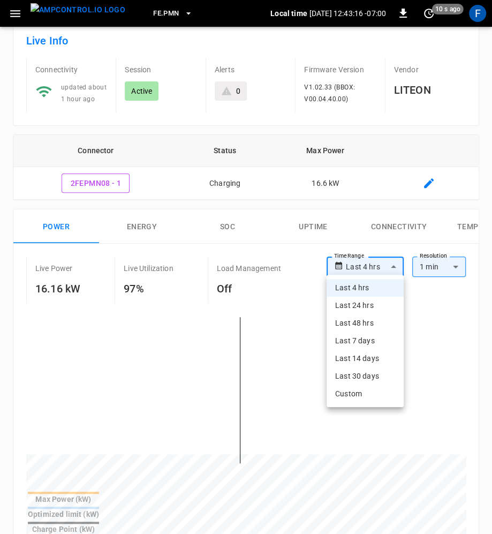
click at [362, 259] on body "**********" at bounding box center [246, 523] width 492 height 1175
click at [365, 345] on li "Last 7 days" at bounding box center [365, 341] width 77 height 18
type input "**********"
type input "***"
type input "**********"
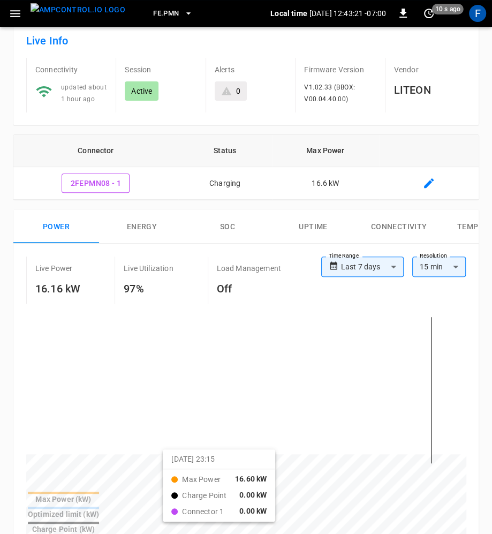
drag, startPoint x: 139, startPoint y: 456, endPoint x: 186, endPoint y: 456, distance: 46.6
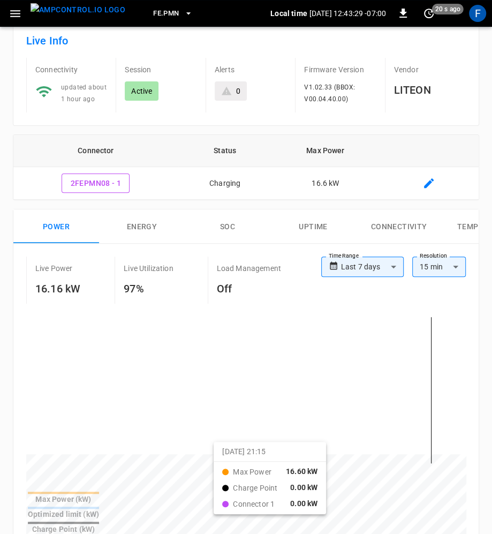
drag, startPoint x: 193, startPoint y: 448, endPoint x: 230, endPoint y: 448, distance: 36.9
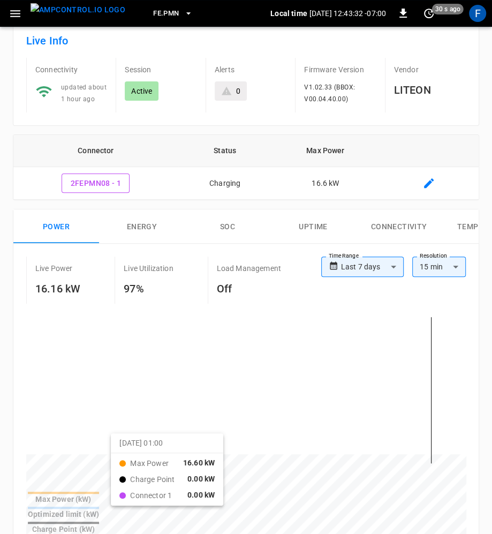
drag, startPoint x: 93, startPoint y: 440, endPoint x: 125, endPoint y: 440, distance: 32.1
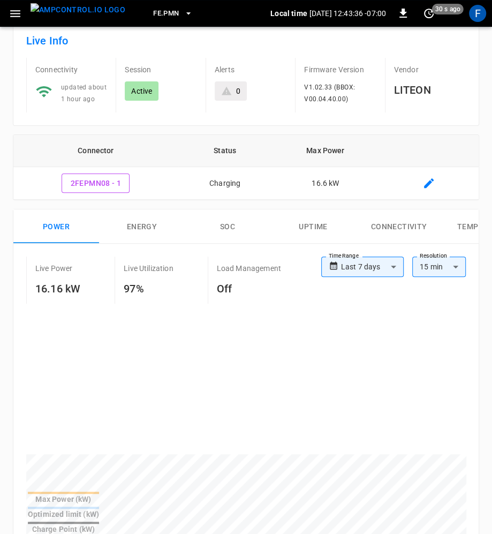
click at [45, 16] on img "menu" at bounding box center [78, 9] width 95 height 13
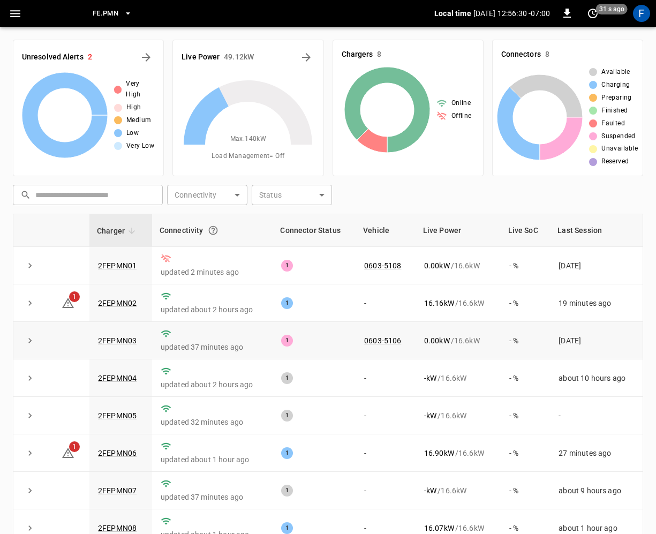
scroll to position [94, 0]
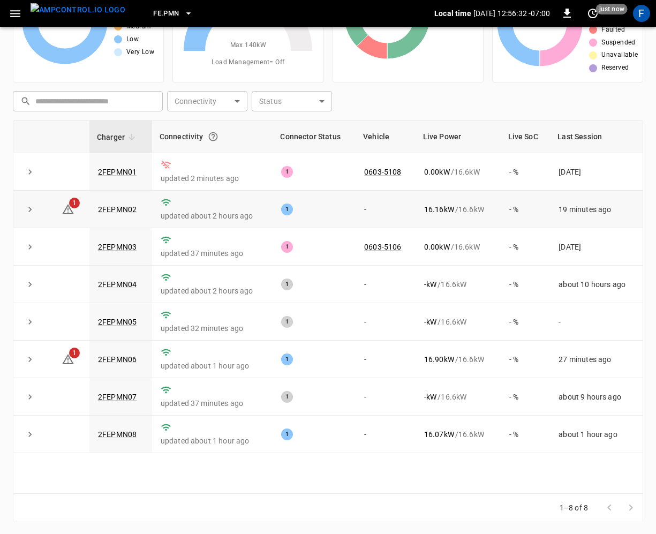
click at [107, 213] on td "2FEPMN02" at bounding box center [120, 209] width 63 height 37
click at [113, 209] on link "2FEPMN02" at bounding box center [117, 209] width 43 height 13
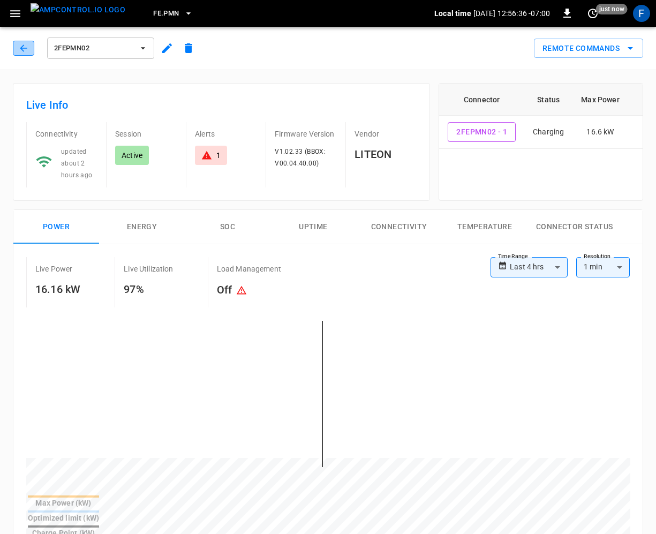
click at [20, 49] on icon "button" at bounding box center [23, 48] width 11 height 11
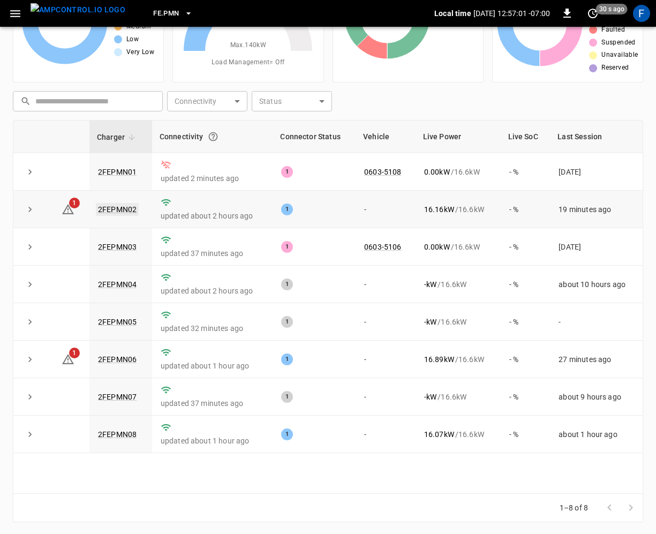
click at [126, 207] on link "2FEPMN02" at bounding box center [117, 209] width 43 height 13
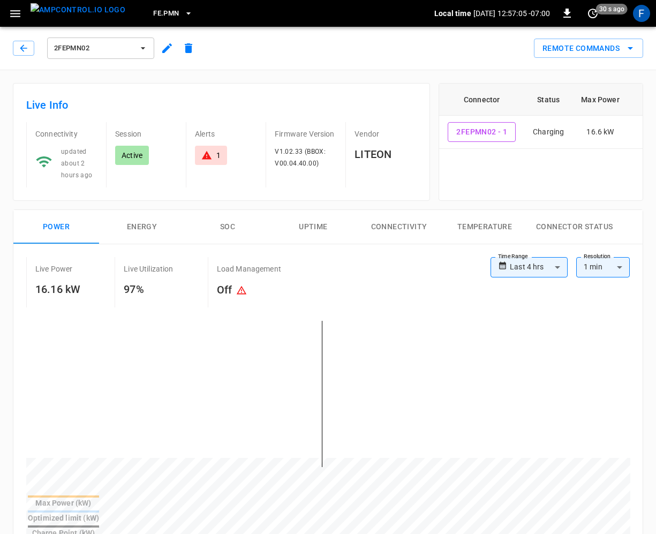
click at [122, 39] on button "2FEPMN02" at bounding box center [100, 47] width 107 height 21
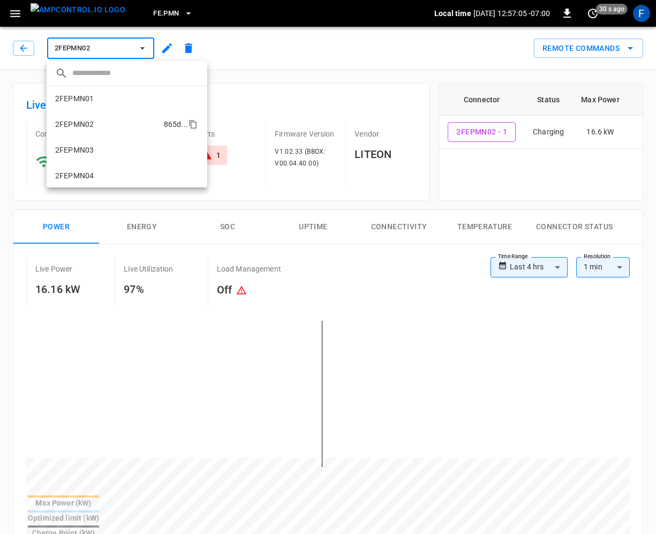
scroll to position [18, 0]
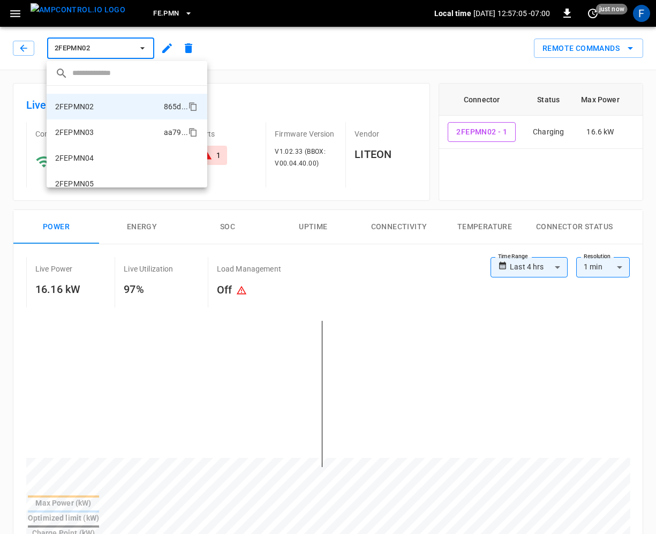
click at [110, 138] on li "2FEPMN03 aa79 ..." at bounding box center [127, 132] width 161 height 26
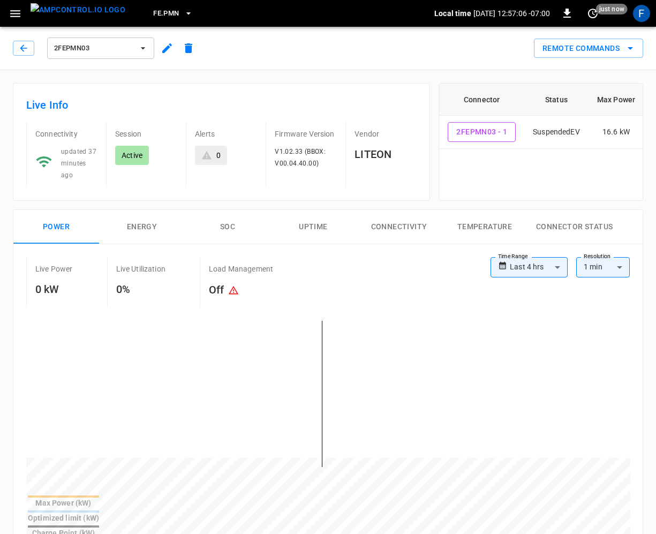
click at [96, 46] on span "2FEPMN03" at bounding box center [93, 48] width 79 height 12
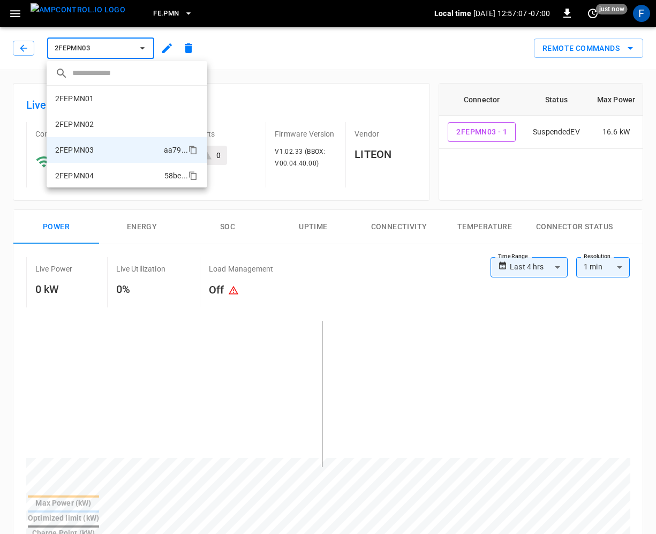
scroll to position [43, 0]
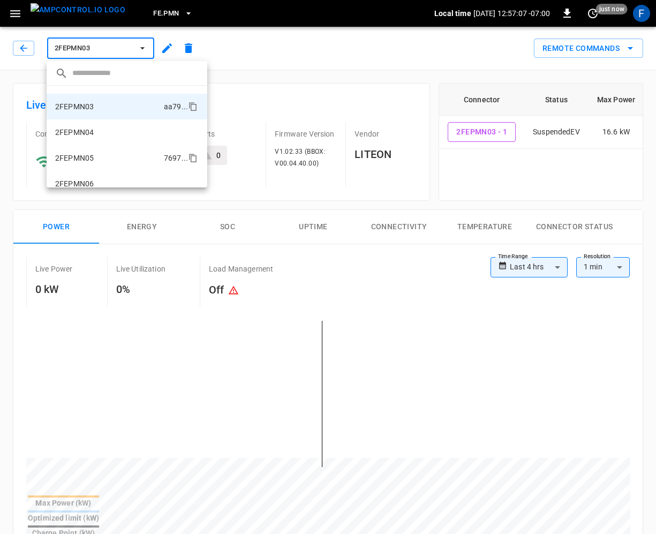
click at [91, 163] on li "2FEPMN05 7697 ..." at bounding box center [127, 158] width 161 height 26
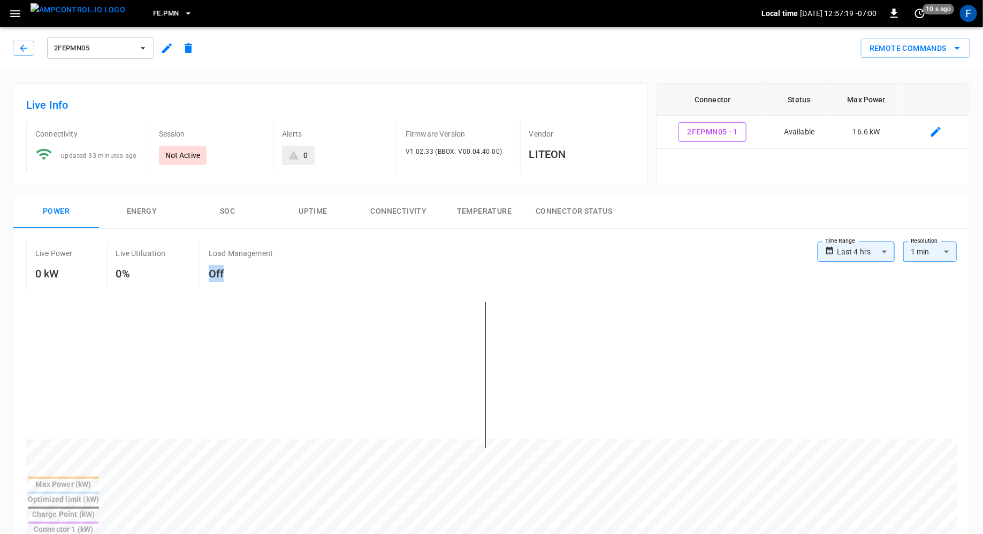
drag, startPoint x: 204, startPoint y: 273, endPoint x: 252, endPoint y: 274, distance: 47.1
click at [252, 274] on div "Load Management Off" at bounding box center [254, 264] width 108 height 47
click at [252, 274] on h6 "Off" at bounding box center [241, 273] width 64 height 17
click at [120, 50] on span "2FEPMN05" at bounding box center [93, 48] width 79 height 12
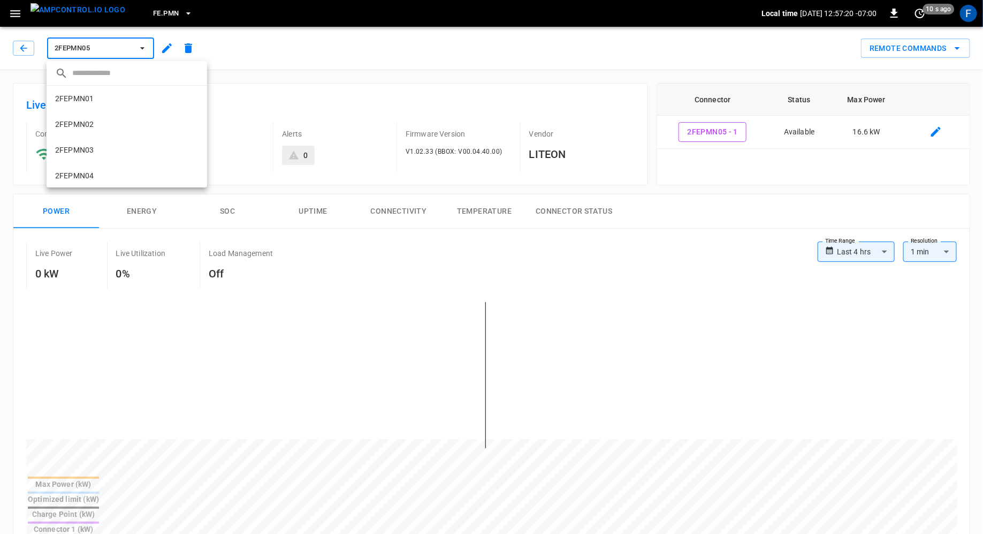
scroll to position [95, 0]
click at [106, 134] on li "2FEPMN06 e1ef ..." at bounding box center [127, 132] width 161 height 26
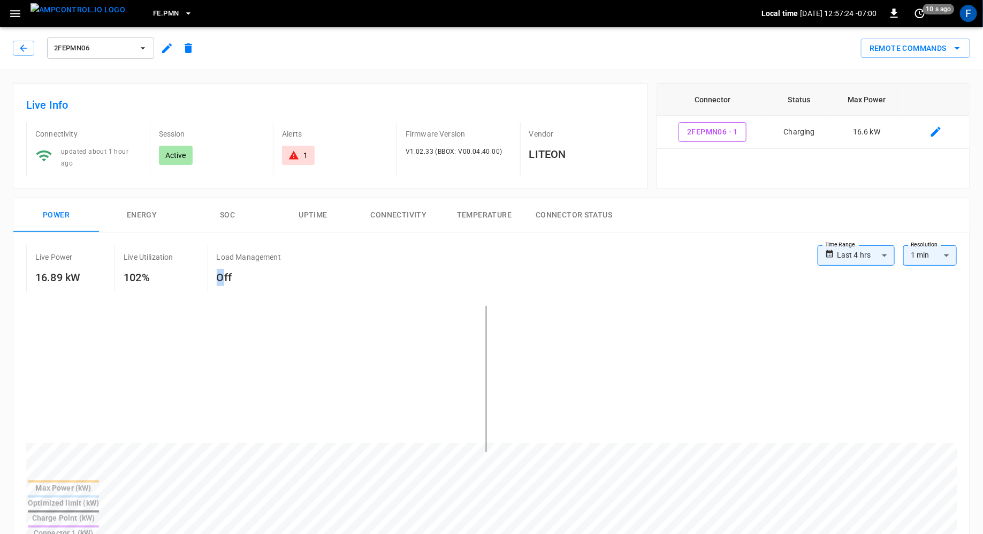
drag, startPoint x: 222, startPoint y: 269, endPoint x: 268, endPoint y: 263, distance: 46.9
click at [268, 263] on div "Load Management Off" at bounding box center [262, 268] width 108 height 47
click at [105, 43] on span "2FEPMN06" at bounding box center [93, 48] width 79 height 12
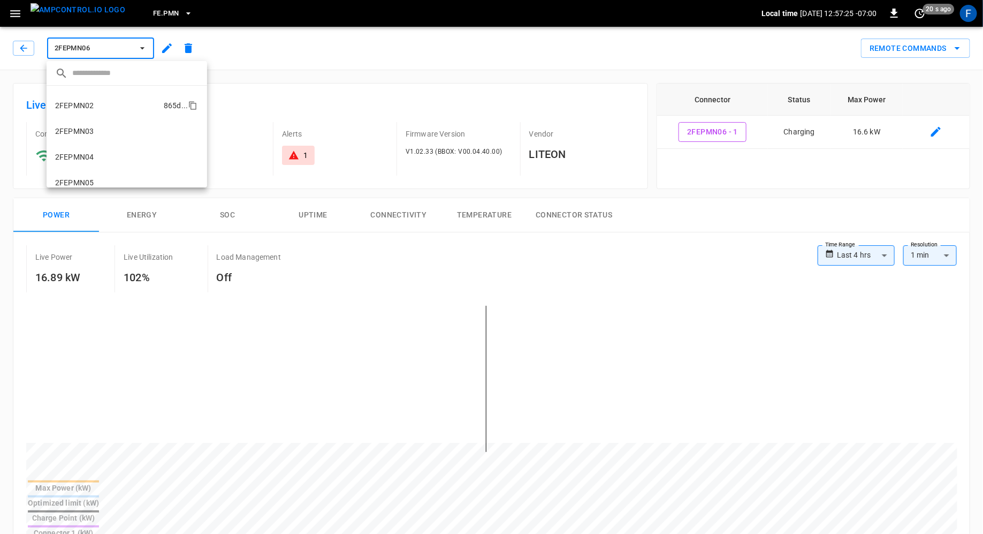
scroll to position [11, 0]
click at [106, 161] on li "2FEPMN04 58be ..." at bounding box center [127, 164] width 161 height 26
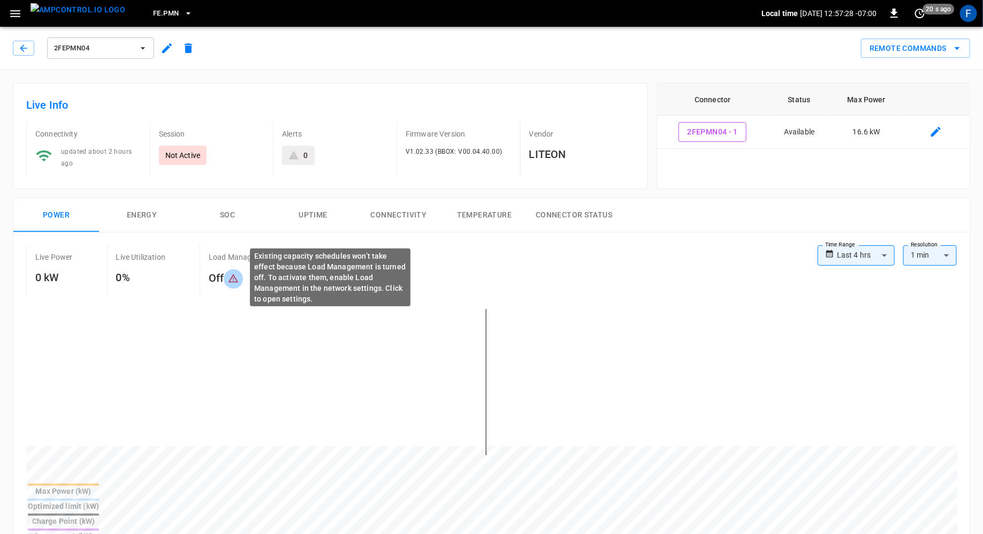
click at [225, 278] on button "Existing capacity schedules won’t take effect because Load Management is turned…" at bounding box center [233, 279] width 19 height 20
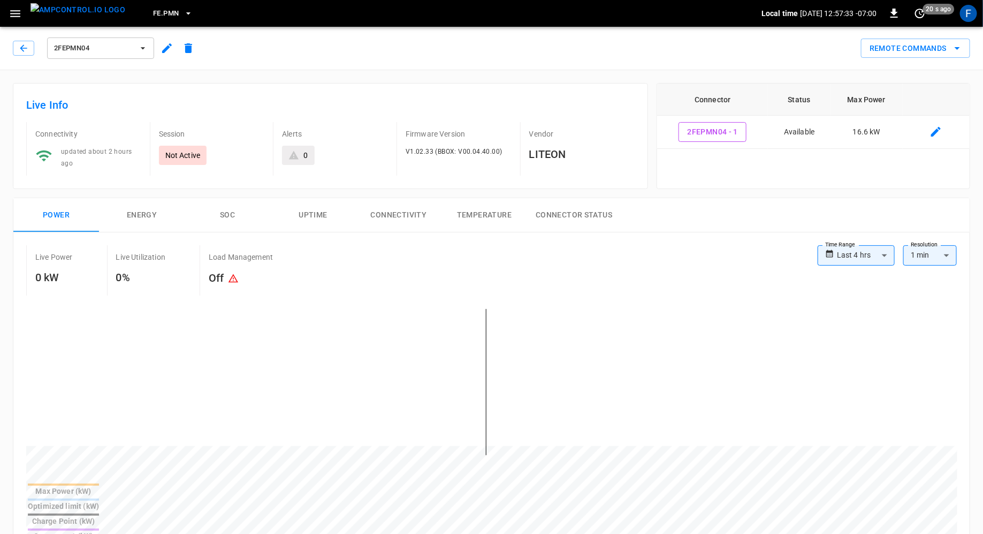
click at [103, 48] on span "2FEPMN04" at bounding box center [93, 48] width 79 height 12
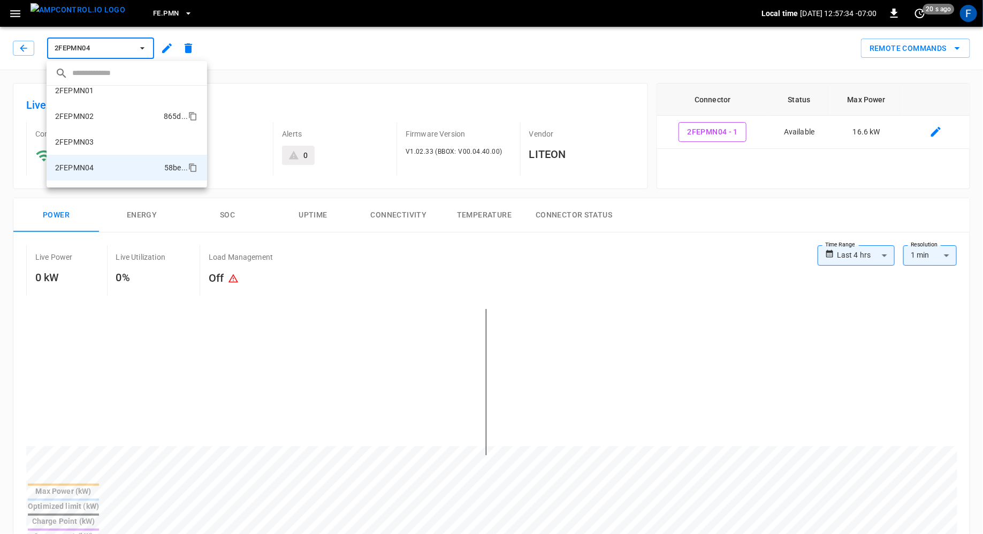
scroll to position [4, 0]
click at [84, 113] on li "2FEPMN02 865d ..." at bounding box center [127, 121] width 161 height 26
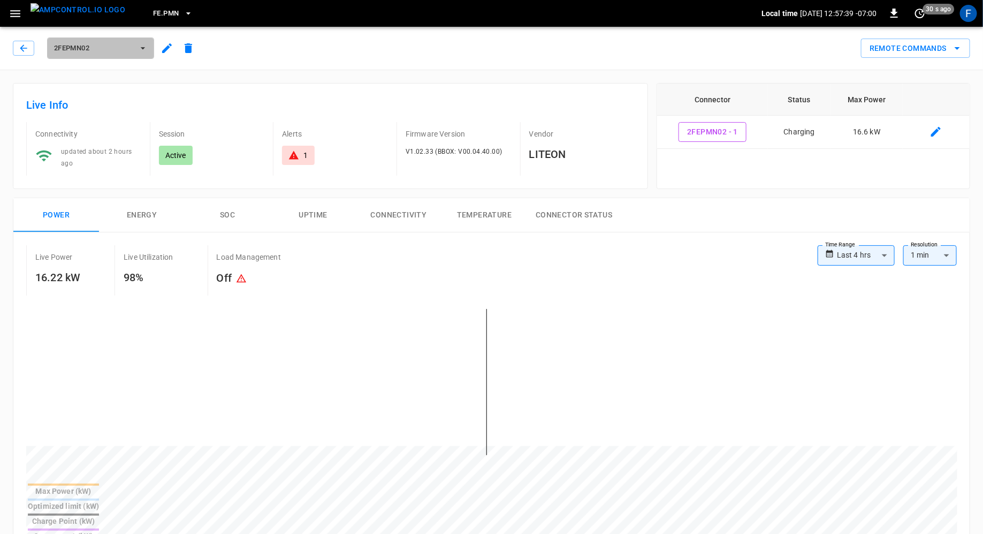
click at [93, 44] on span "2FEPMN02" at bounding box center [93, 48] width 79 height 12
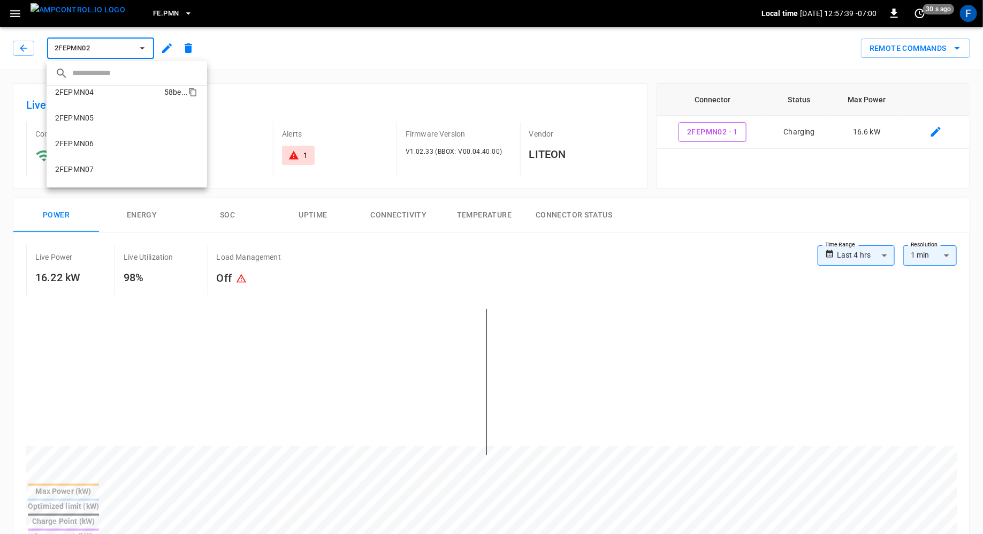
scroll to position [103, 0]
click at [116, 172] on li "2FEPMN08 2009 ..." at bounding box center [127, 175] width 161 height 26
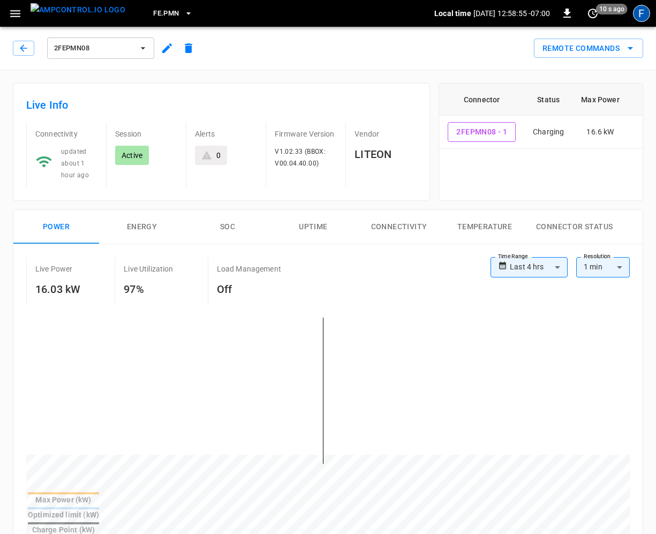
click at [641, 15] on div "F" at bounding box center [641, 13] width 17 height 17
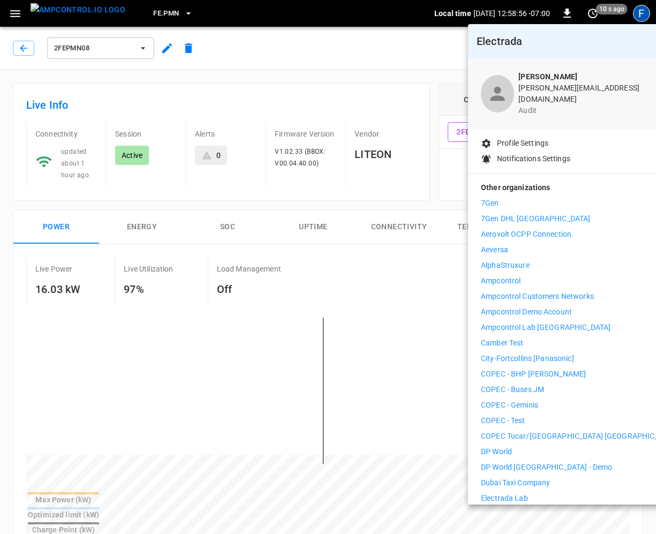
click at [490, 198] on p "7Gen" at bounding box center [490, 203] width 18 height 11
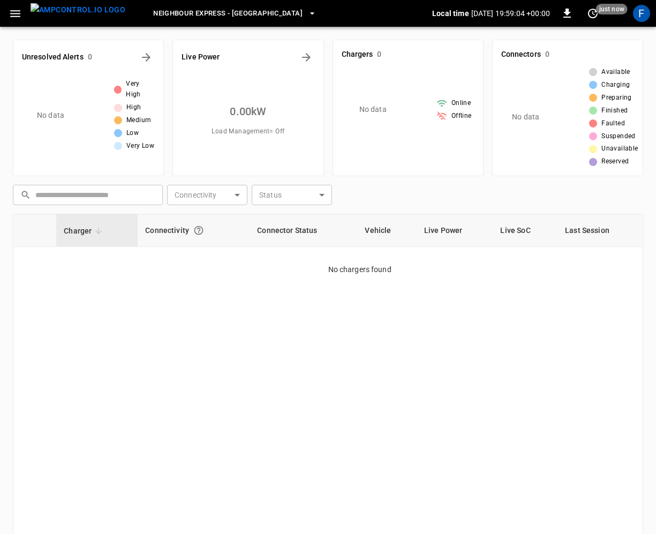
click at [177, 18] on span "Neighbour Express - Mississauga" at bounding box center [227, 13] width 149 height 12
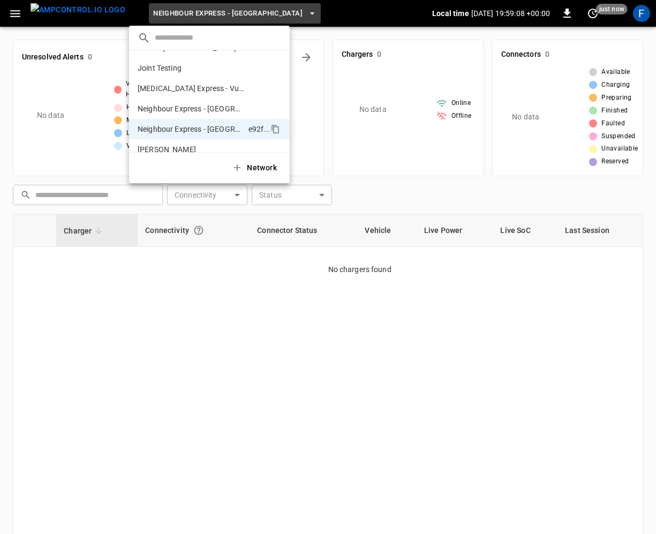
scroll to position [142, 0]
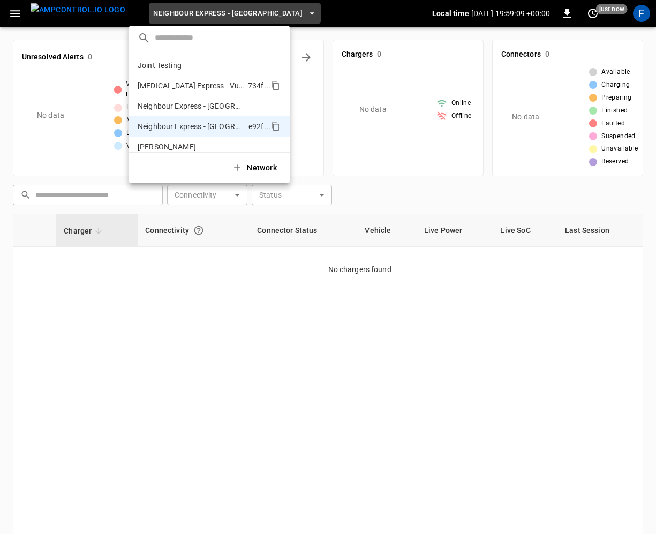
click at [185, 87] on p "Mili Express - Vulcan Way Richmond" at bounding box center [191, 85] width 106 height 11
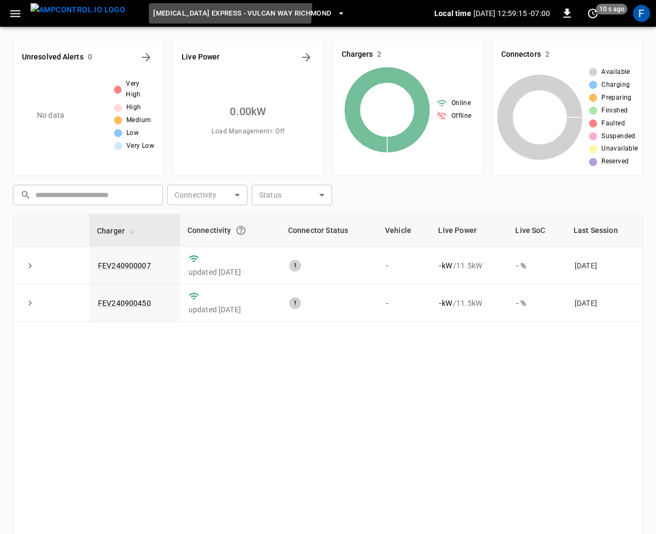
click at [159, 6] on button "Mili Express - Vulcan Way Richmond" at bounding box center [249, 13] width 200 height 21
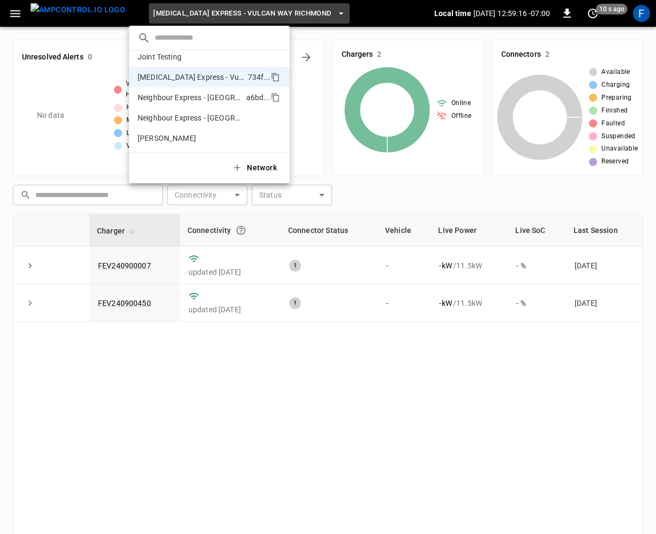
scroll to position [117, 0]
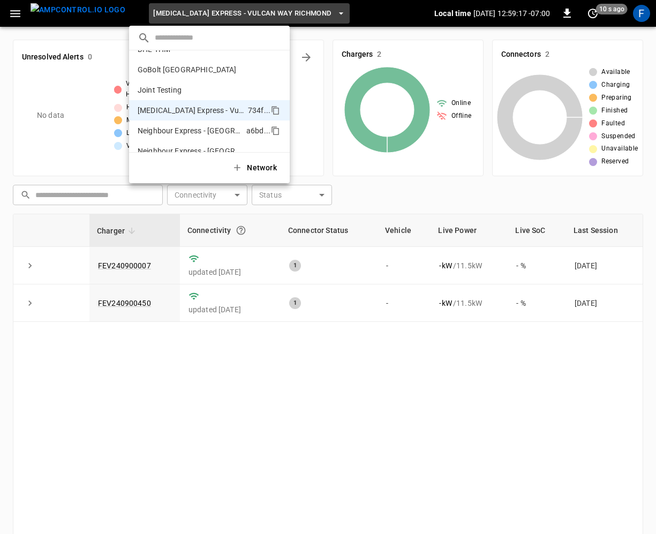
click at [157, 134] on p "Neighbour Express - Markham" at bounding box center [190, 130] width 104 height 11
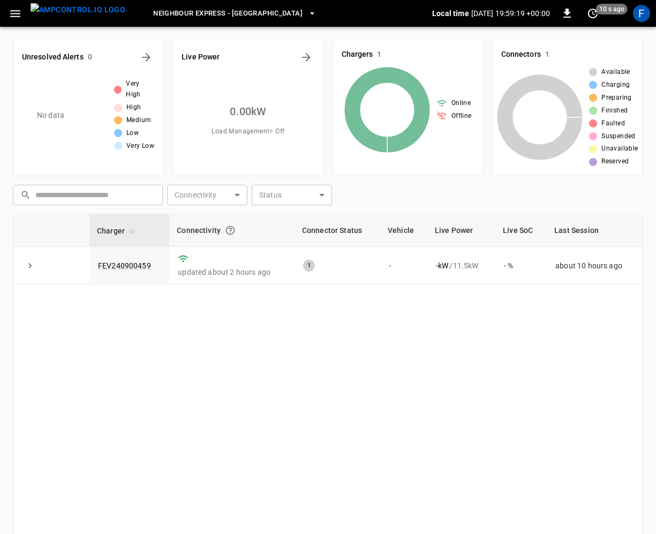
click at [172, 17] on span "Neighbour Express - Markham" at bounding box center [227, 13] width 149 height 12
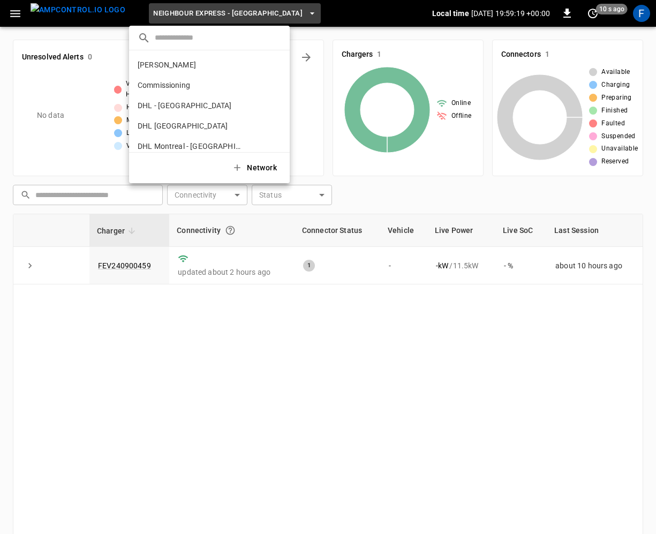
scroll to position [150, 0]
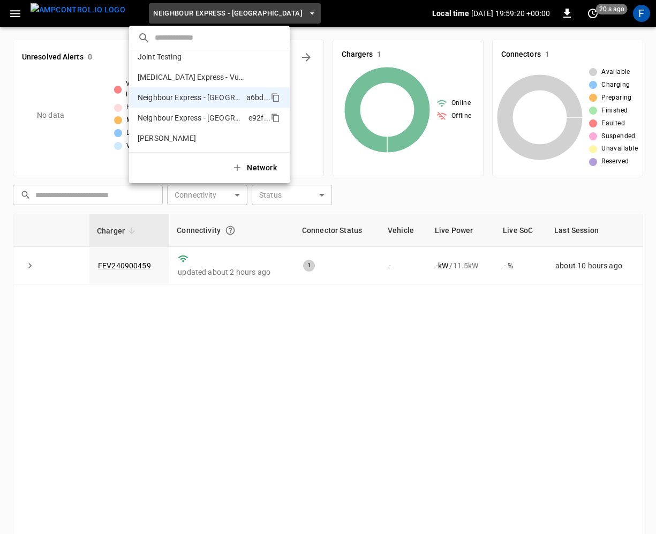
click at [166, 121] on p "Neighbour Express - Mississauga" at bounding box center [191, 117] width 107 height 11
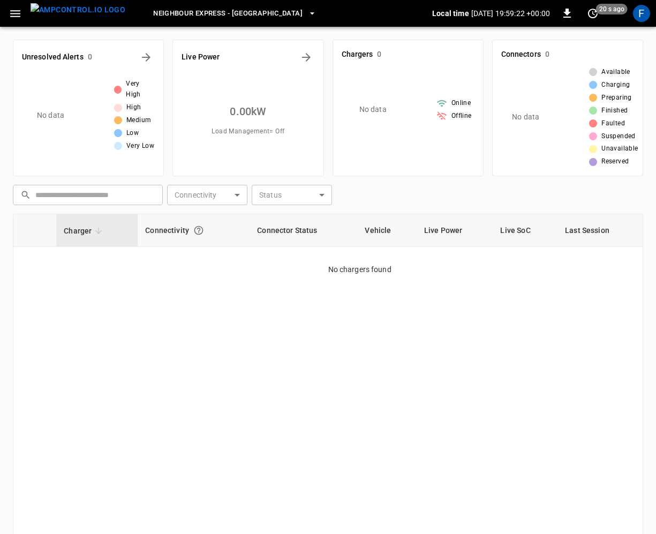
click at [178, 17] on span "Neighbour Express - Mississauga" at bounding box center [227, 13] width 149 height 12
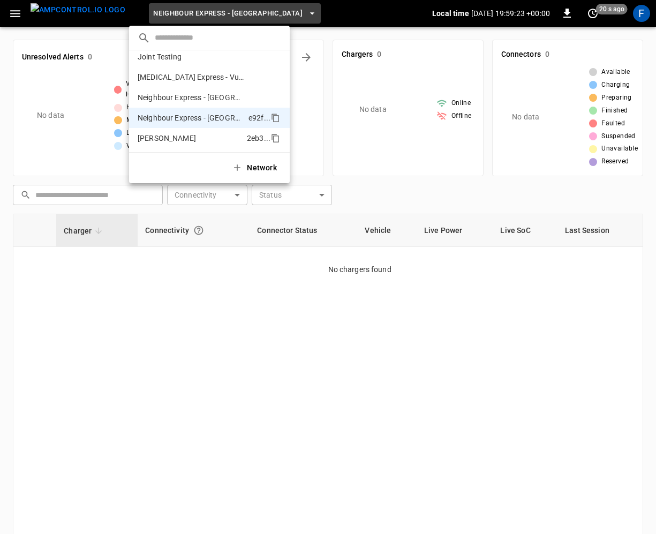
click at [165, 137] on li "Simons 2eb3 ..." at bounding box center [209, 138] width 161 height 20
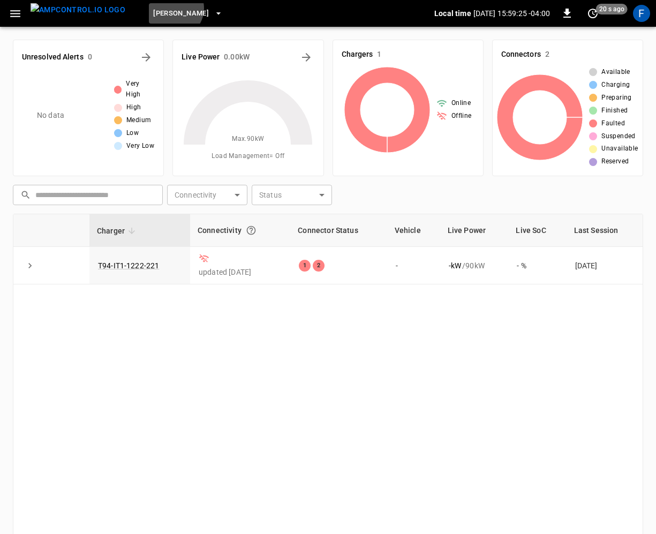
click at [153, 9] on span "Simons" at bounding box center [181, 13] width 56 height 12
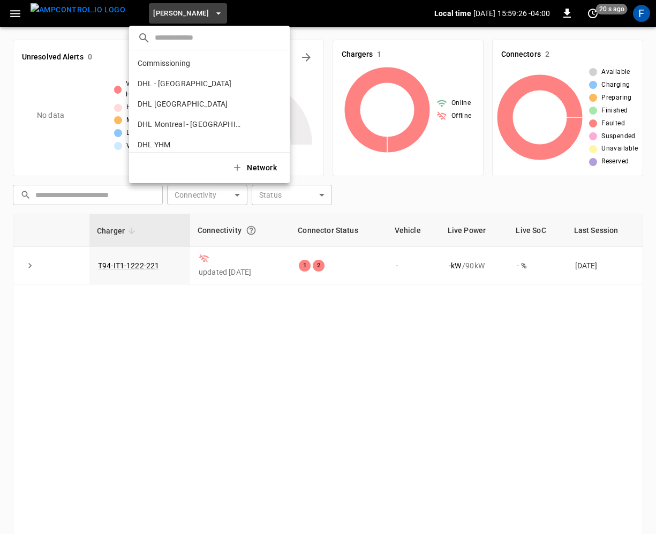
scroll to position [0, 0]
click at [142, 67] on p "Charbonneau" at bounding box center [167, 64] width 58 height 11
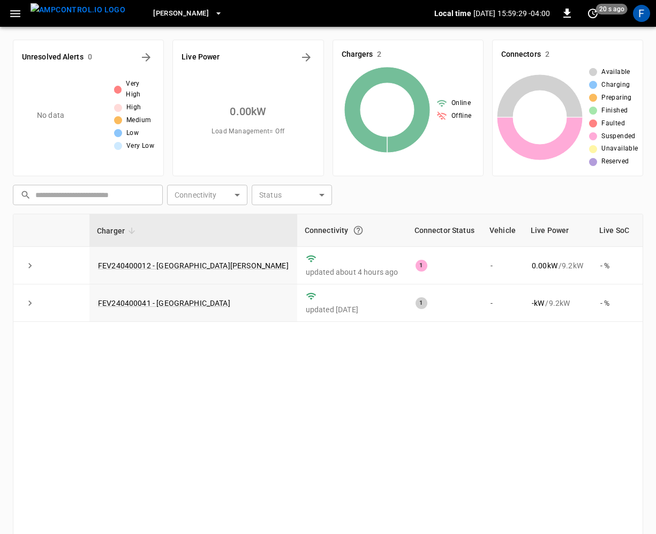
click at [18, 7] on icon "button" at bounding box center [15, 13] width 13 height 13
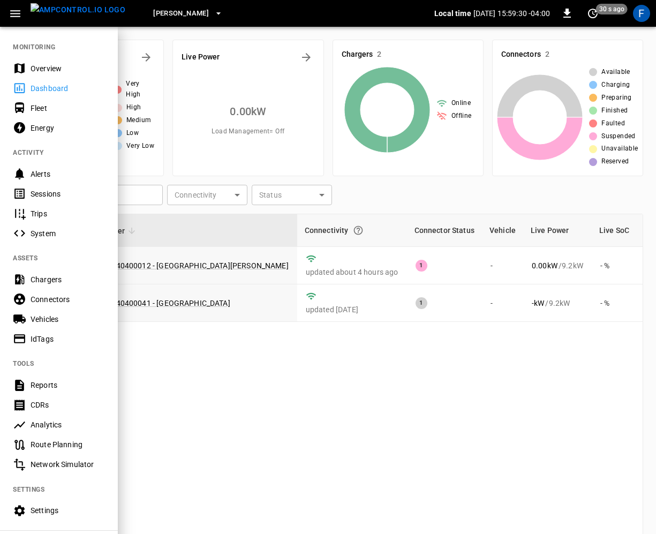
click at [33, 68] on div "Overview" at bounding box center [68, 68] width 74 height 11
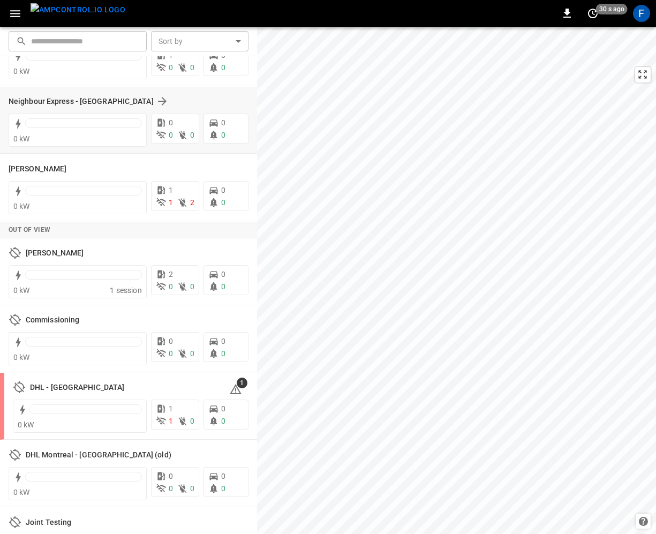
scroll to position [363, 0]
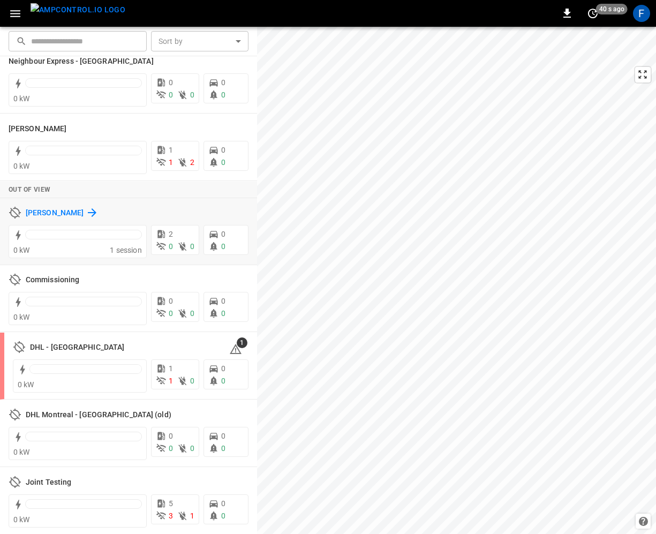
click at [54, 211] on h6 "Charbonneau" at bounding box center [55, 213] width 58 height 12
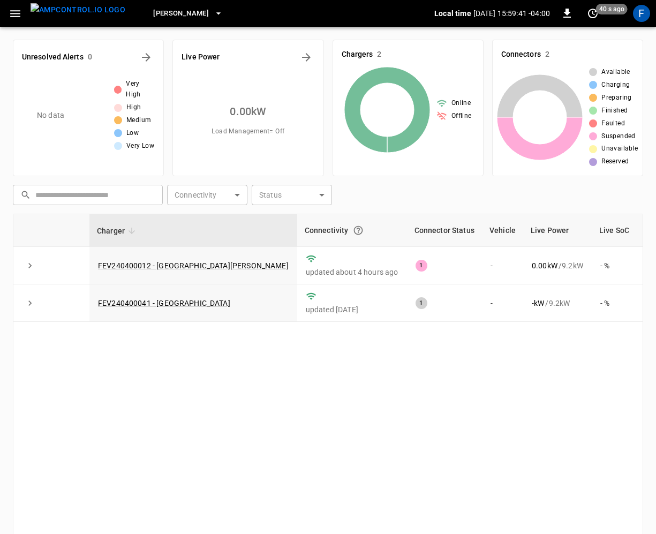
click at [16, 12] on icon "button" at bounding box center [15, 13] width 13 height 13
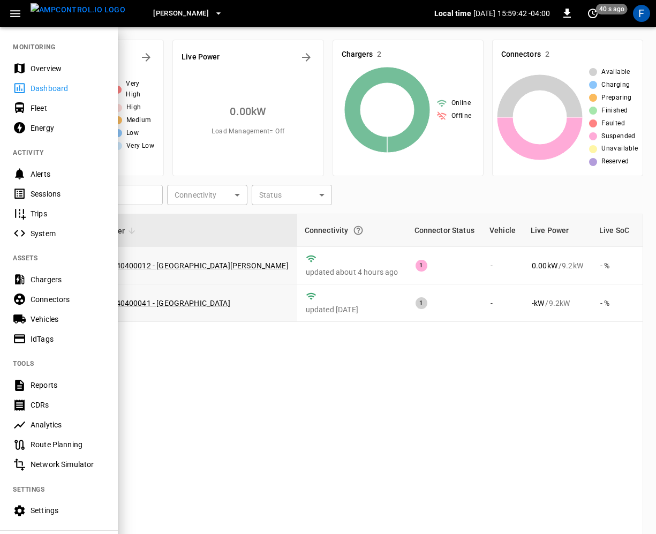
click at [45, 501] on div "Settings" at bounding box center [59, 511] width 118 height 20
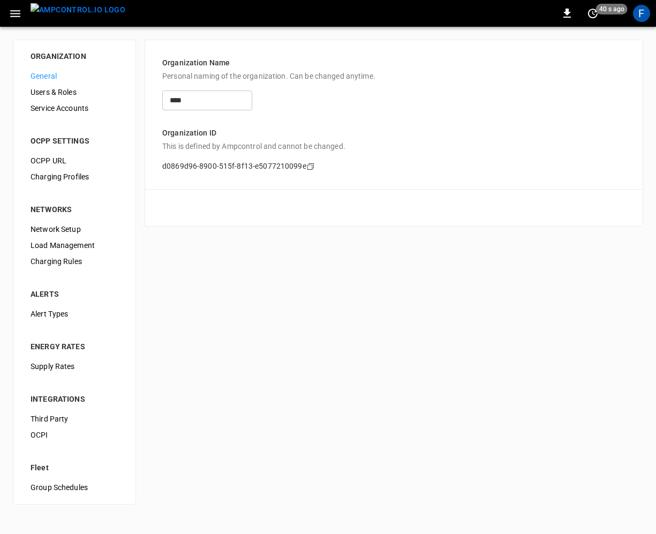
click at [63, 245] on span "Load Management" at bounding box center [75, 245] width 88 height 11
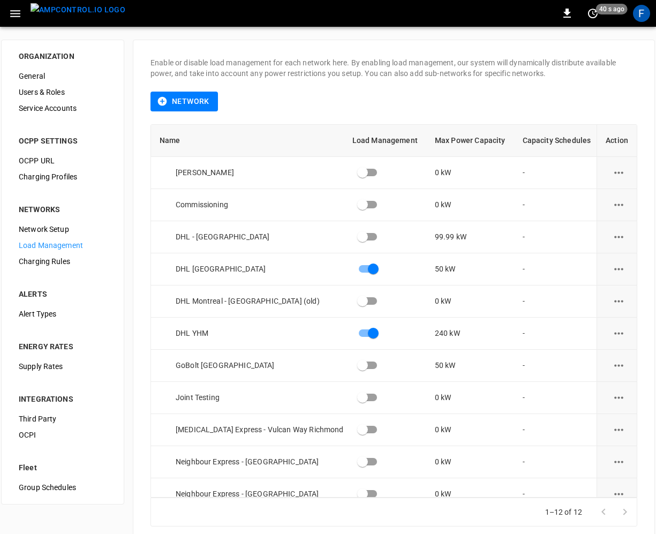
click at [57, 219] on li "NETWORKS" at bounding box center [62, 203] width 105 height 36
click at [55, 224] on span "Network Setup" at bounding box center [63, 229] width 88 height 11
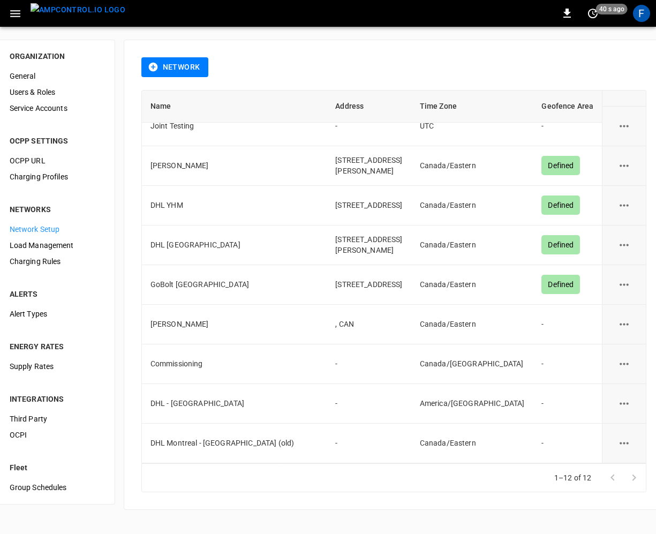
scroll to position [167, 0]
click at [43, 72] on span "General" at bounding box center [54, 76] width 88 height 11
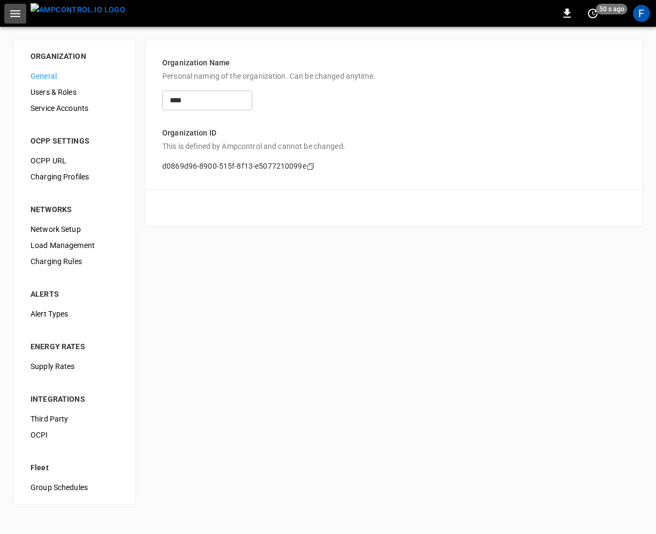
click at [18, 11] on icon "button" at bounding box center [15, 13] width 13 height 13
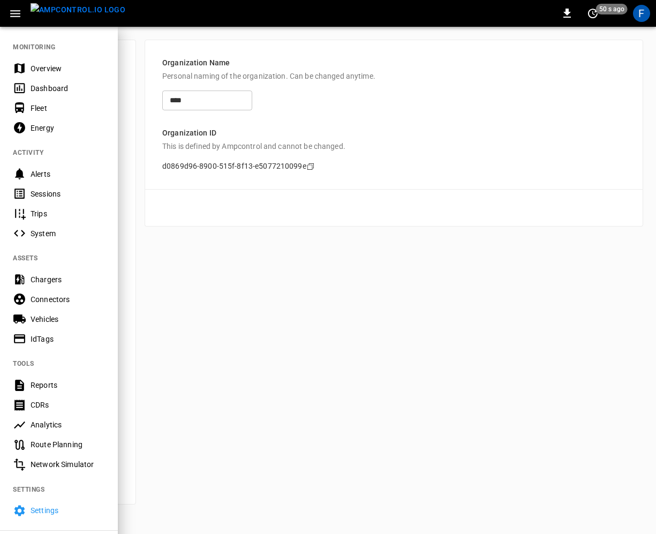
click at [33, 69] on div "Overview" at bounding box center [68, 68] width 74 height 11
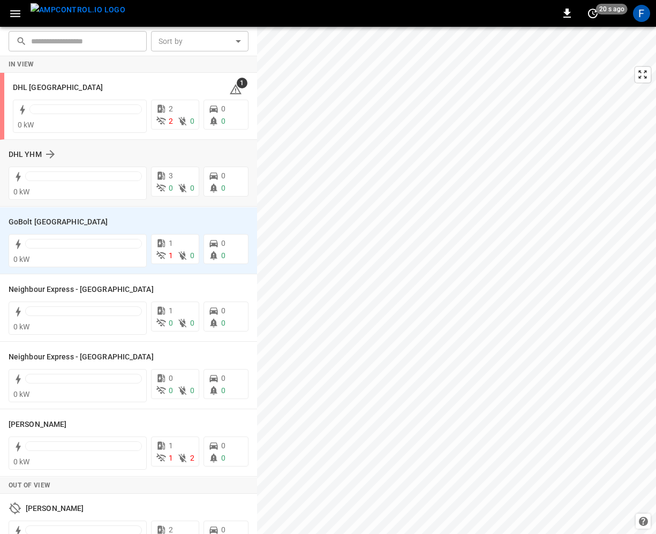
click at [241, 198] on div "0 0" at bounding box center [223, 181] width 49 height 35
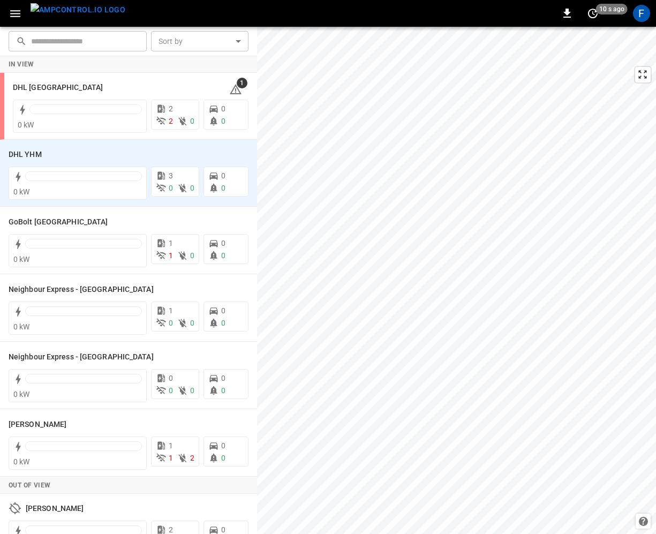
click at [142, 17] on div "0 10 s ago F" at bounding box center [328, 13] width 656 height 27
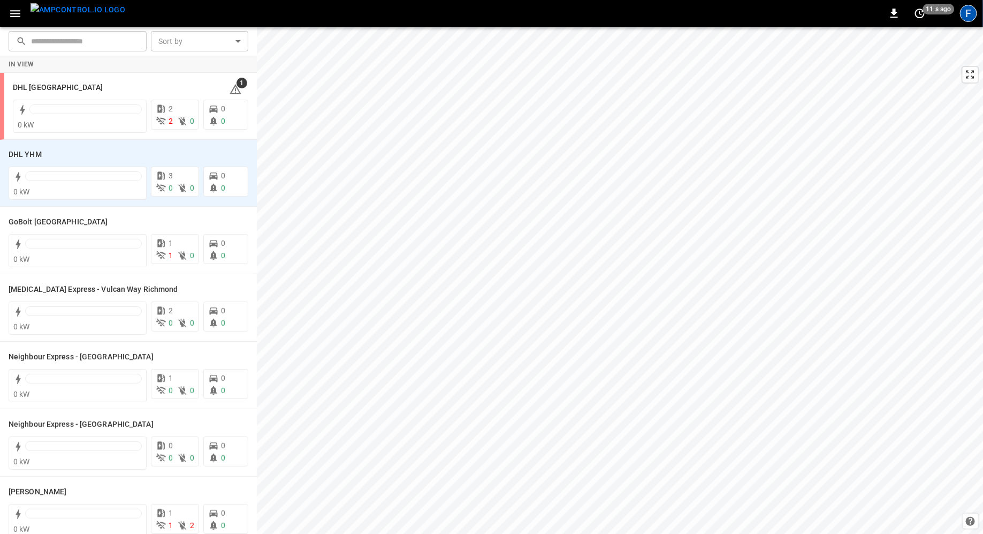
click at [655, 14] on div "F" at bounding box center [968, 13] width 17 height 17
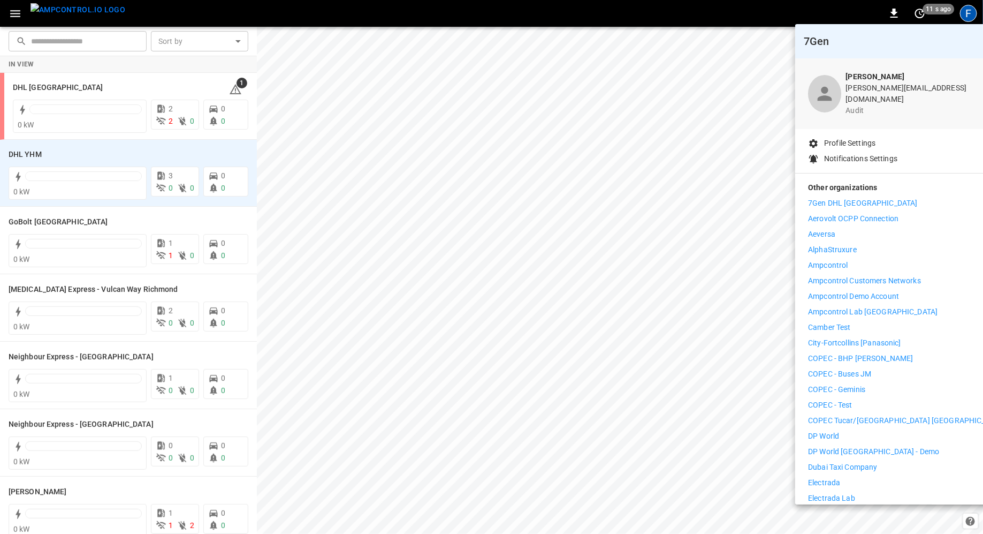
scroll to position [116, 0]
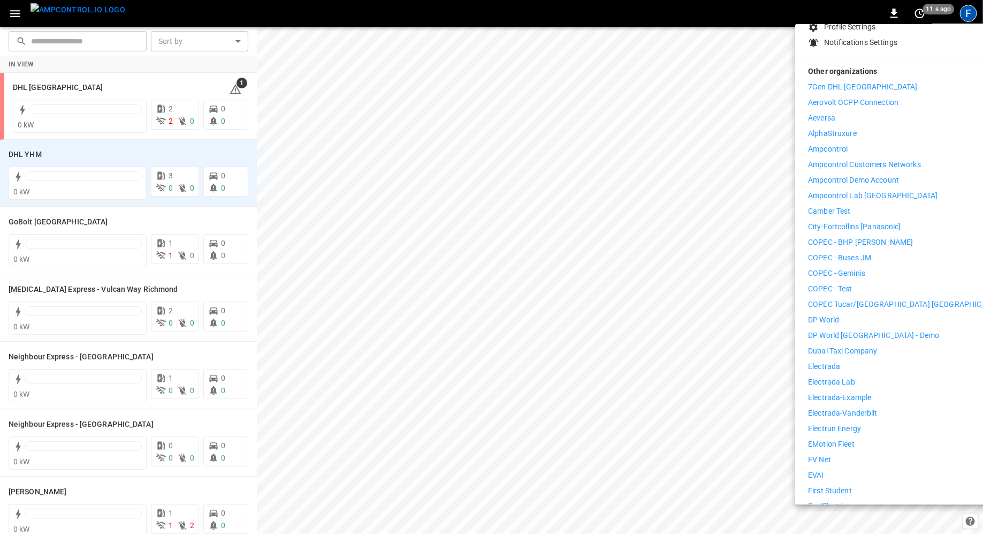
click at [655, 361] on p "Electrada" at bounding box center [824, 366] width 32 height 11
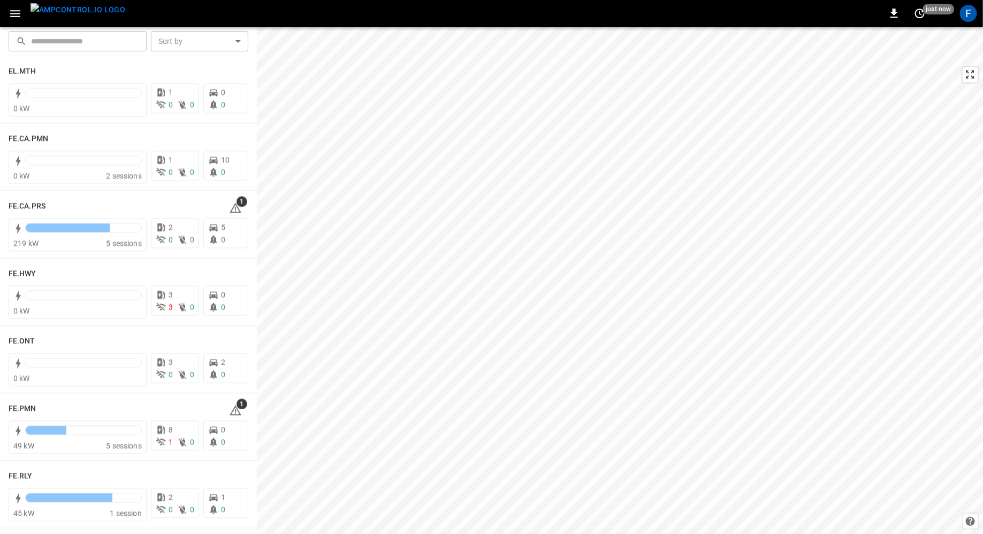
scroll to position [1053, 0]
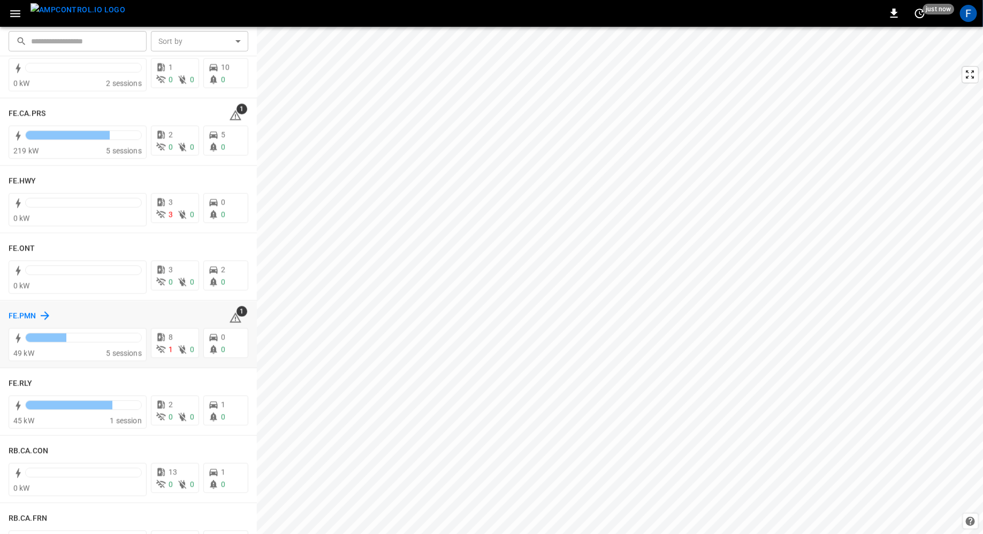
click at [24, 311] on h6 "FE.PMN" at bounding box center [23, 316] width 28 height 12
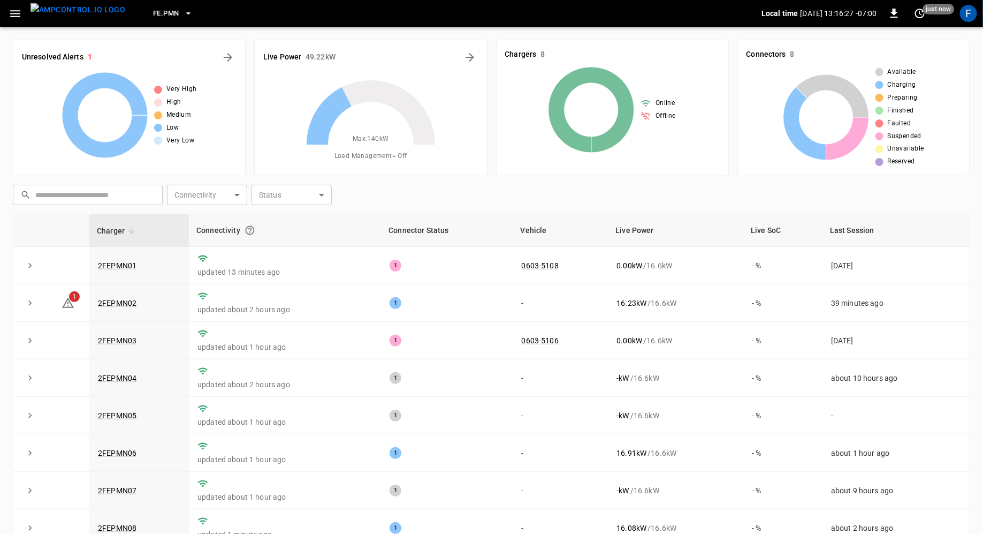
click at [183, 14] on icon "button" at bounding box center [188, 13] width 11 height 11
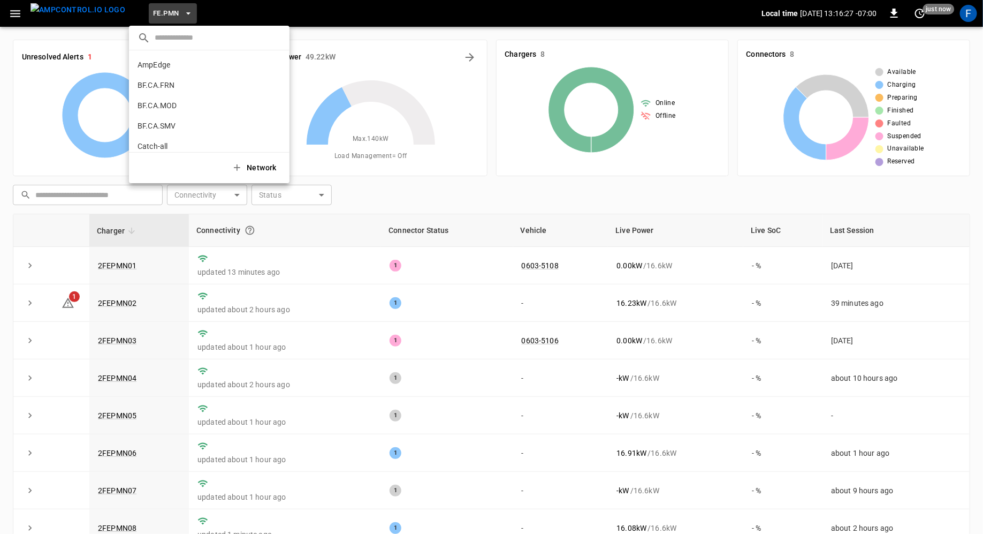
scroll to position [465, 0]
click at [278, 66] on icon "copy" at bounding box center [276, 68] width 6 height 7
